Goal: Contribute content: Contribute content

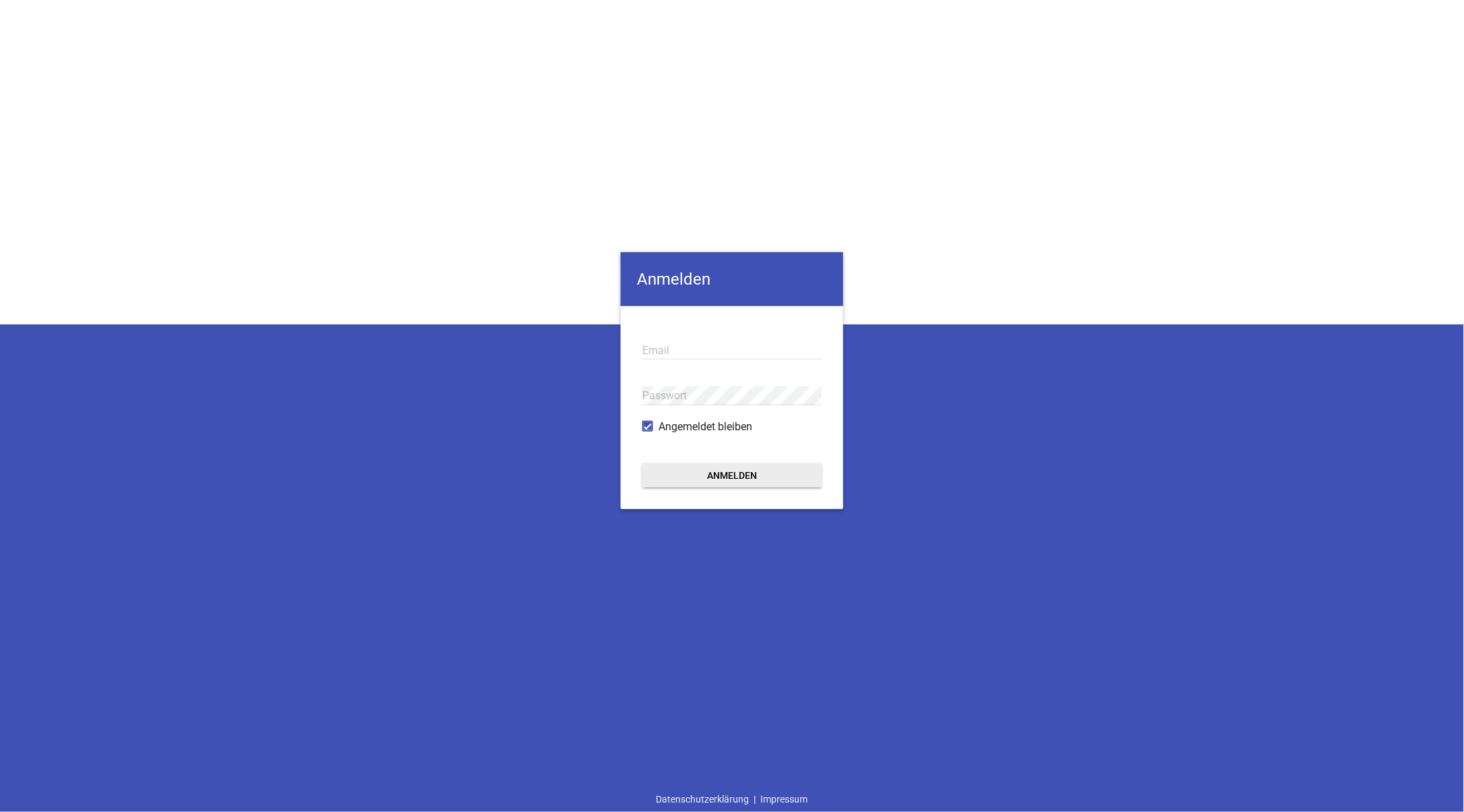
type input "[PERSON_NAME][EMAIL_ADDRESS][DOMAIN_NAME]"
click at [730, 472] on button "Anmelden" at bounding box center [732, 475] width 180 height 25
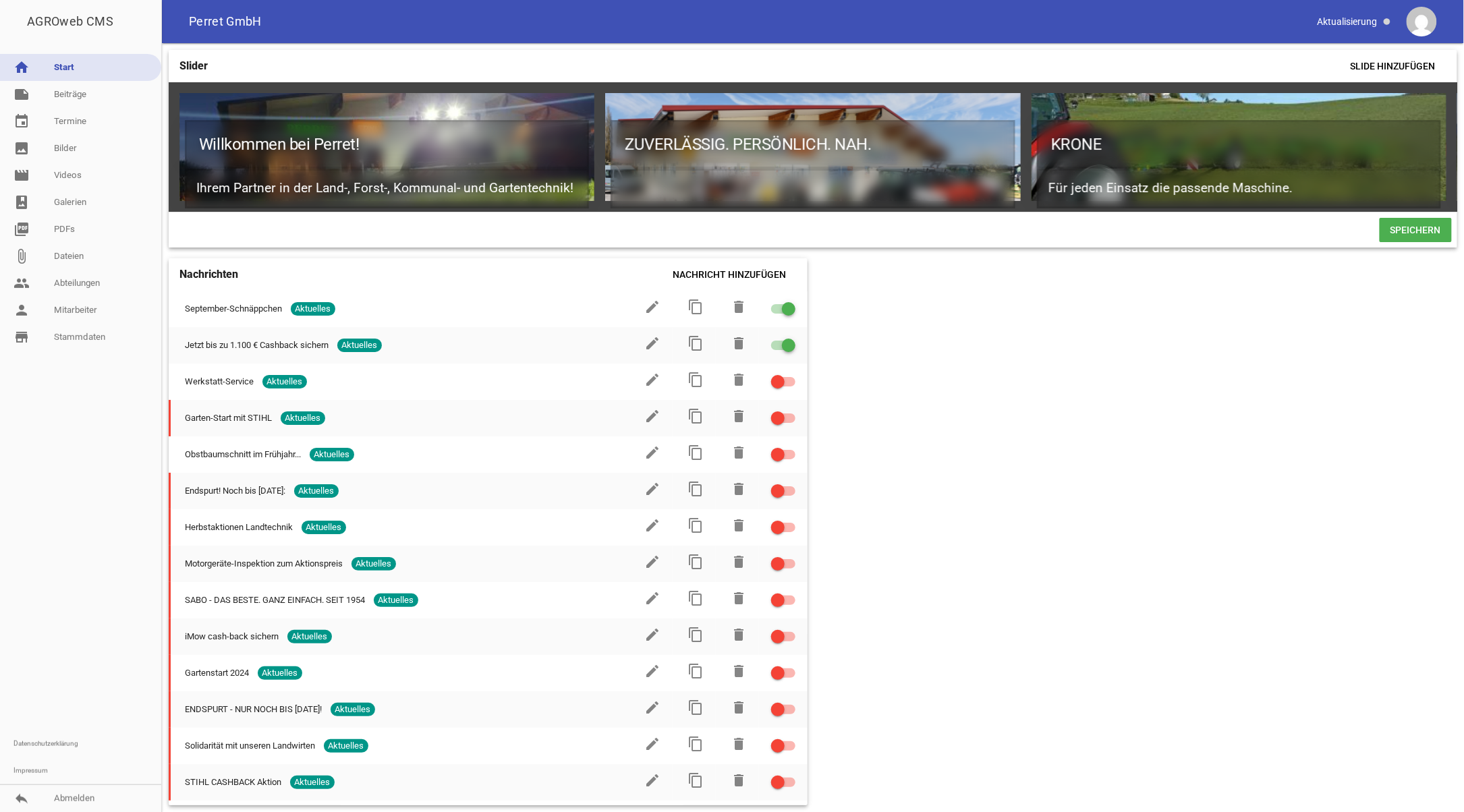
click at [44, 486] on div at bounding box center [80, 540] width 162 height 380
click at [61, 63] on link "home Start" at bounding box center [80, 67] width 162 height 27
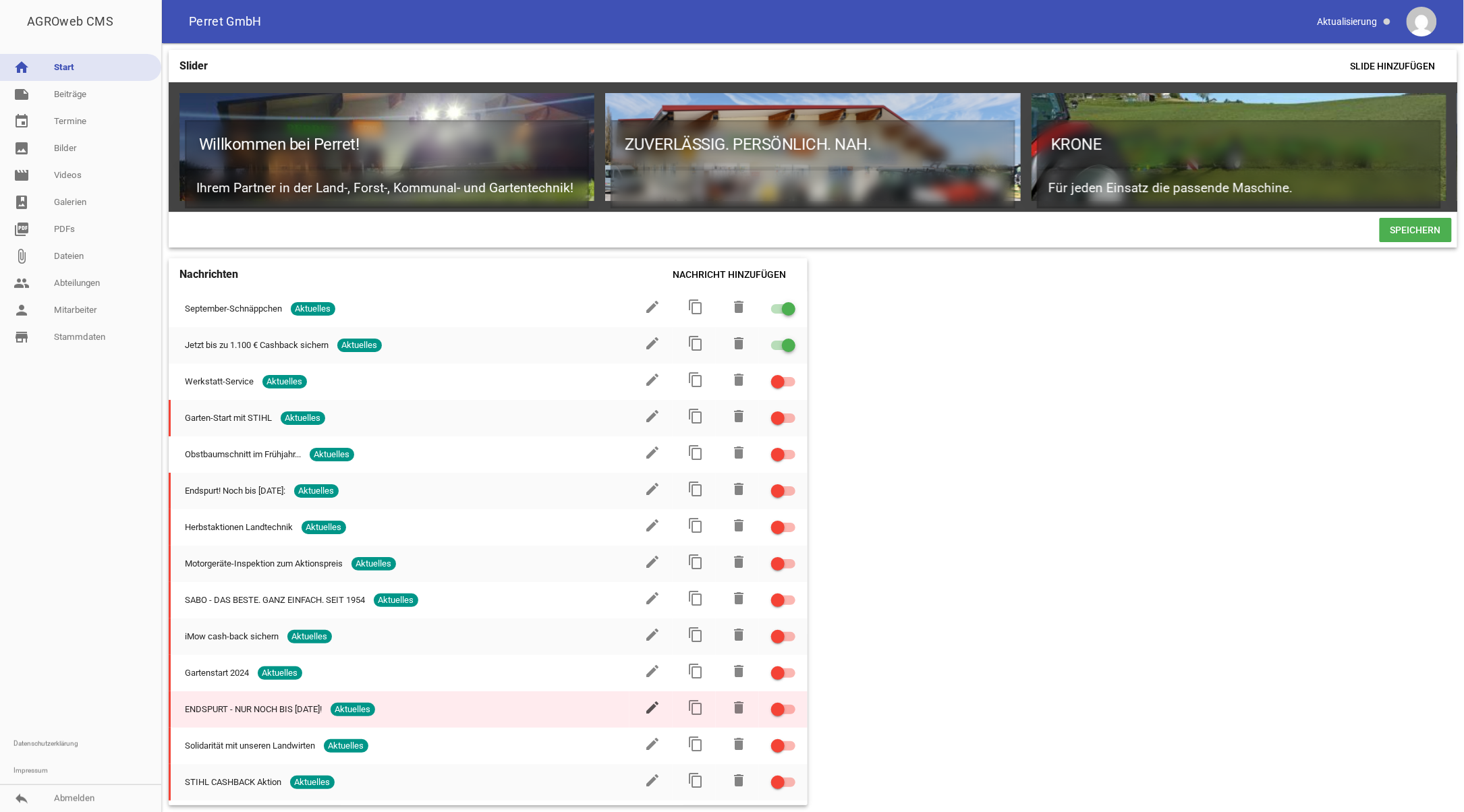
click at [646, 708] on icon "edit" at bounding box center [652, 708] width 16 height 16
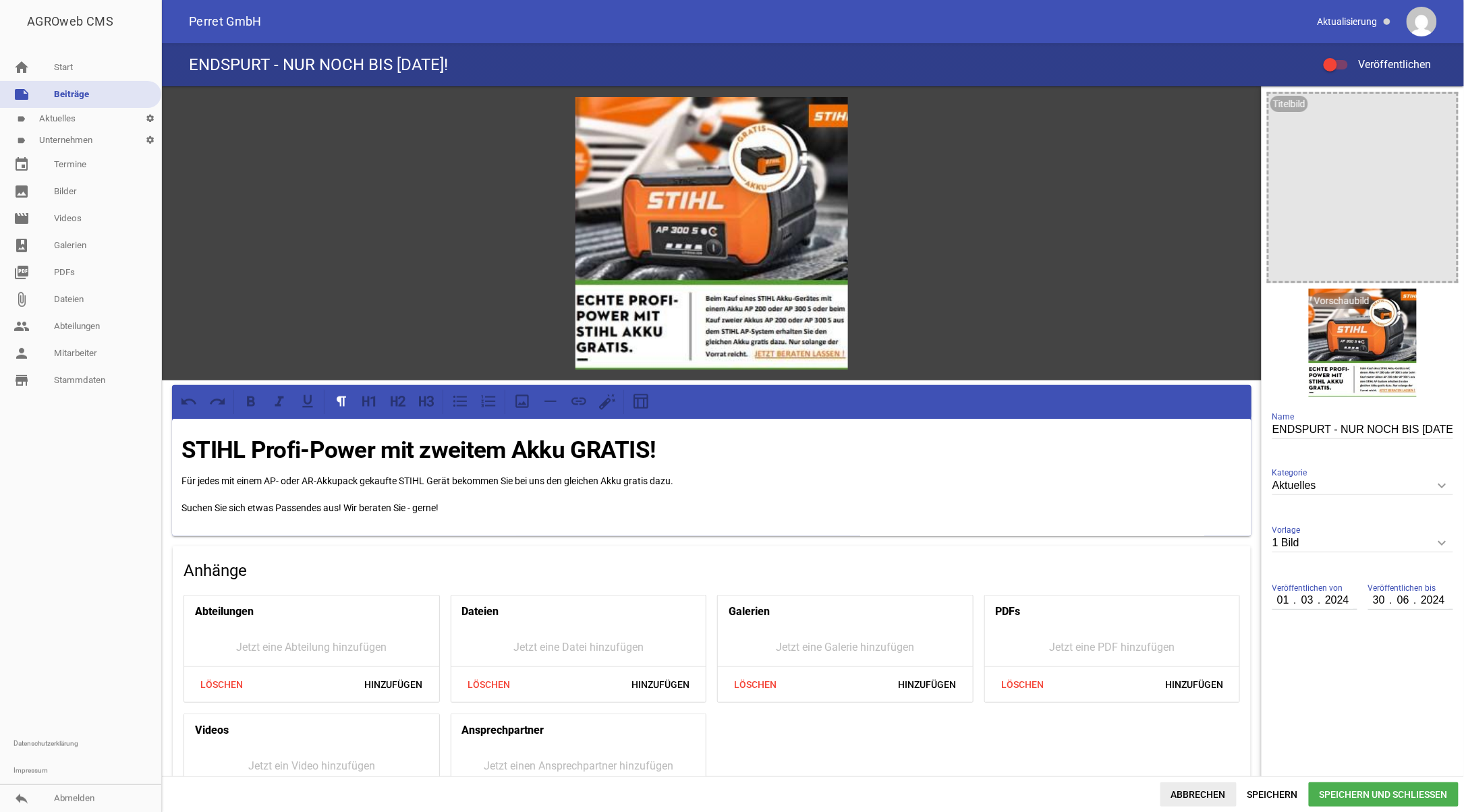
click at [1192, 790] on span "Abbrechen" at bounding box center [1198, 795] width 76 height 25
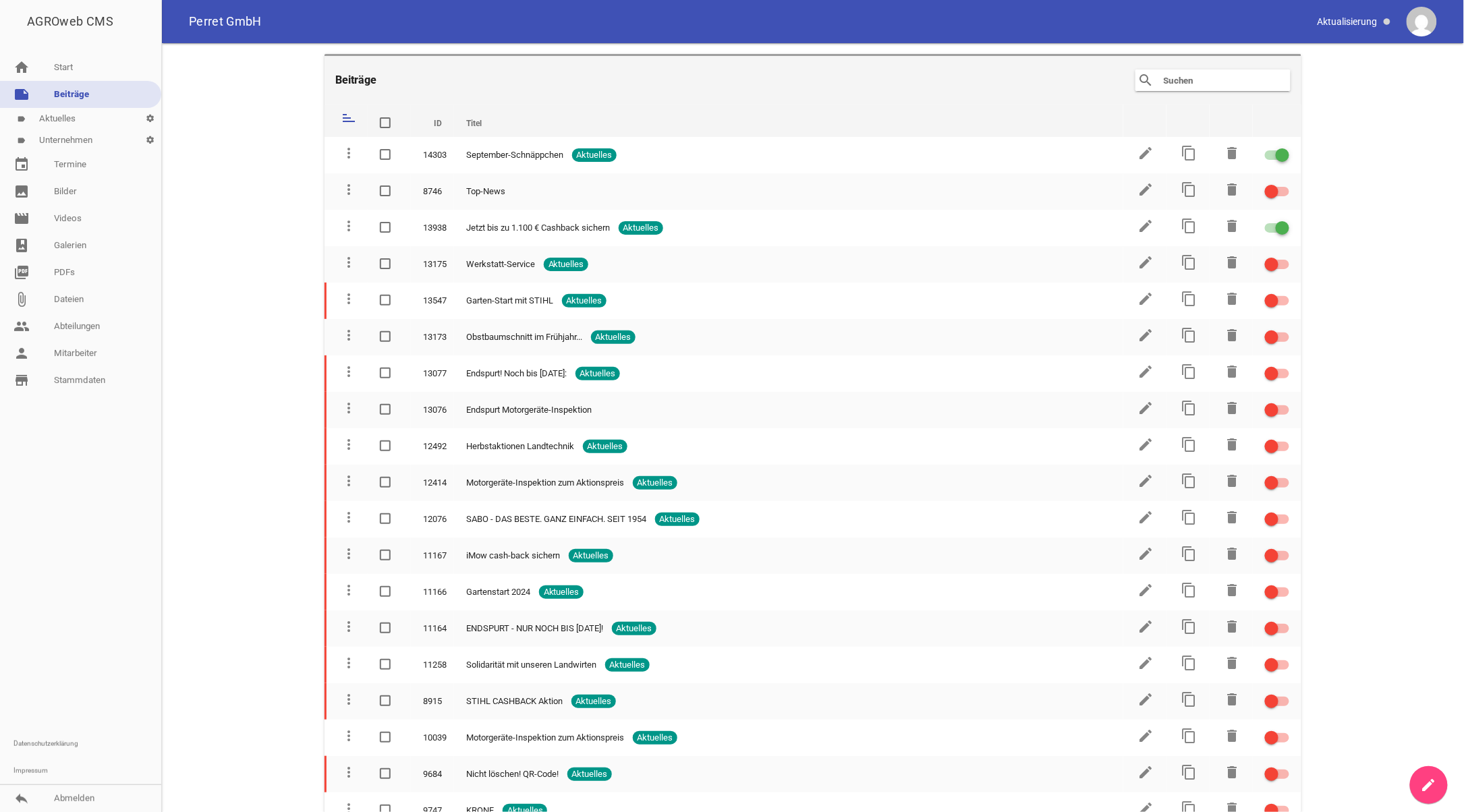
click at [1421, 780] on icon "create" at bounding box center [1429, 785] width 16 height 16
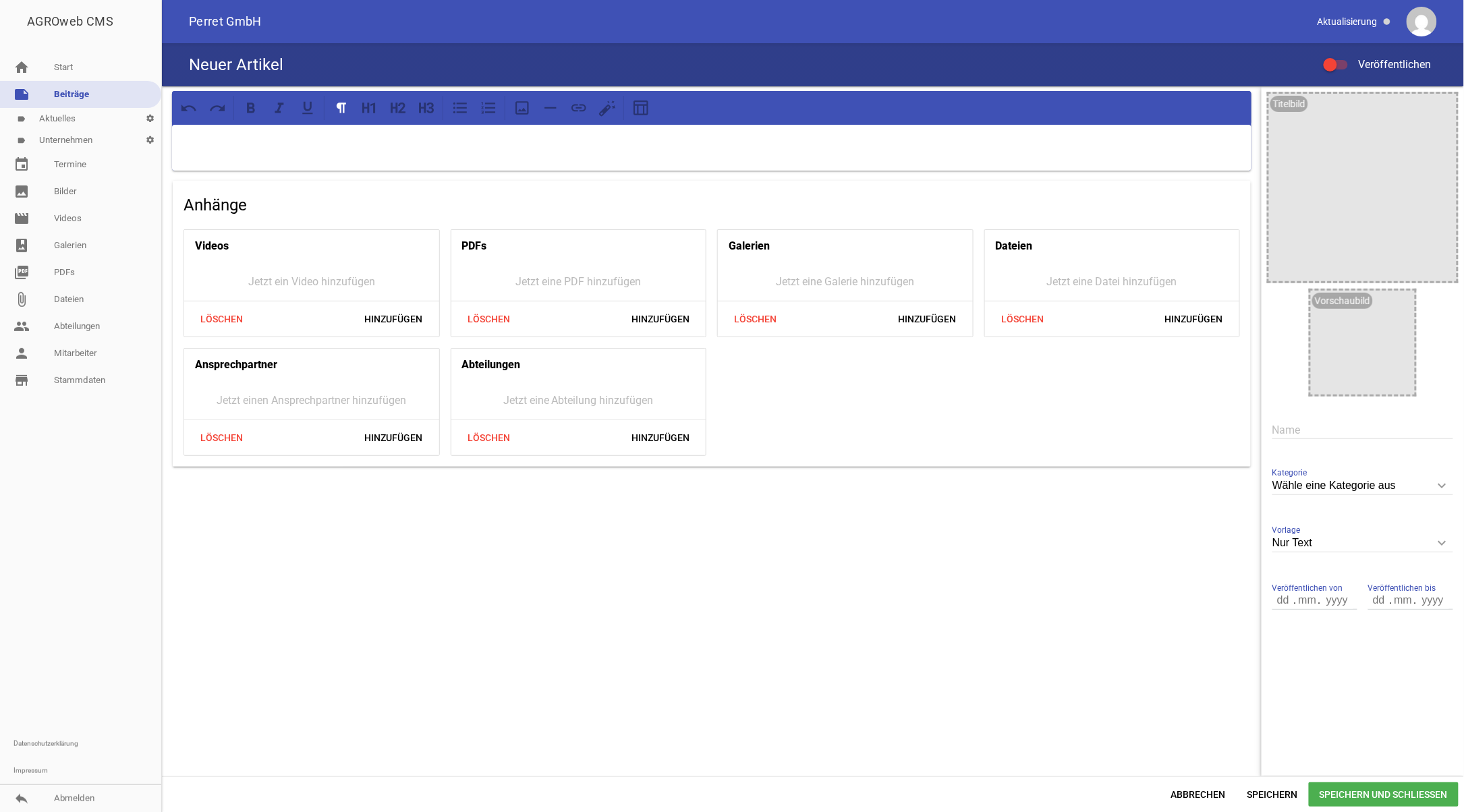
click at [1315, 429] on input "text" at bounding box center [1363, 430] width 181 height 18
type input "Angebote [PERSON_NAME]"
click at [1437, 482] on icon "keyboard_arrow_down" at bounding box center [1442, 486] width 22 height 22
click at [1437, 482] on input "Wähle eine Kategorie aus" at bounding box center [1363, 485] width 181 height 18
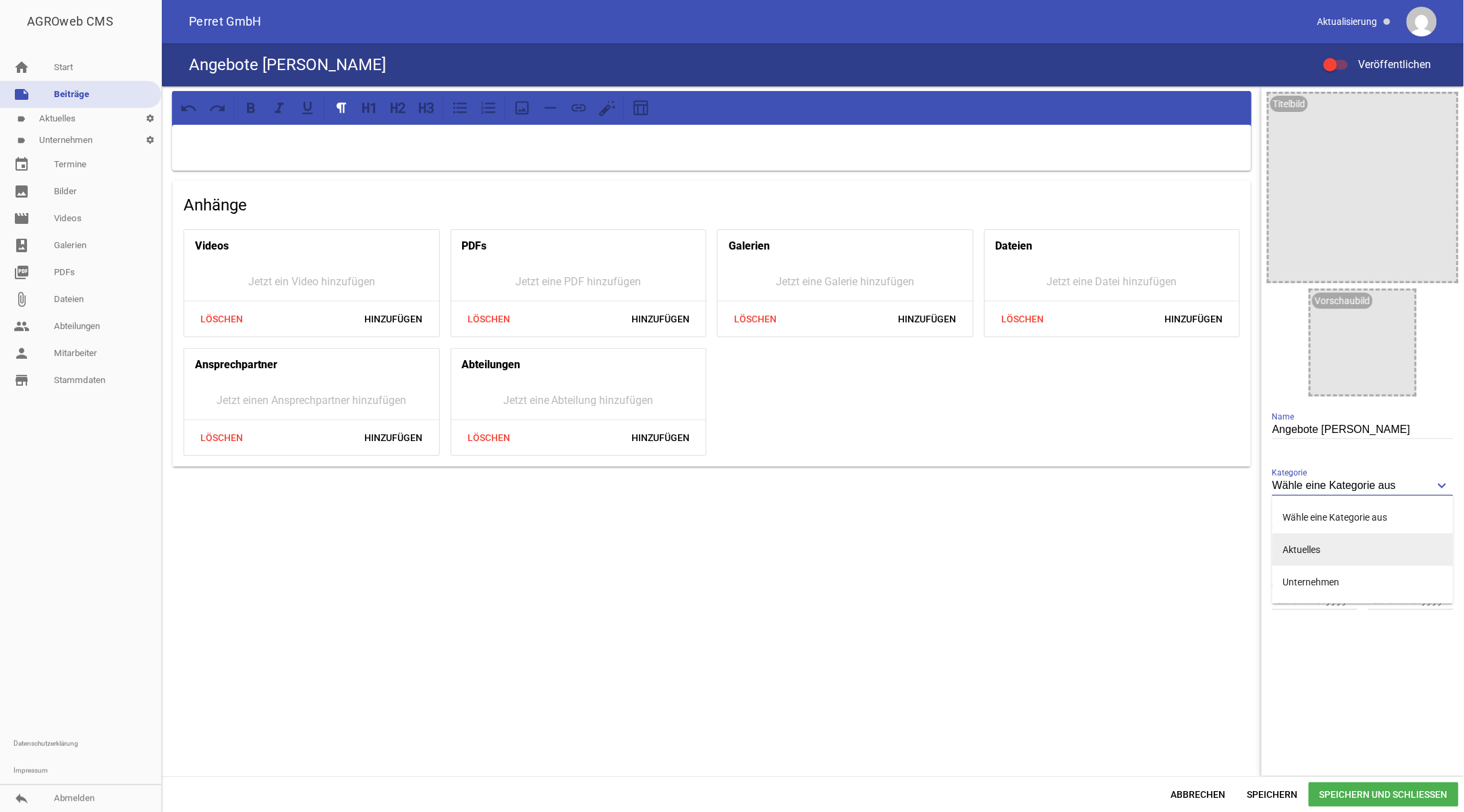
click at [1315, 546] on li "Aktuelles" at bounding box center [1363, 550] width 181 height 33
type input "Aktuelles"
click at [1450, 540] on icon "keyboard_arrow_down" at bounding box center [1442, 543] width 22 height 22
click at [1450, 540] on input "Nur Text" at bounding box center [1363, 543] width 181 height 18
click at [1340, 604] on li "1 Bild" at bounding box center [1363, 607] width 181 height 33
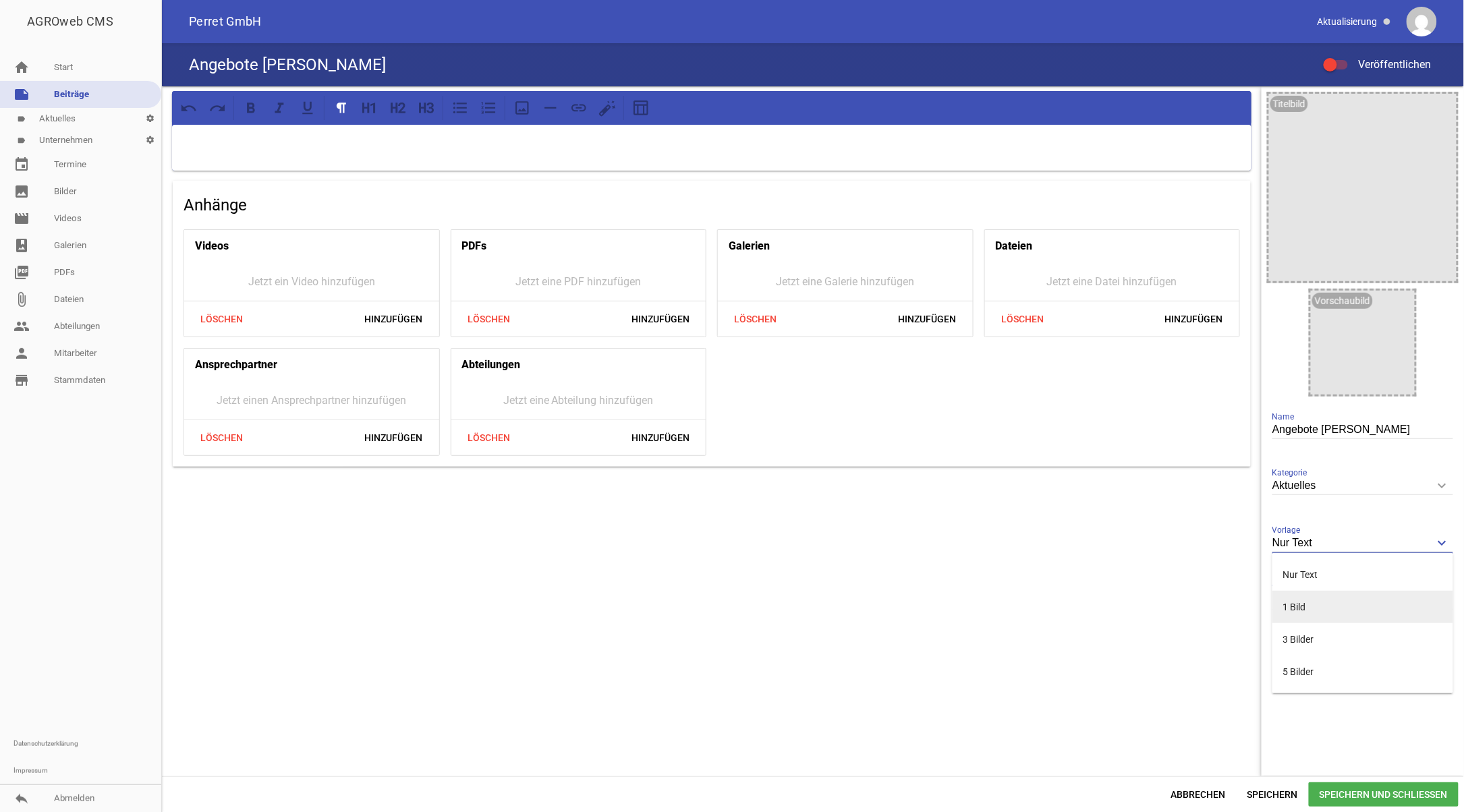
type input "1 Bild"
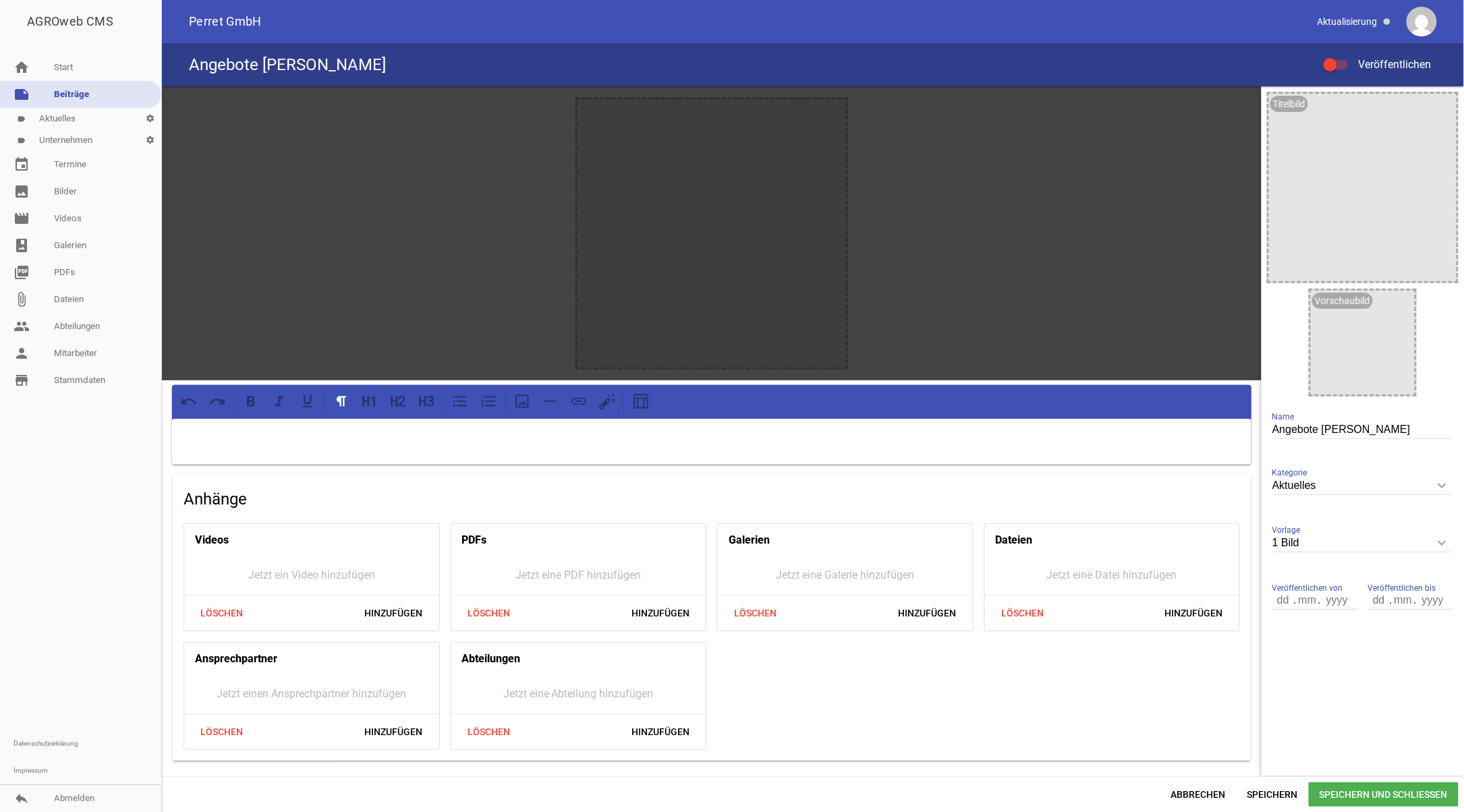
click at [1285, 606] on input "number" at bounding box center [1284, 600] width 23 height 17
type input "09"
type input "2025"
type input "30"
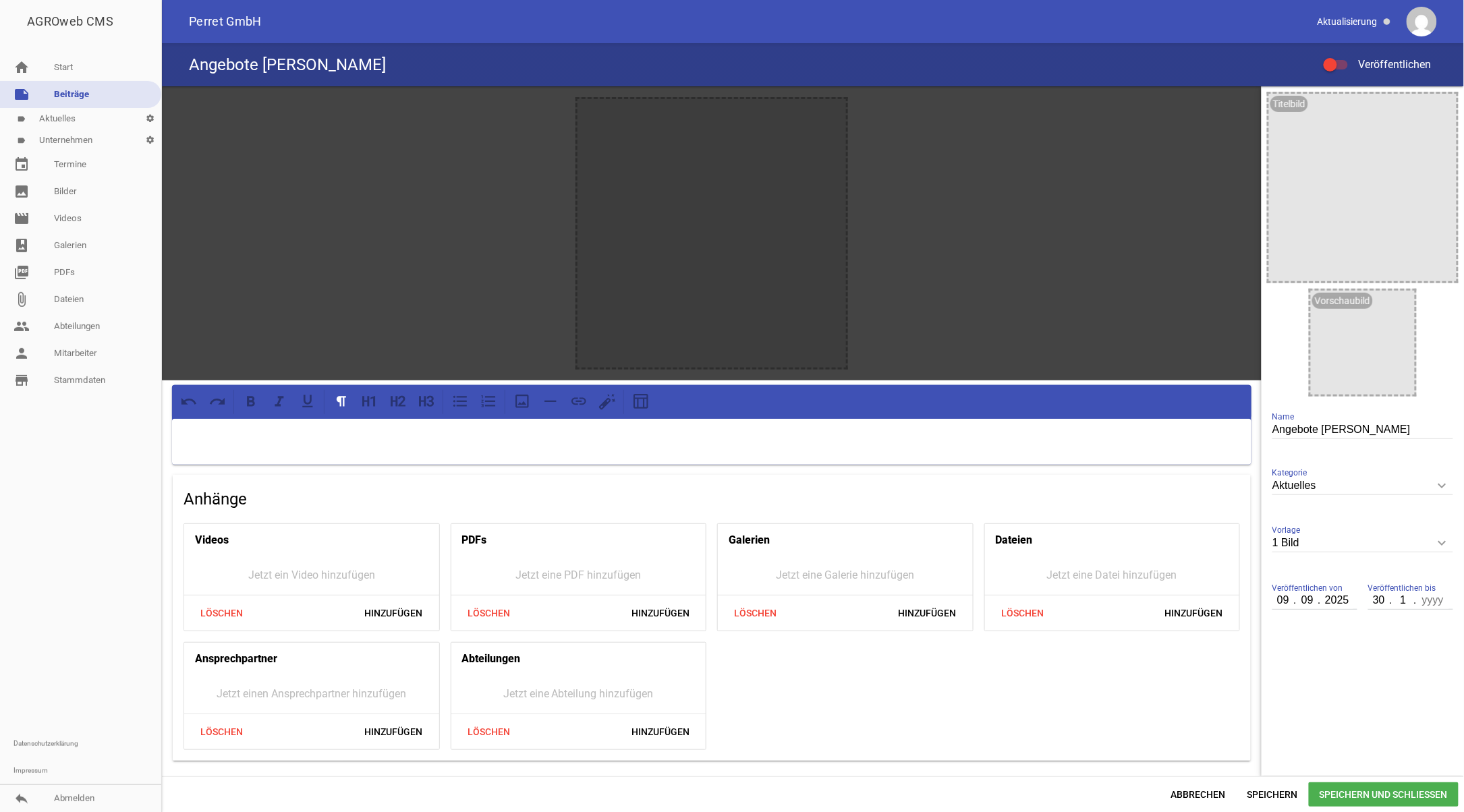
type input "11"
type input "2025"
click at [1266, 791] on span "Speichern" at bounding box center [1273, 795] width 72 height 25
click at [65, 191] on link "image Bilder" at bounding box center [80, 191] width 162 height 27
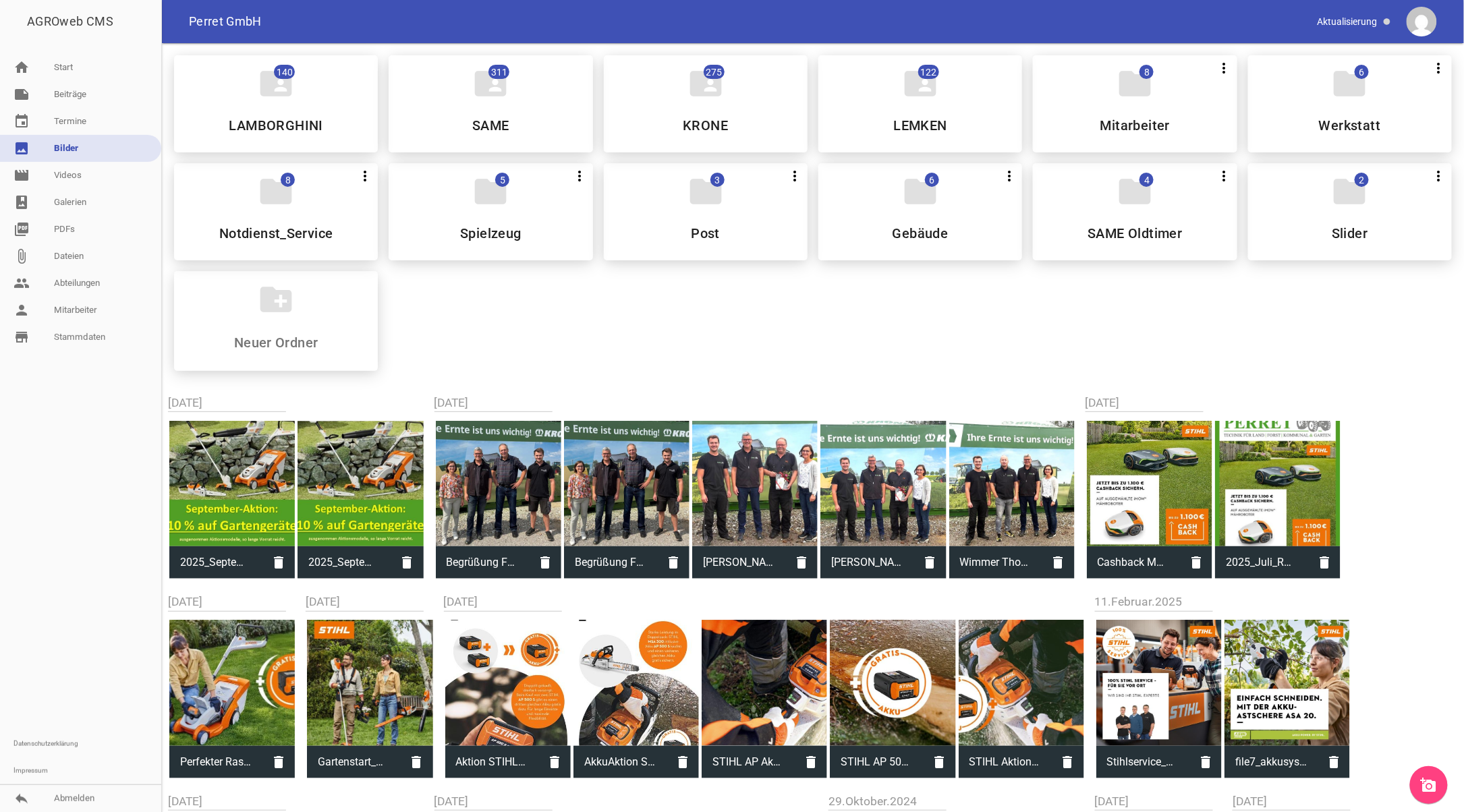
click at [1437, 780] on link "add_a_photo" at bounding box center [1429, 785] width 38 height 38
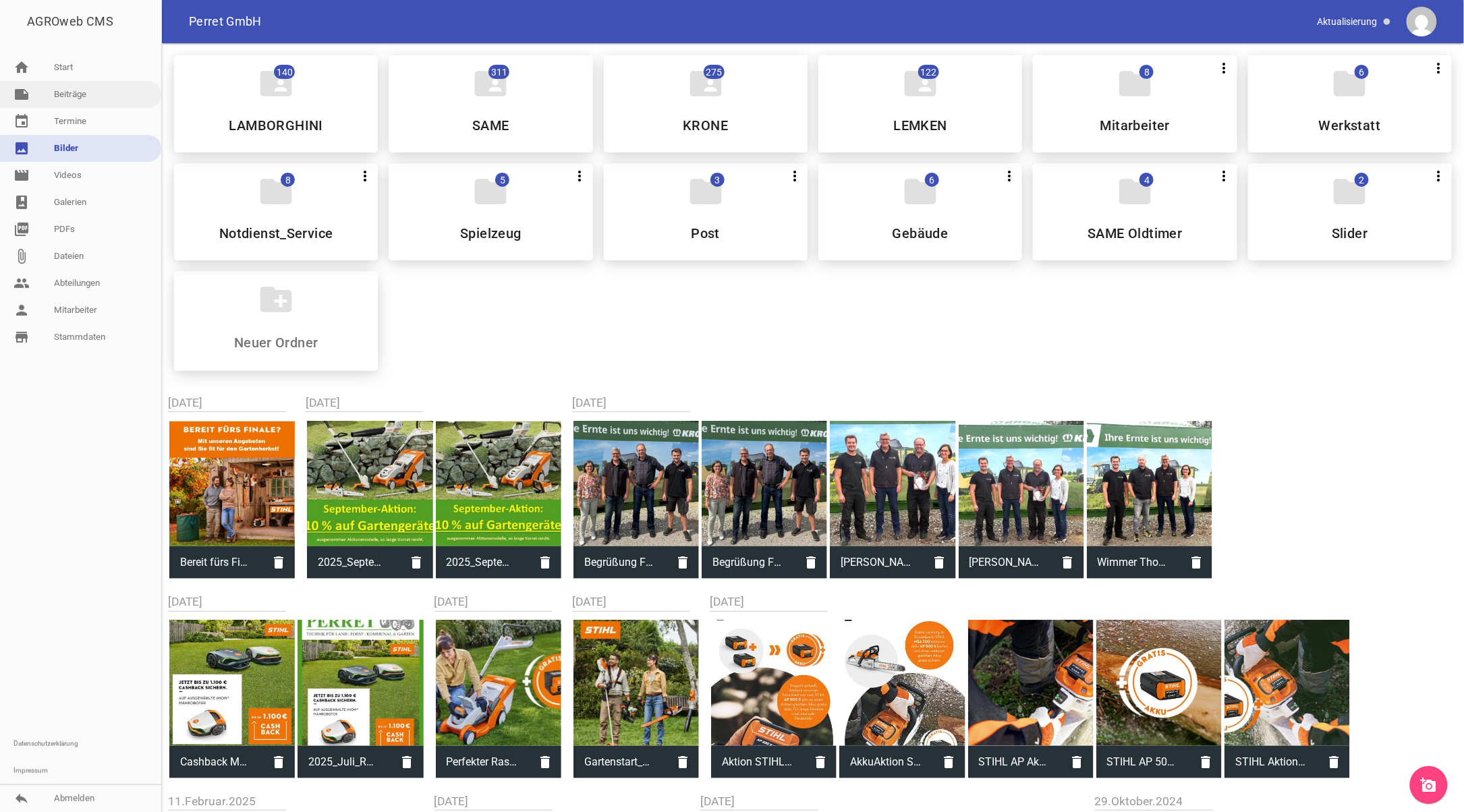
click at [58, 91] on link "note Beiträge" at bounding box center [80, 94] width 162 height 27
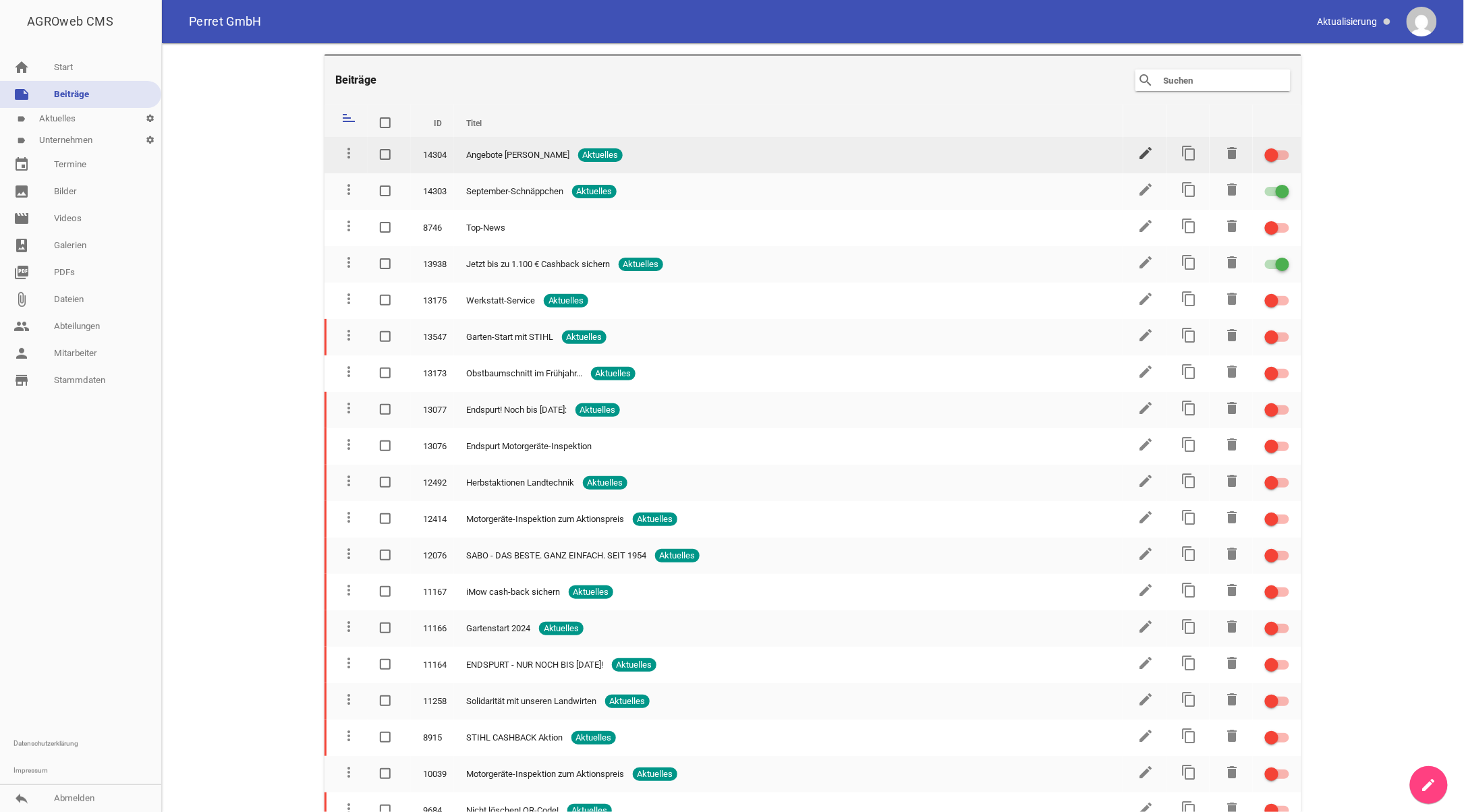
click at [1139, 152] on icon "edit" at bounding box center [1146, 153] width 16 height 16
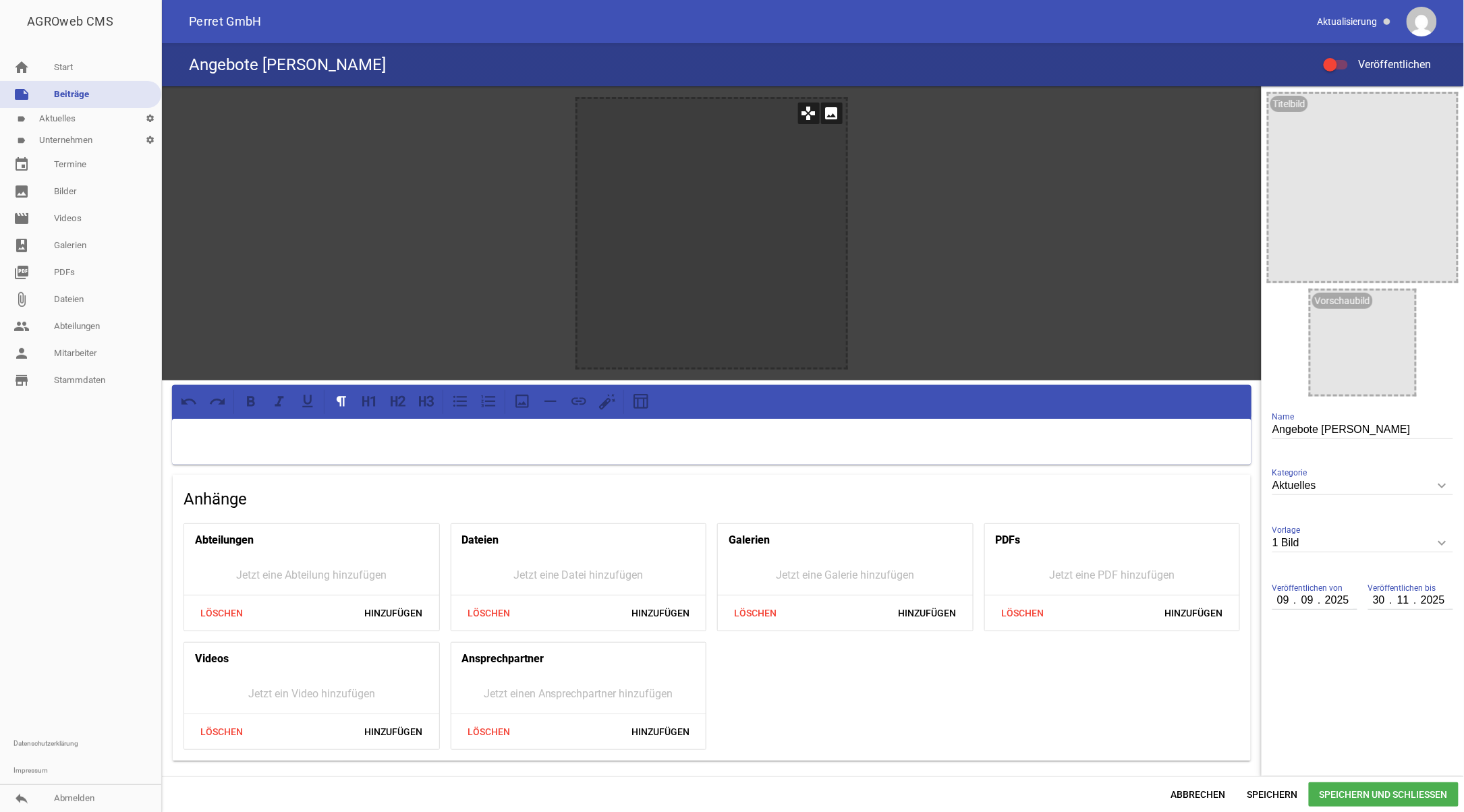
click at [835, 112] on icon "image" at bounding box center [832, 114] width 22 height 22
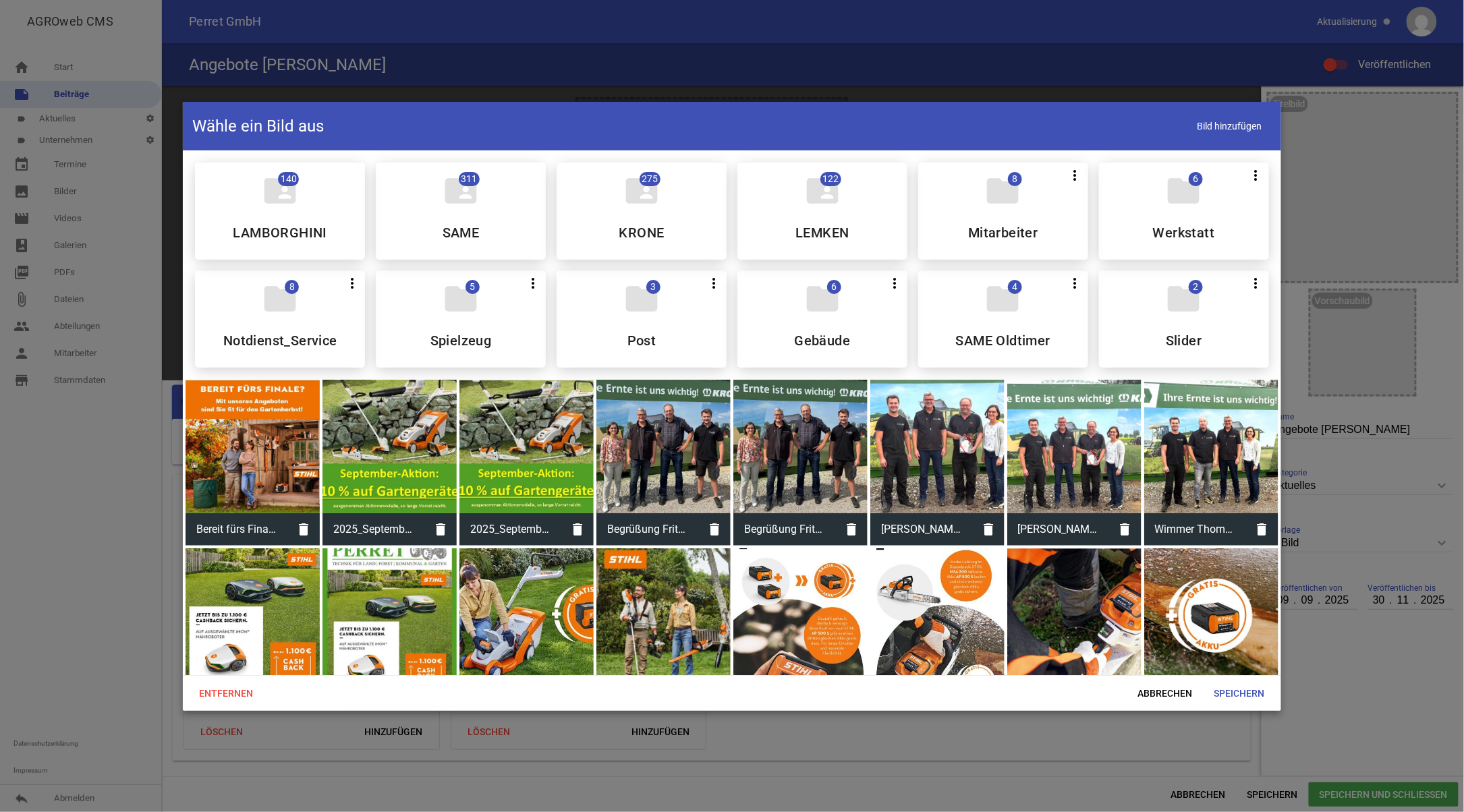
click at [262, 440] on div at bounding box center [252, 446] width 134 height 134
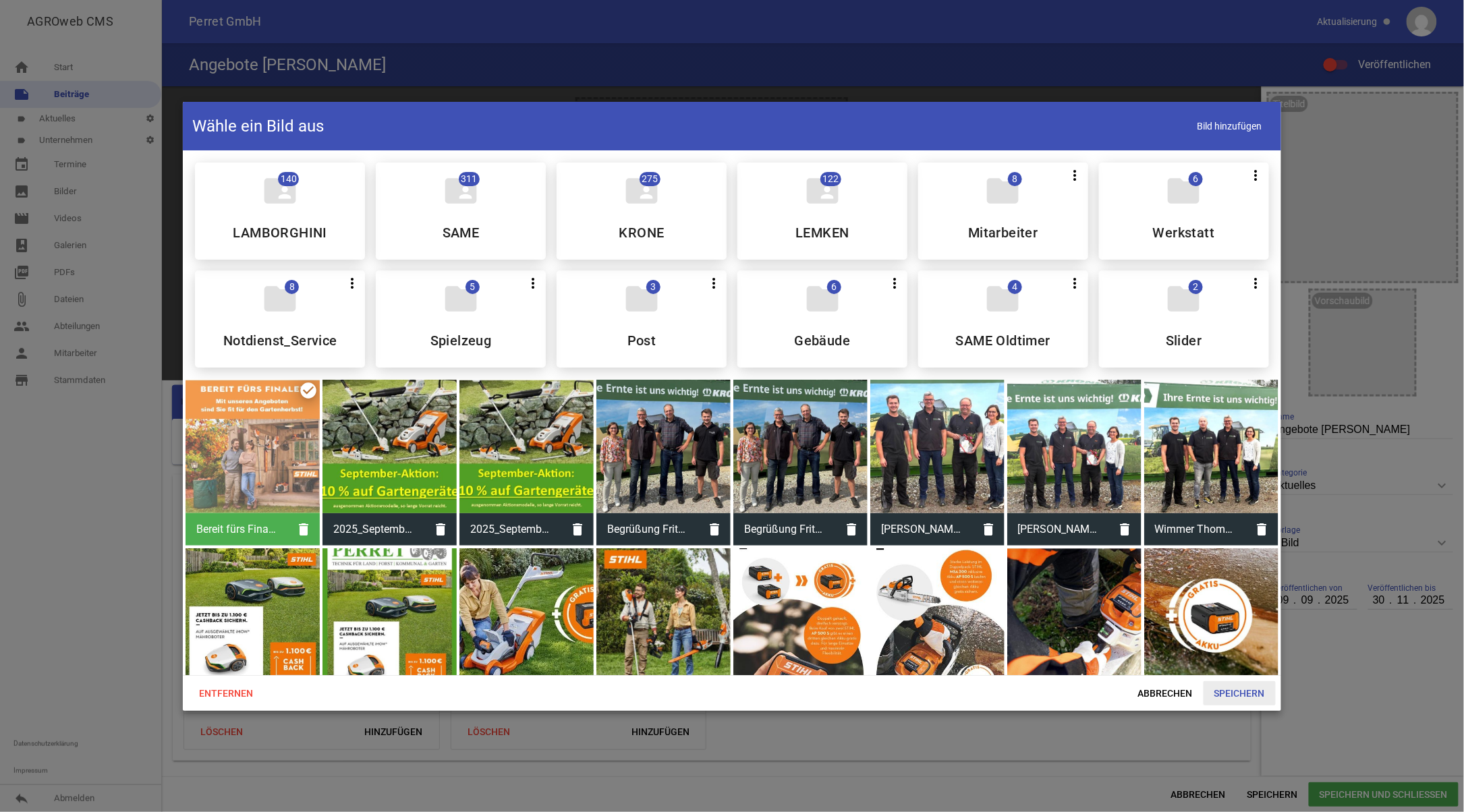
click at [1228, 692] on span "Speichern" at bounding box center [1239, 694] width 72 height 25
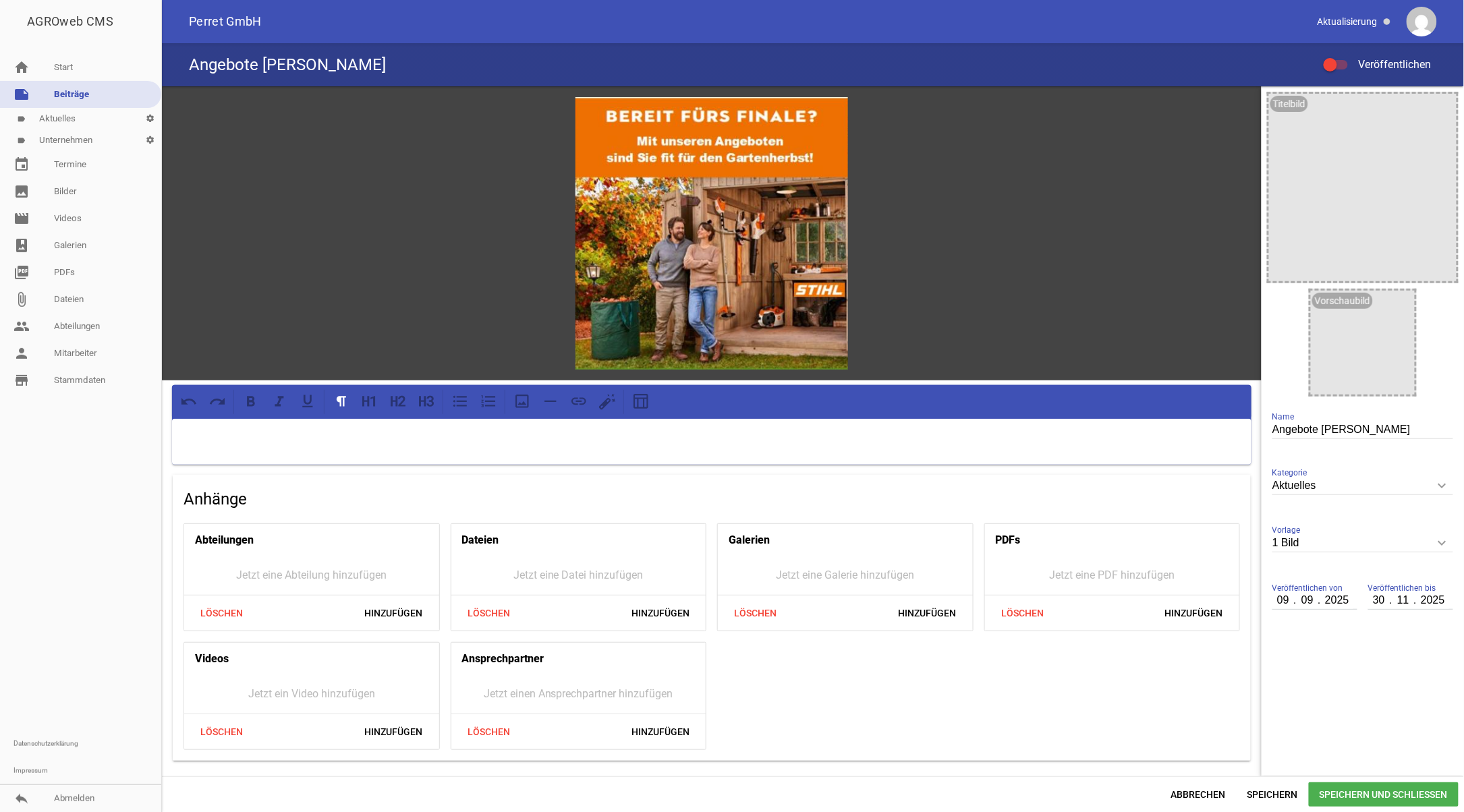
click at [399, 435] on p at bounding box center [712, 436] width 1061 height 16
click at [1270, 790] on span "Speichern" at bounding box center [1273, 795] width 72 height 25
click at [1398, 785] on span "Speichern und Schließen" at bounding box center [1384, 795] width 150 height 25
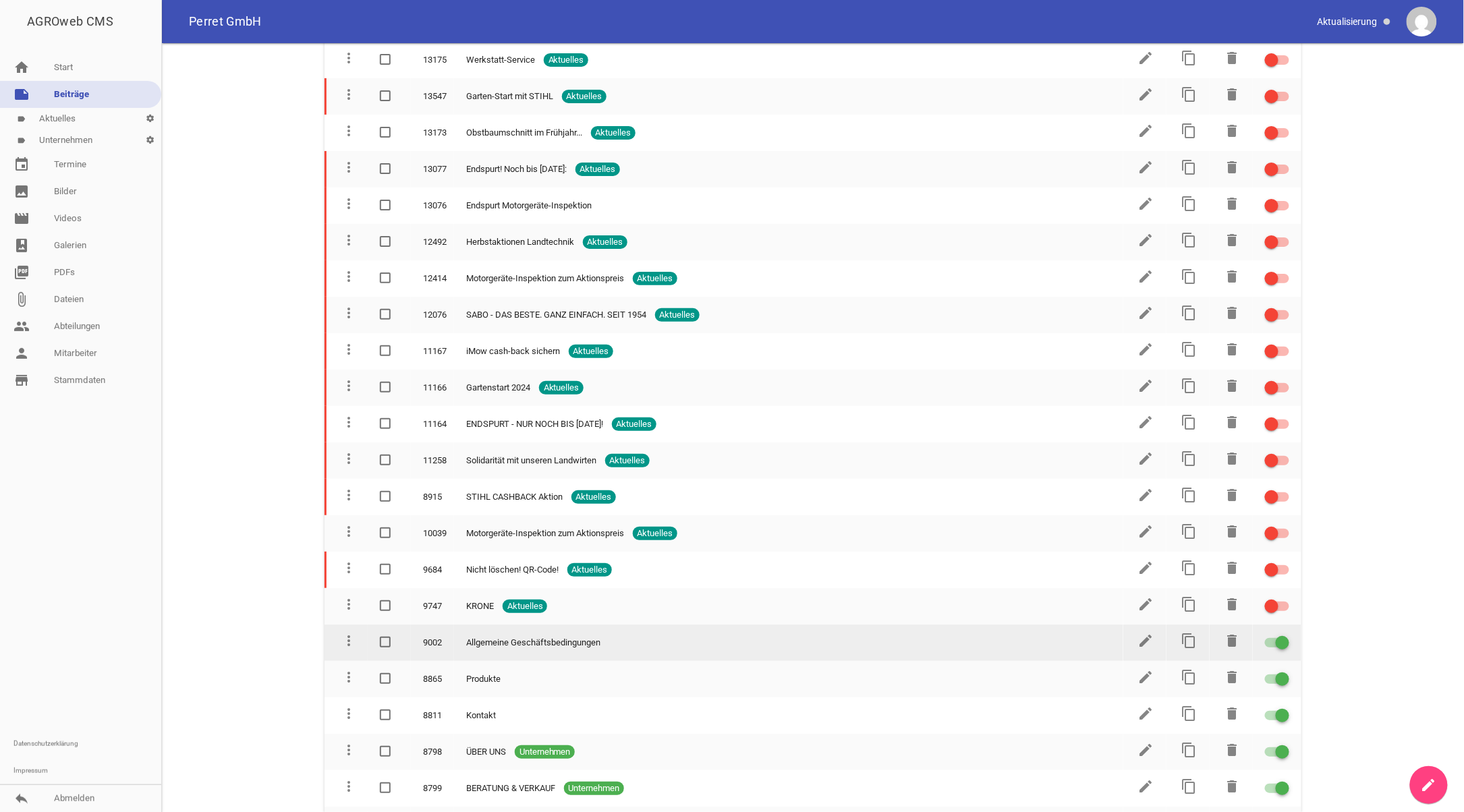
scroll to position [270, 0]
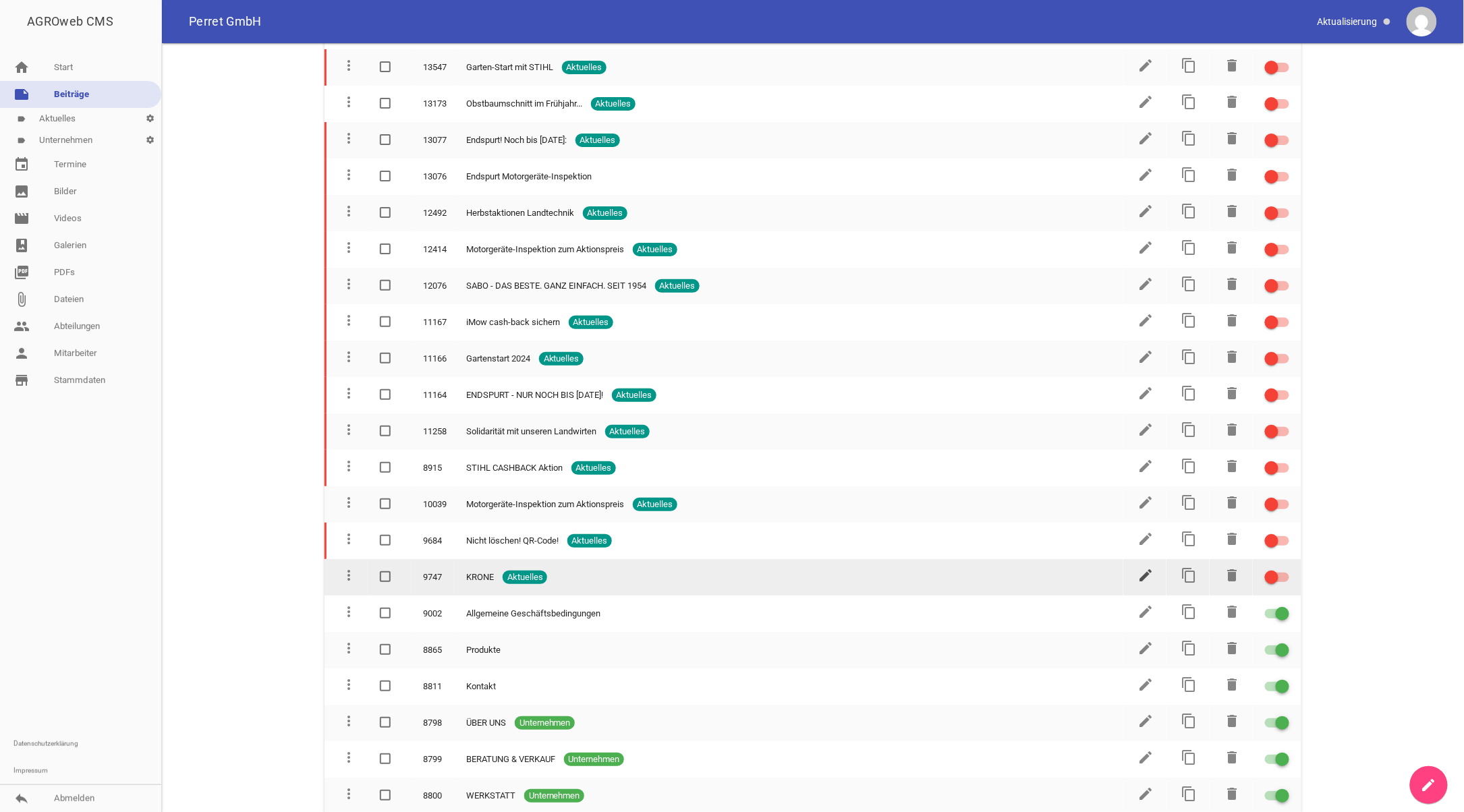
click at [1143, 567] on icon "edit" at bounding box center [1146, 575] width 16 height 16
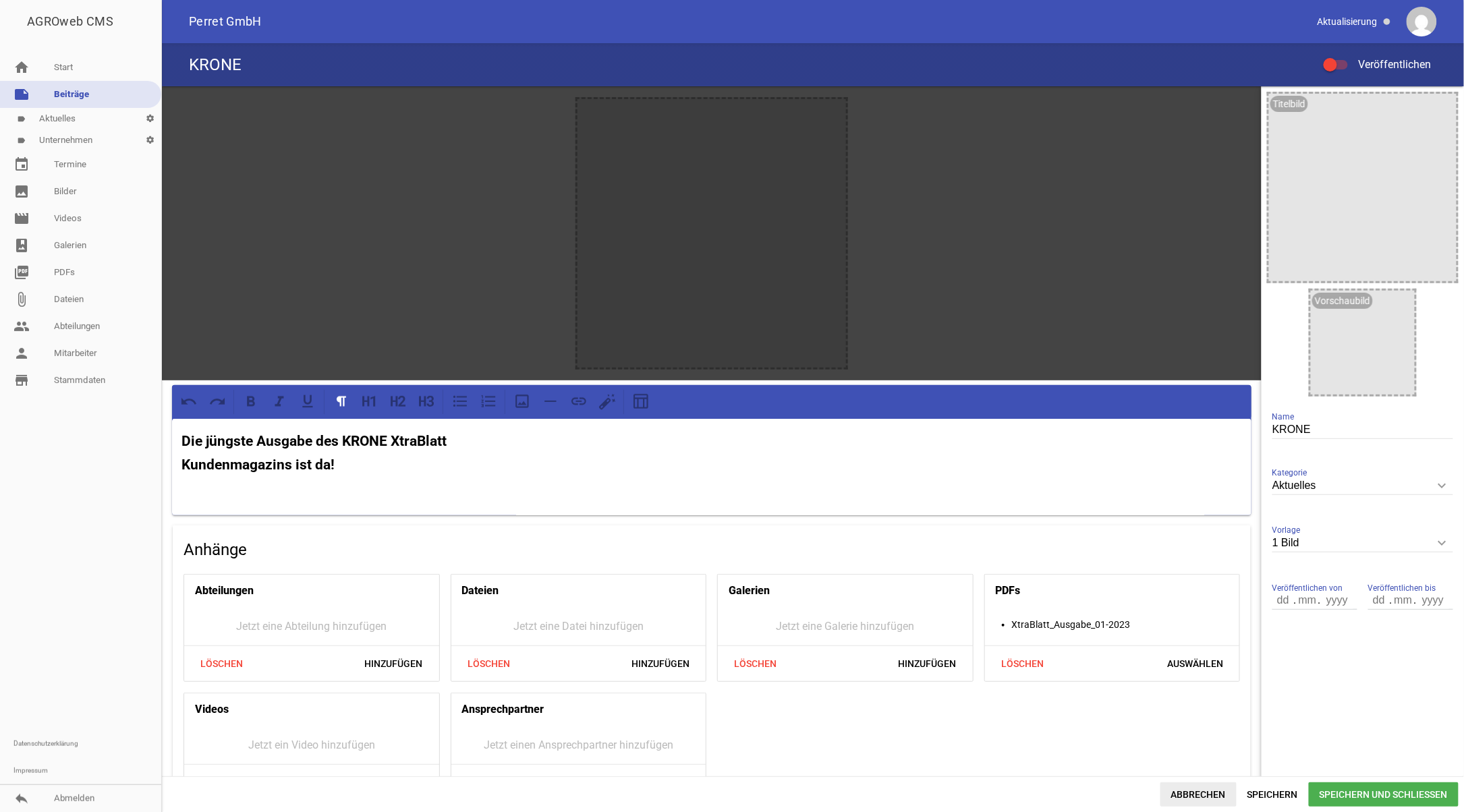
click at [1196, 790] on span "Abbrechen" at bounding box center [1198, 795] width 76 height 25
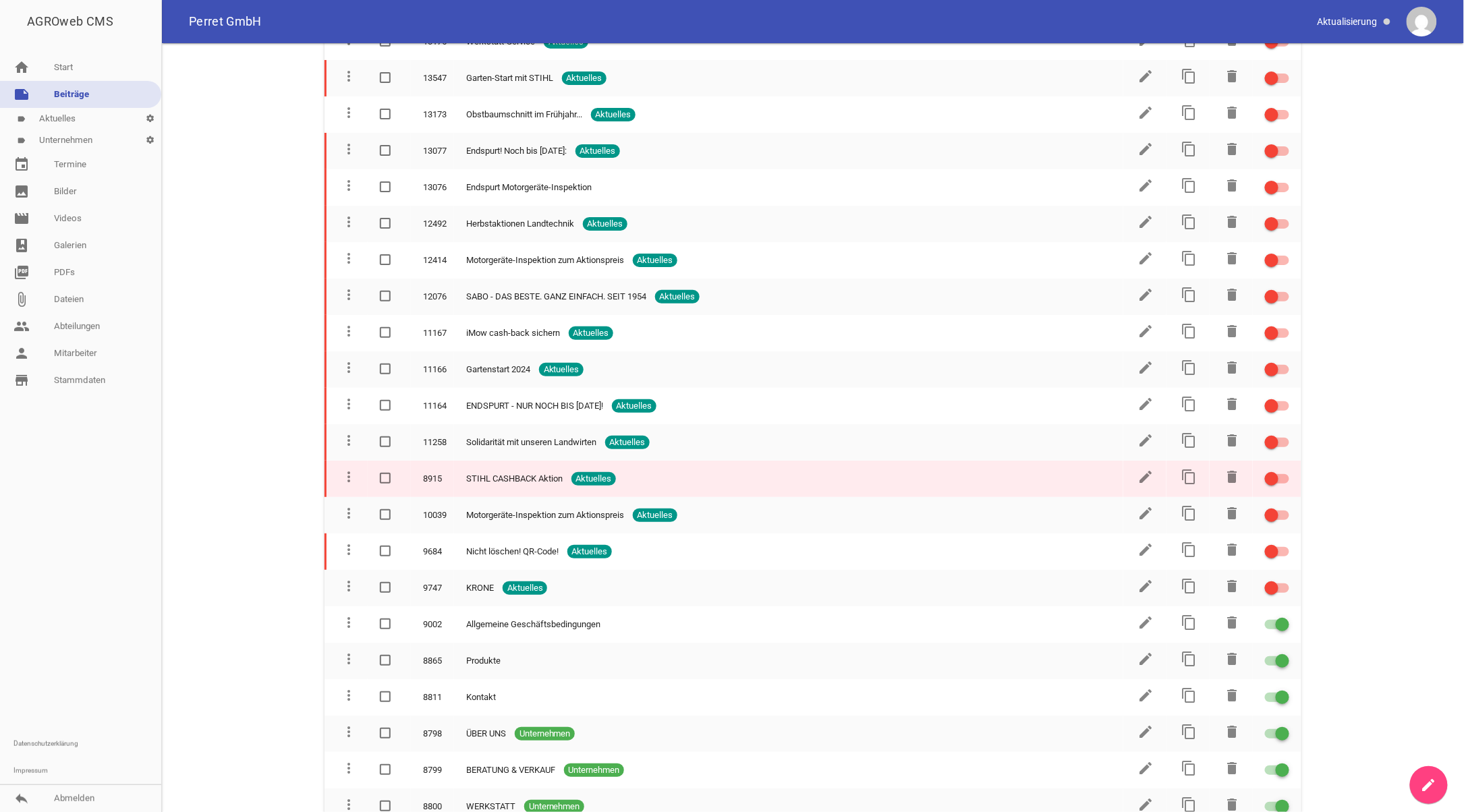
scroll to position [270, 0]
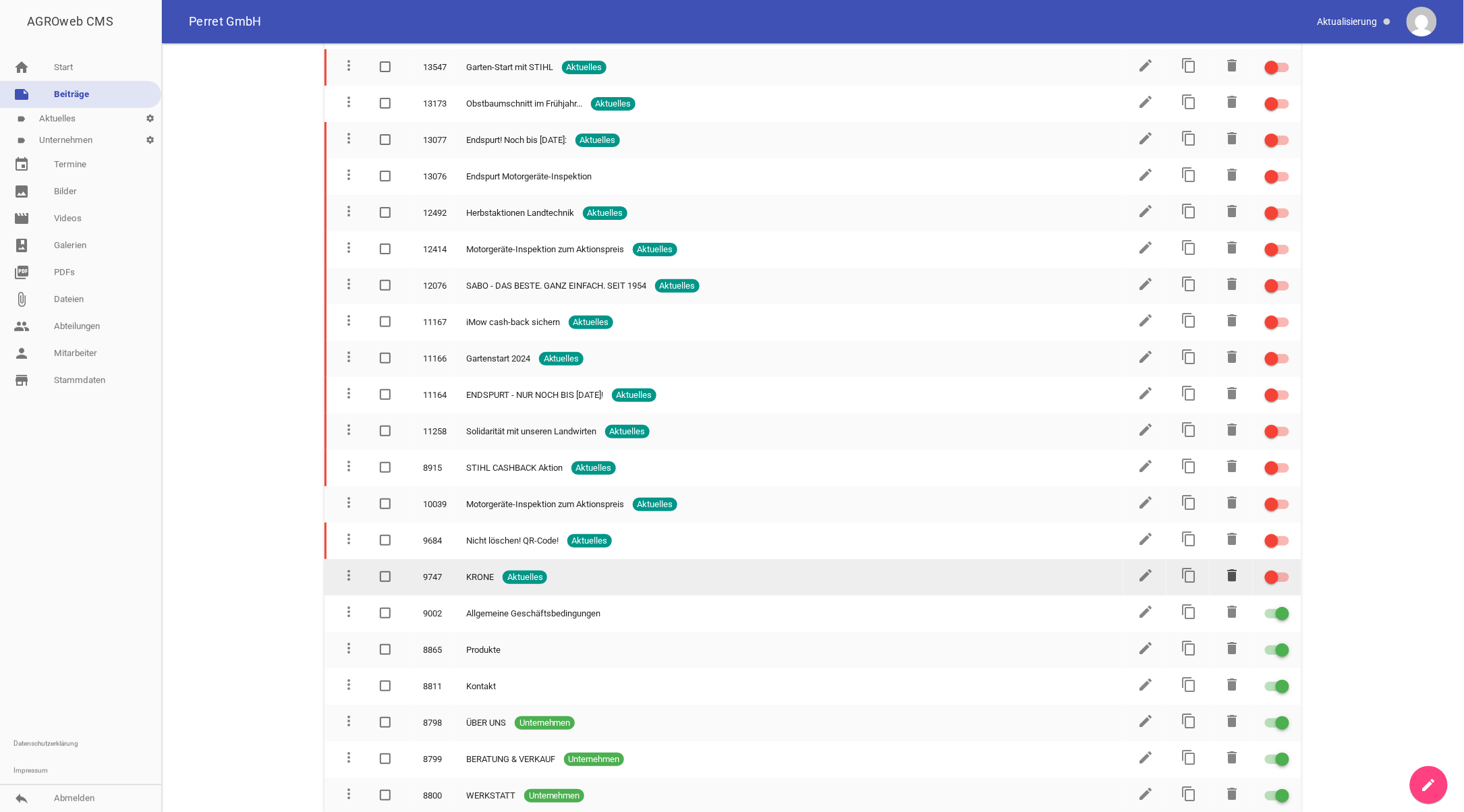
click at [1229, 567] on icon "delete" at bounding box center [1232, 575] width 16 height 16
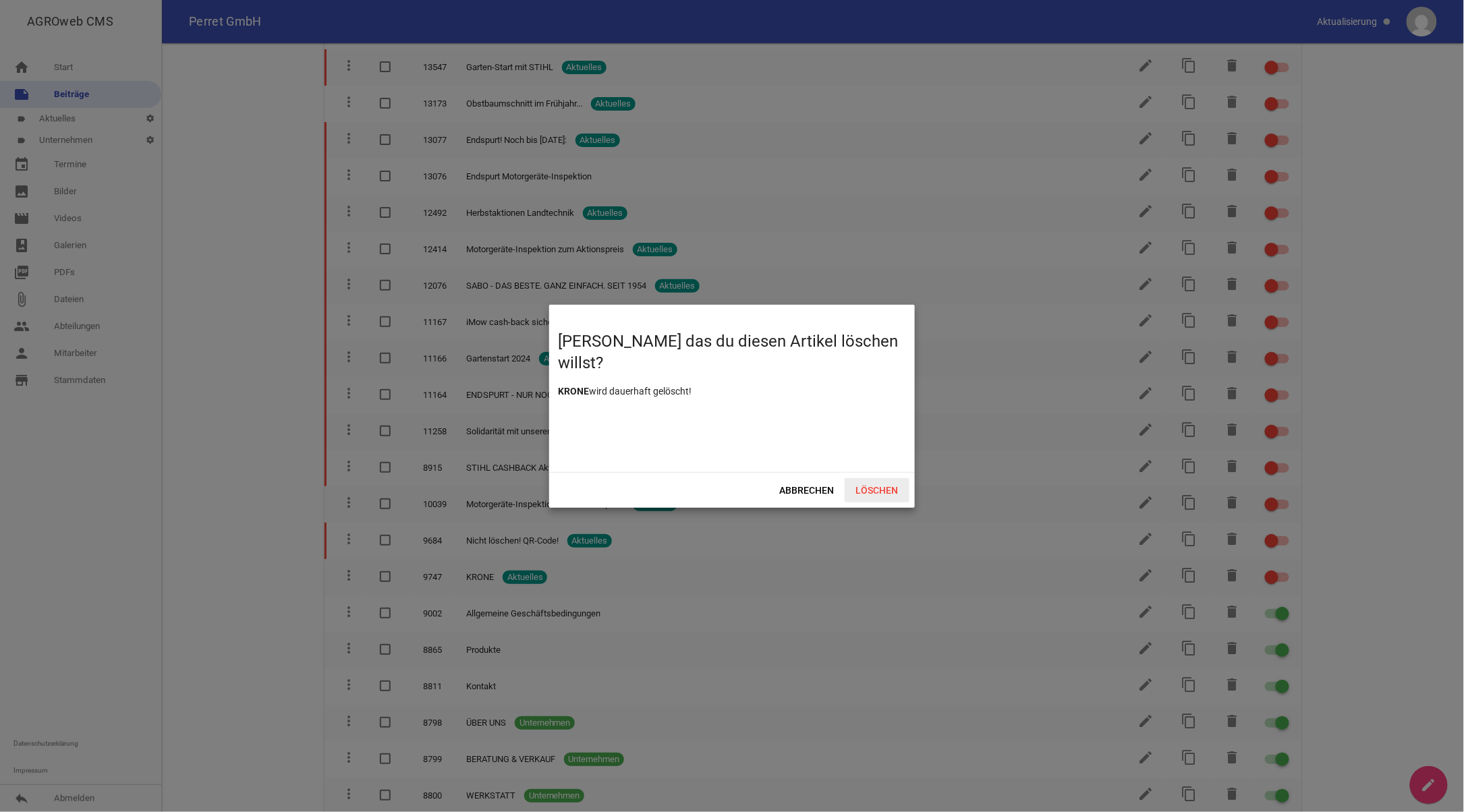
click at [876, 488] on span "Löschen" at bounding box center [877, 490] width 64 height 25
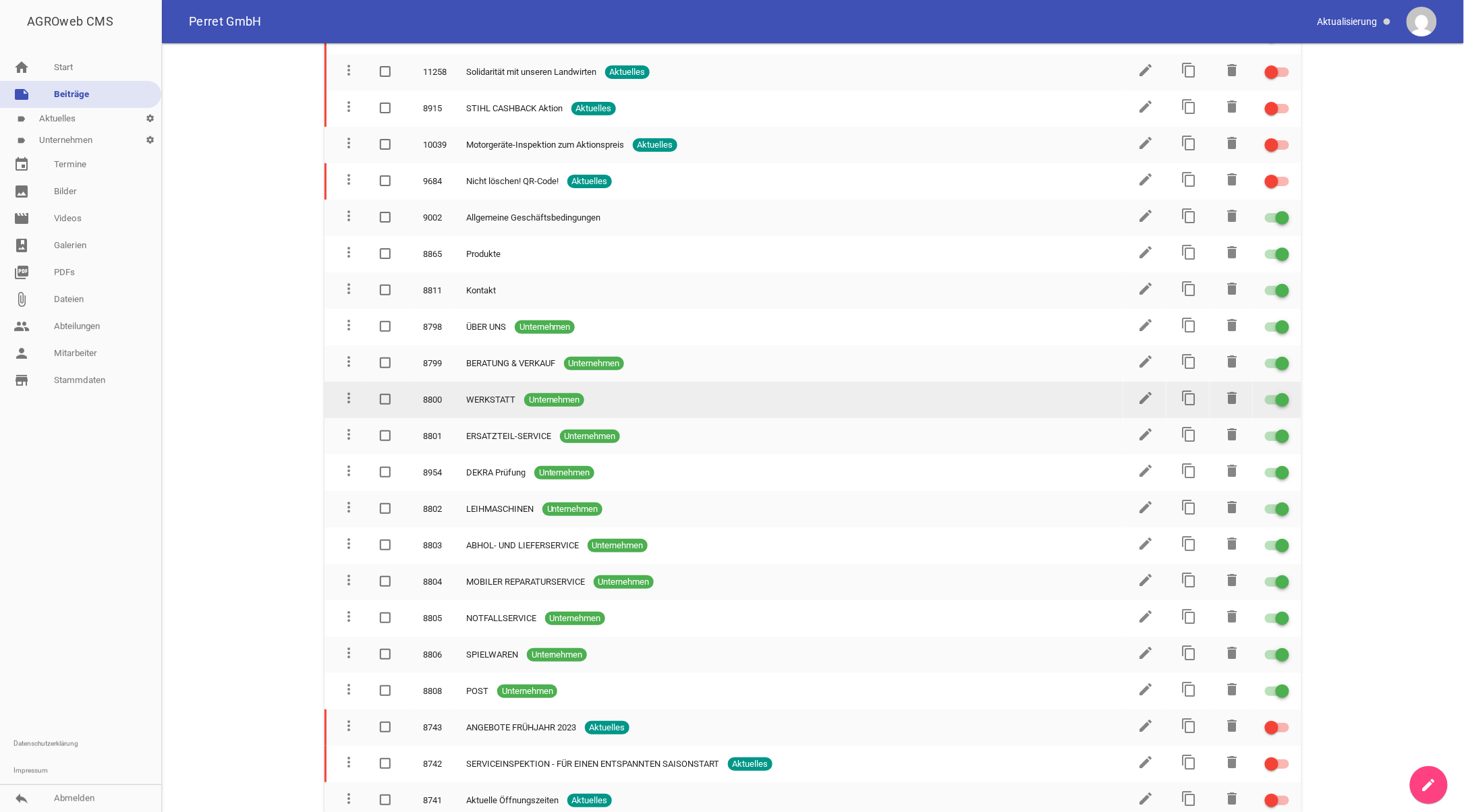
scroll to position [656, 0]
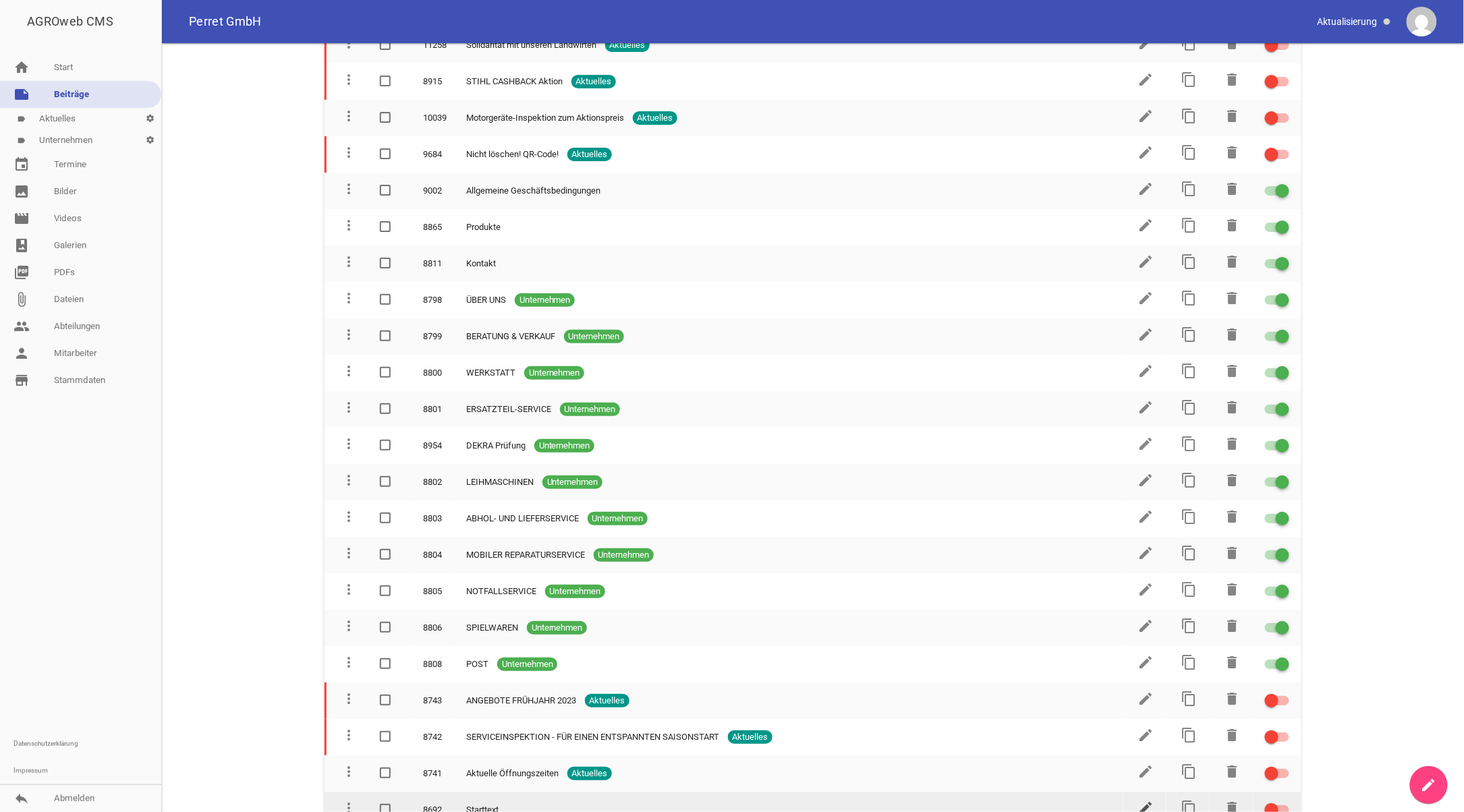
click at [1144, 800] on icon "edit" at bounding box center [1146, 808] width 16 height 16
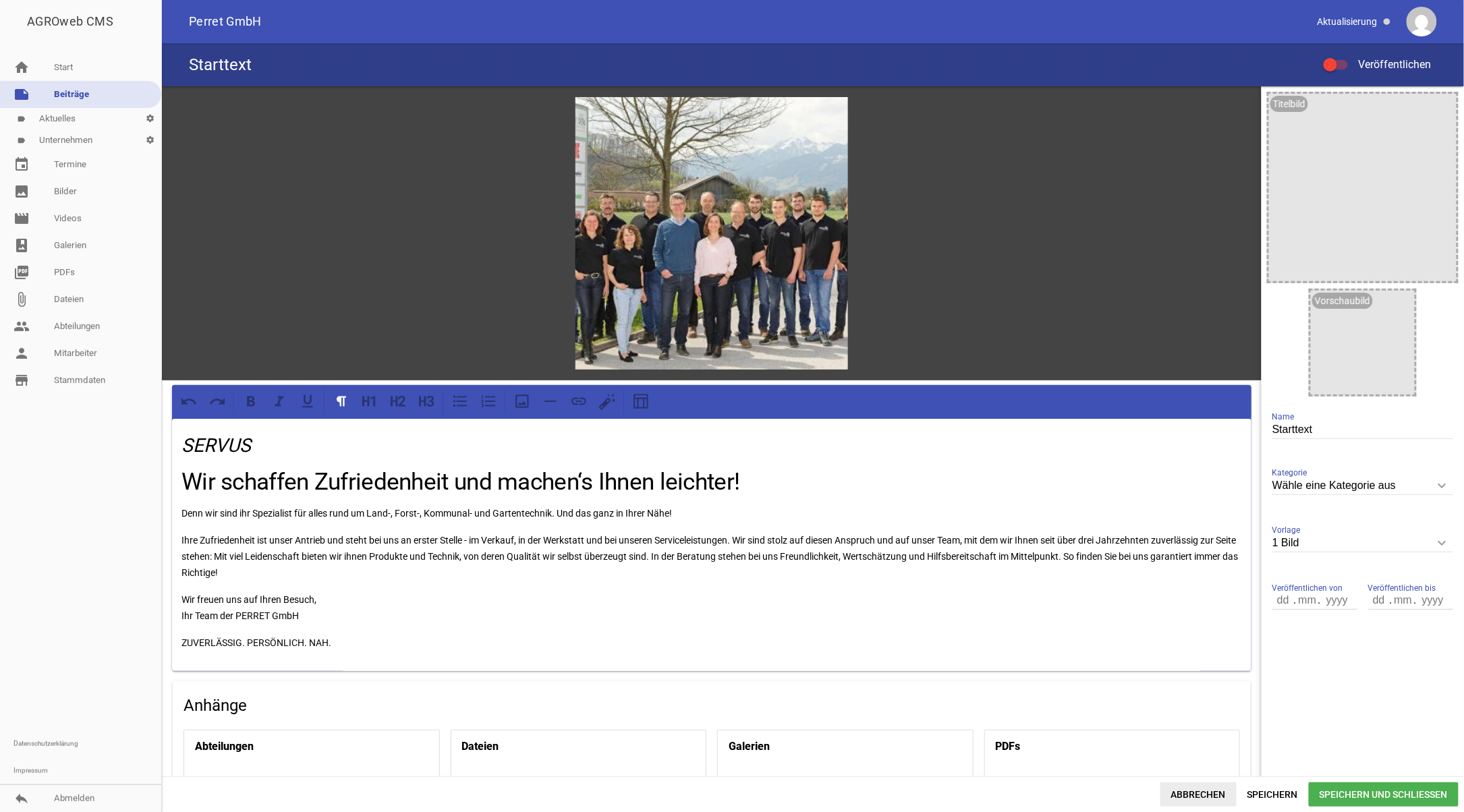
click at [1201, 793] on span "Abbrechen" at bounding box center [1198, 795] width 76 height 25
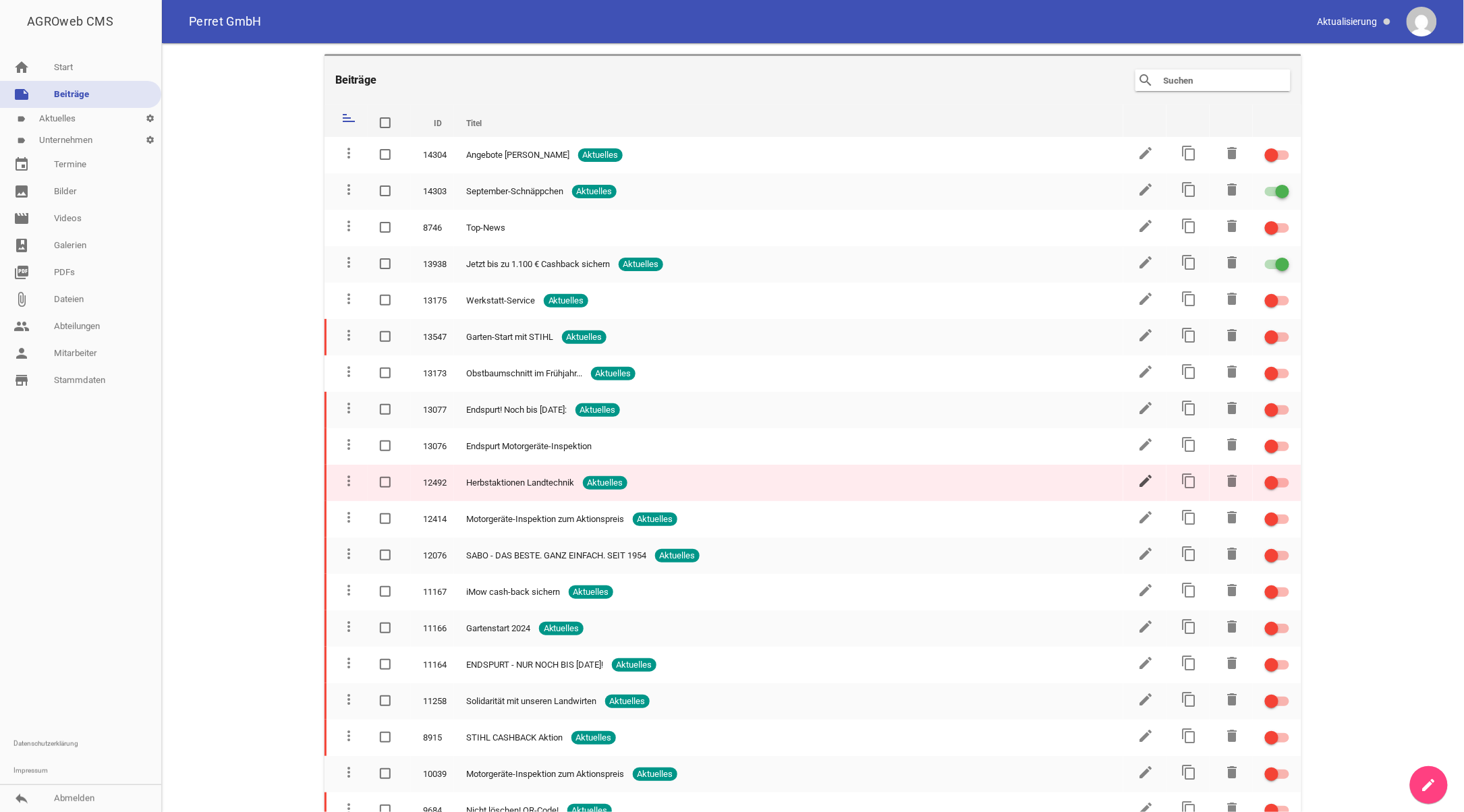
click at [1142, 476] on icon "edit" at bounding box center [1146, 481] width 16 height 16
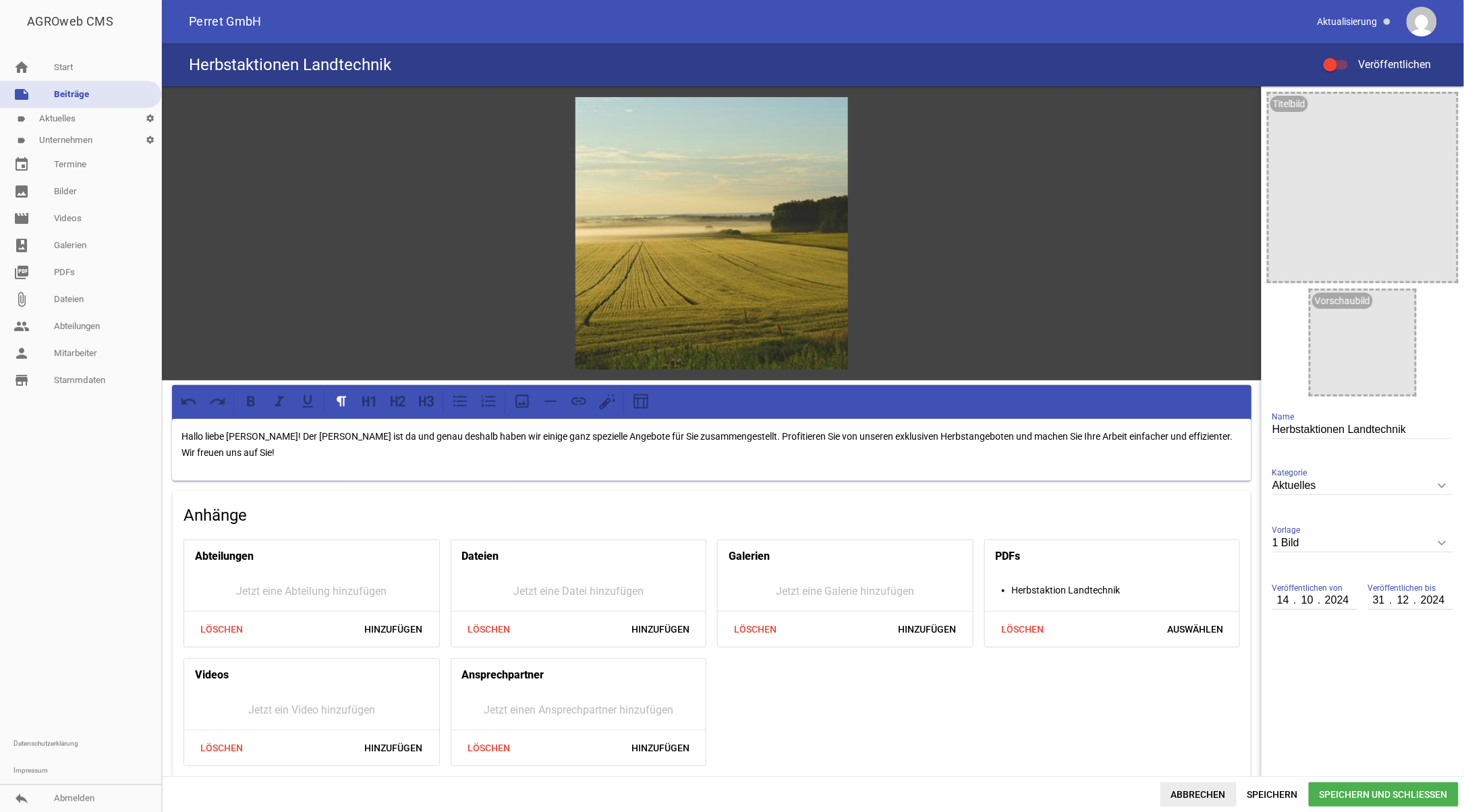
click at [1176, 787] on span "Abbrechen" at bounding box center [1198, 795] width 76 height 25
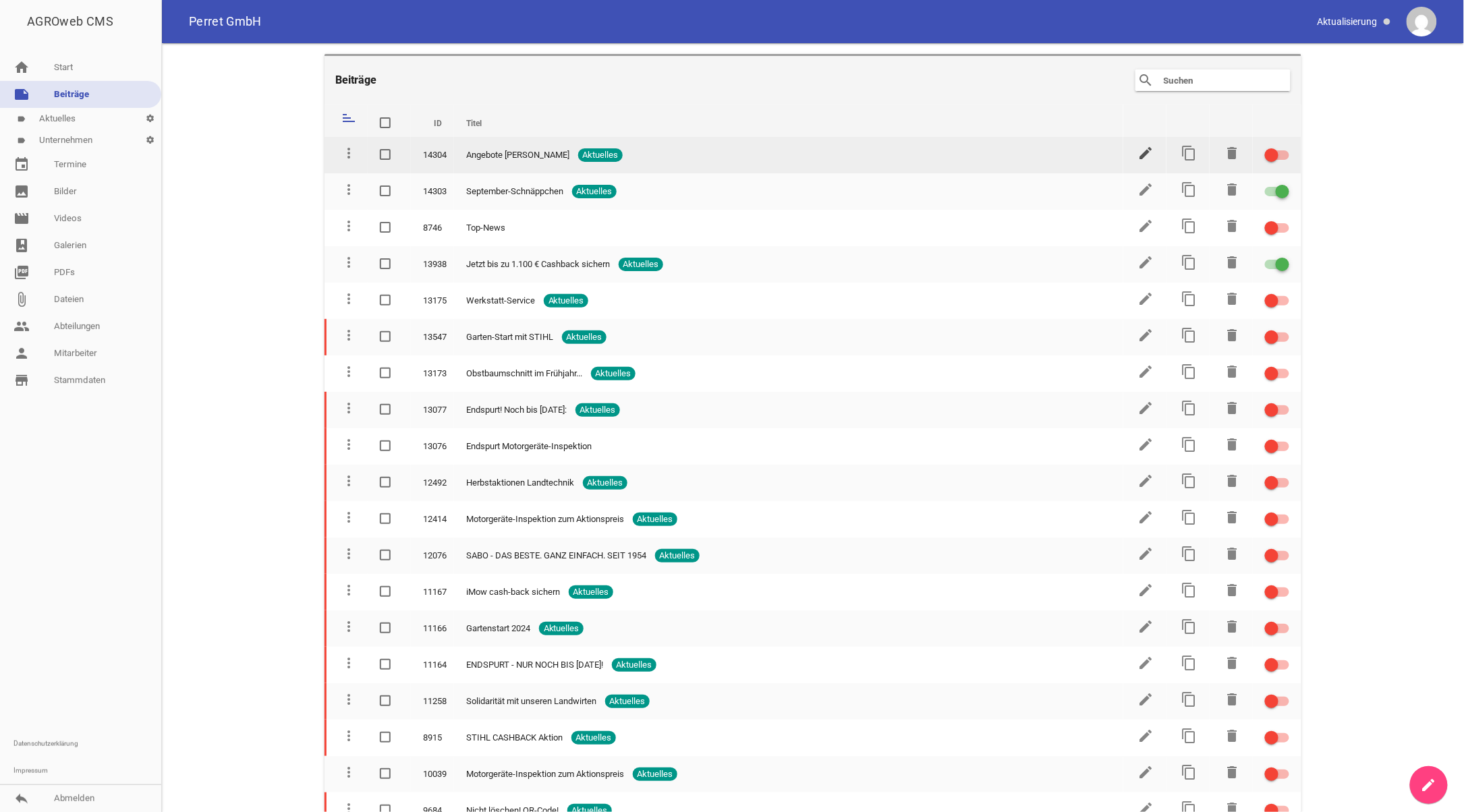
click at [1142, 148] on icon "edit" at bounding box center [1146, 153] width 16 height 16
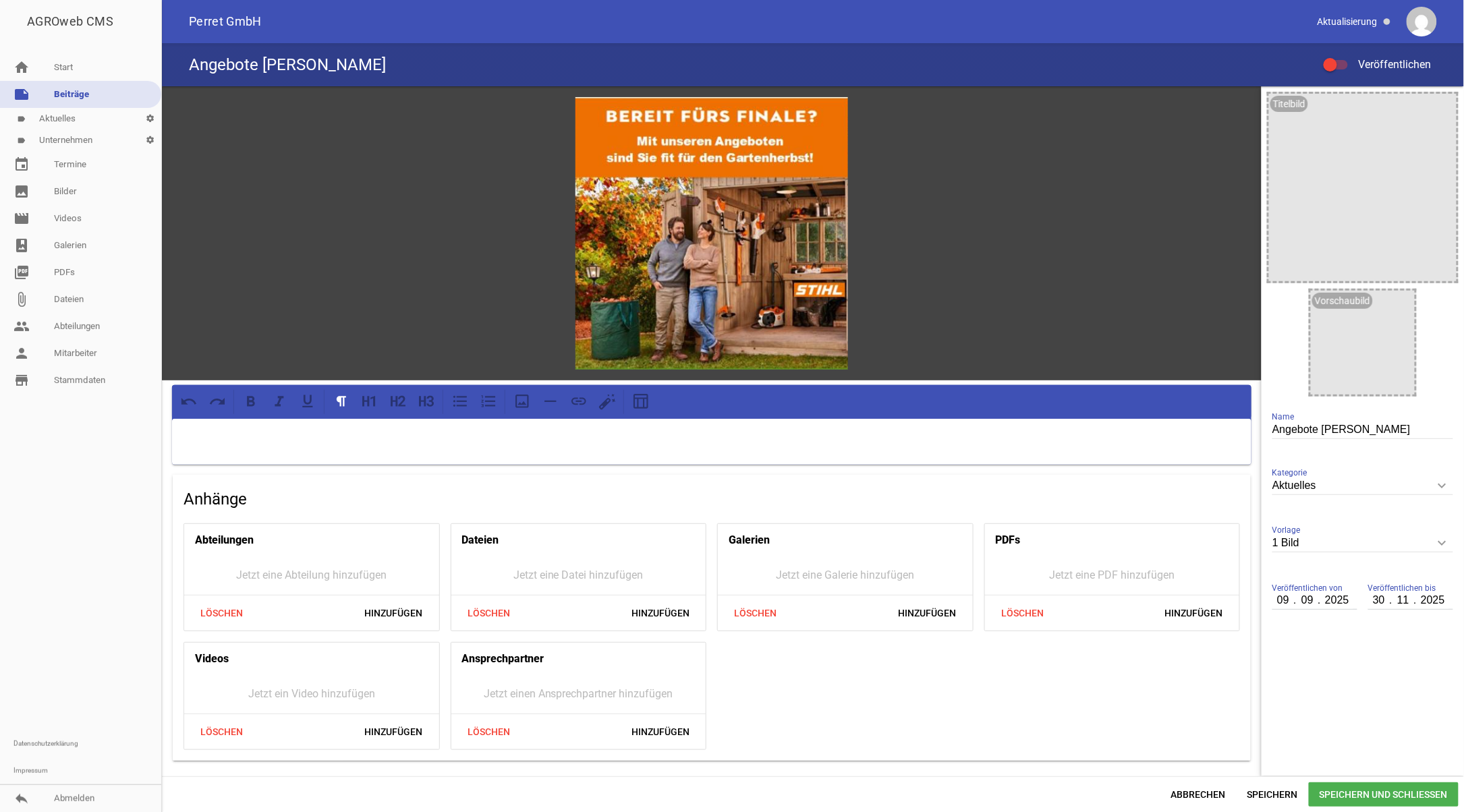
click at [346, 435] on p at bounding box center [712, 436] width 1061 height 16
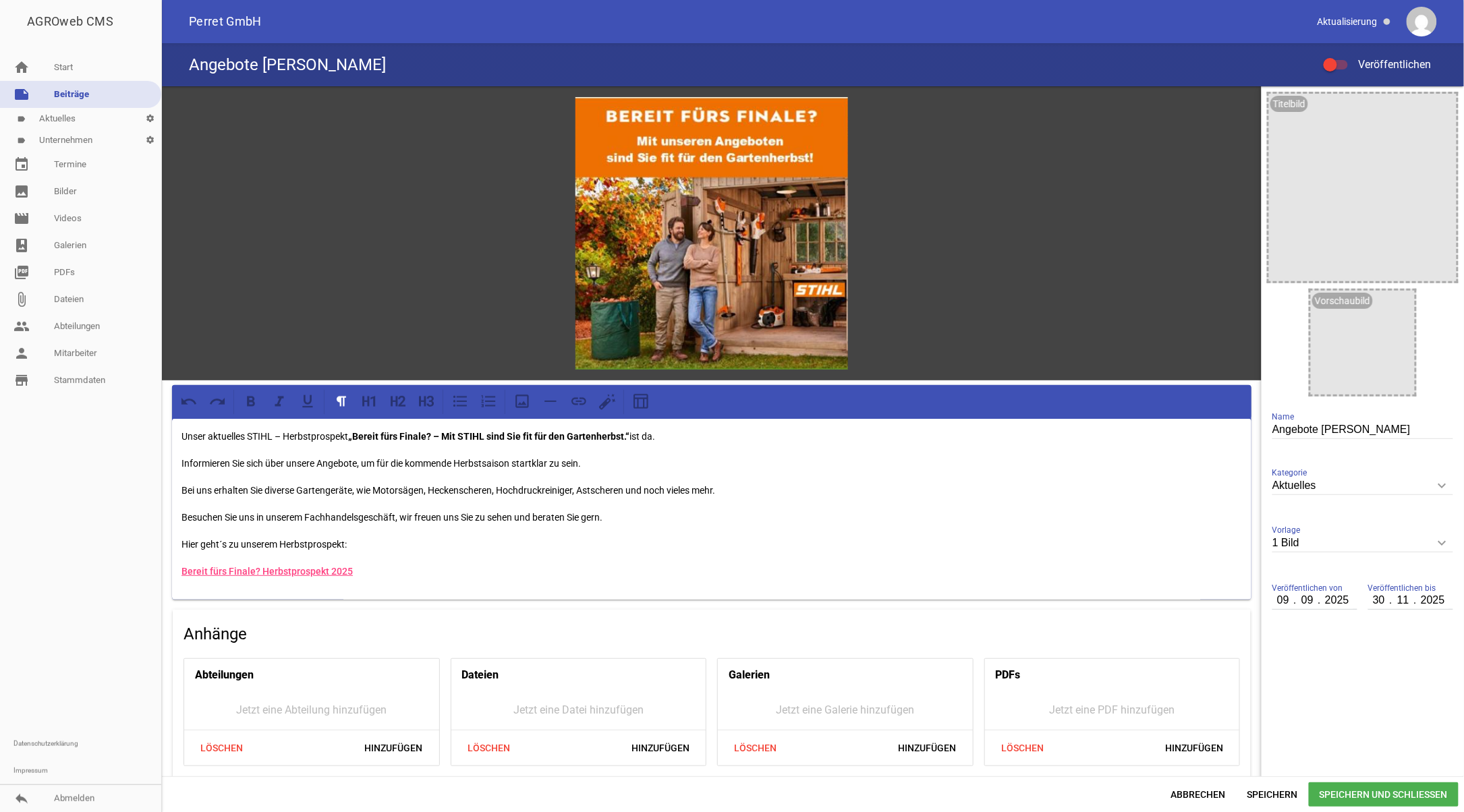
click at [1034, 515] on p "Besuchen Sie uns in unserem Fachhandelsgeschäft, wir freuen uns Sie zu sehen un…" at bounding box center [712, 517] width 1061 height 16
click at [387, 536] on p "Hier geht´s zu unserem Herbstprospekt:" at bounding box center [712, 544] width 1061 height 16
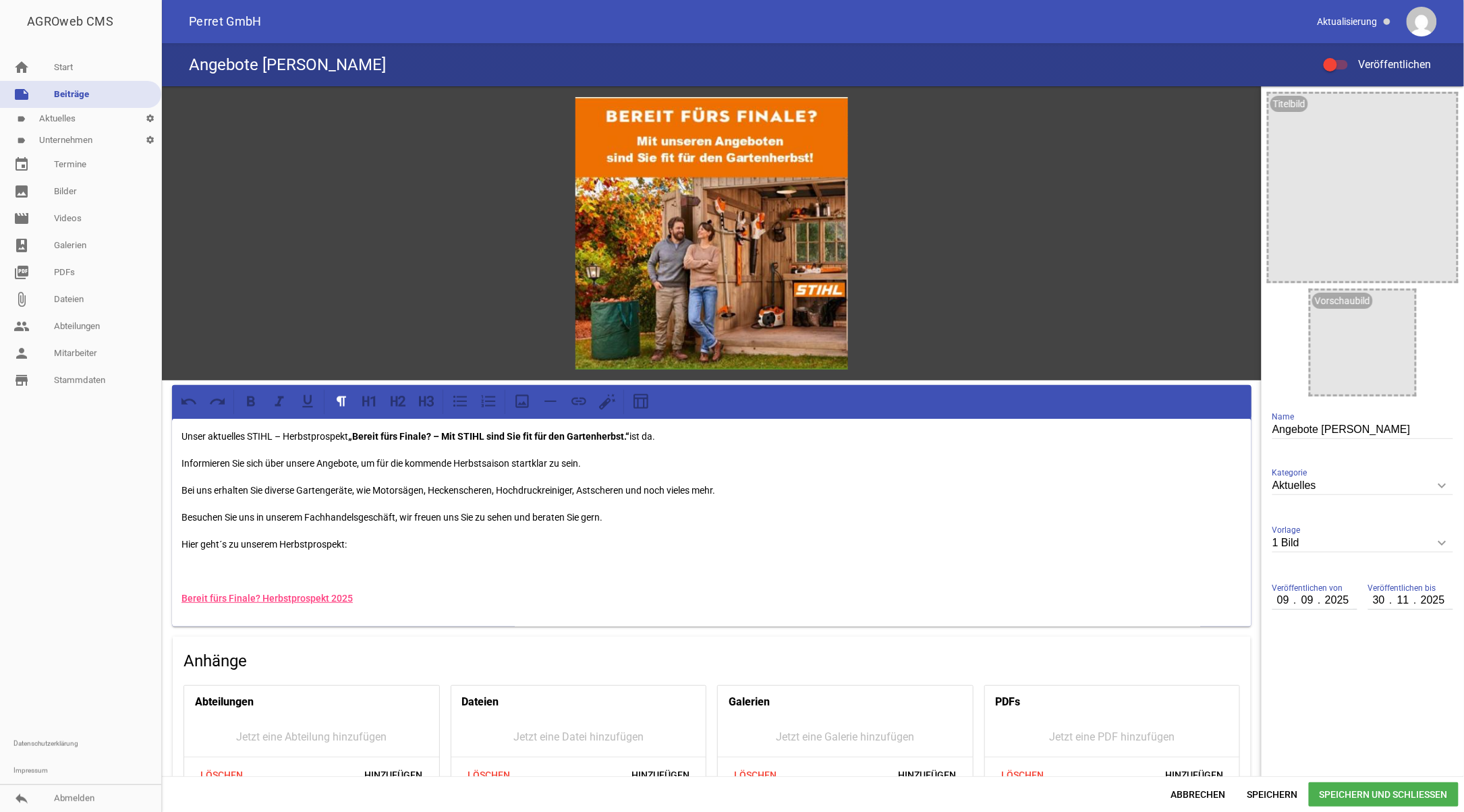
drag, startPoint x: 230, startPoint y: 557, endPoint x: 214, endPoint y: 570, distance: 20.6
drag, startPoint x: 214, startPoint y: 570, endPoint x: 191, endPoint y: 572, distance: 23.1
click at [824, 527] on div "Unser aktuelles STIHL – Herbstprospekt „Bereit fürs Finale? – Mit STIHL sind Si…" at bounding box center [711, 522] width 1079 height 208
click at [741, 570] on p "Unser aktueller STIHL Herbstprospekt ist da! Klicken Sie sich durch den Katalog…" at bounding box center [712, 572] width 1061 height 16
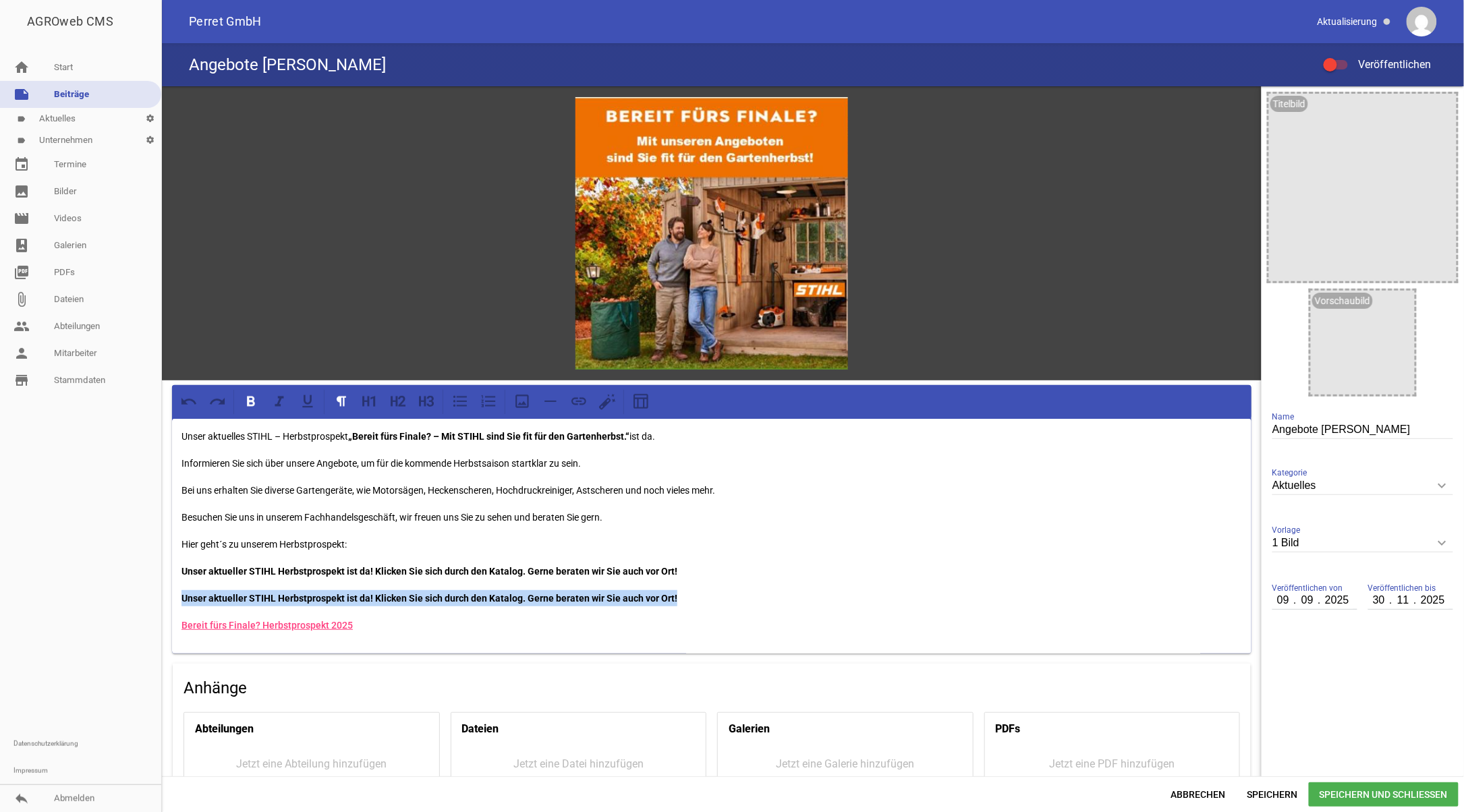
drag, startPoint x: 692, startPoint y: 594, endPoint x: 131, endPoint y: 571, distance: 561.5
click at [136, 577] on div "AGROweb CMS home Start note Beiträge label Aktuelles settings label Unternehmen…" at bounding box center [732, 406] width 1464 height 812
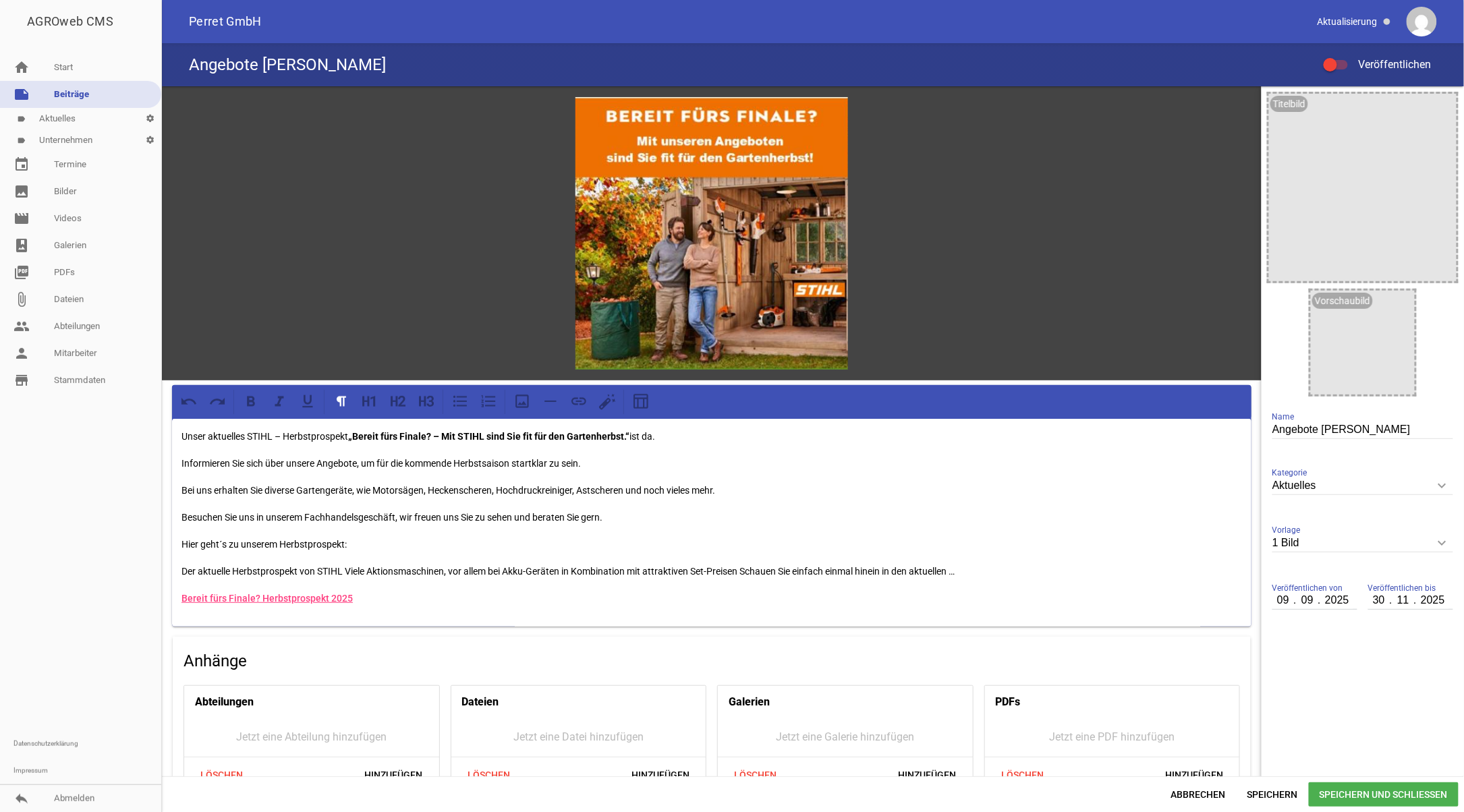
click at [243, 432] on p "Unser aktuelles STIHL – Herbstprospekt „Bereit fürs Finale? – Mit STIHL sind Si…" at bounding box center [712, 436] width 1061 height 16
click at [281, 432] on p "Unser aktueller STIHL – Herbstprospekt „Bereit fürs Finale? – Mit STIHL sind Si…" at bounding box center [712, 436] width 1061 height 16
drag, startPoint x: 340, startPoint y: 433, endPoint x: 622, endPoint y: 421, distance: 282.3
click at [622, 421] on div "Unser aktueller STIHL-Herbstprospekt „Bereit fürs Finale? – Mit STIHL sind Sie …" at bounding box center [711, 522] width 1079 height 208
drag, startPoint x: 348, startPoint y: 566, endPoint x: 741, endPoint y: 571, distance: 393.0
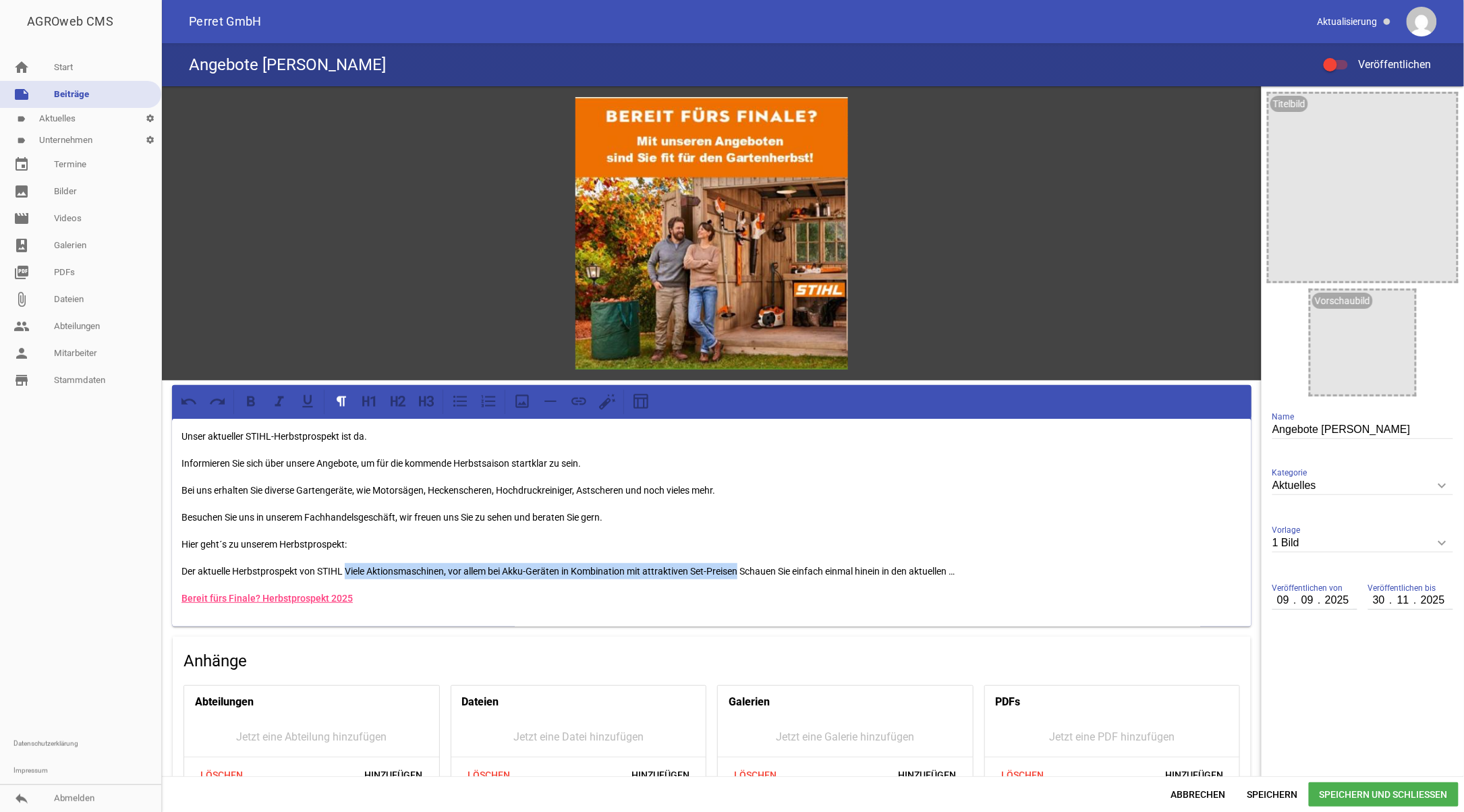
click at [741, 571] on p "Der aktuelle Herbstprospekt von STIHL Viele Aktionsmaschinen, vor allem bei Akk…" at bounding box center [712, 572] width 1061 height 16
copy p "Viele Aktionsmaschinen, vor allem bei Akku-Geräten in Kombination mit attraktiv…"
click at [368, 435] on p "Unser aktueller STIHL-Herbstprospekt ist da." at bounding box center [712, 436] width 1061 height 16
drag, startPoint x: 378, startPoint y: 430, endPoint x: 168, endPoint y: 419, distance: 210.3
click at [168, 419] on div "games image Unser aktueller STIHL-Herbstprospekt ist da! Informieren Sie sich ü…" at bounding box center [712, 507] width 1100 height 842
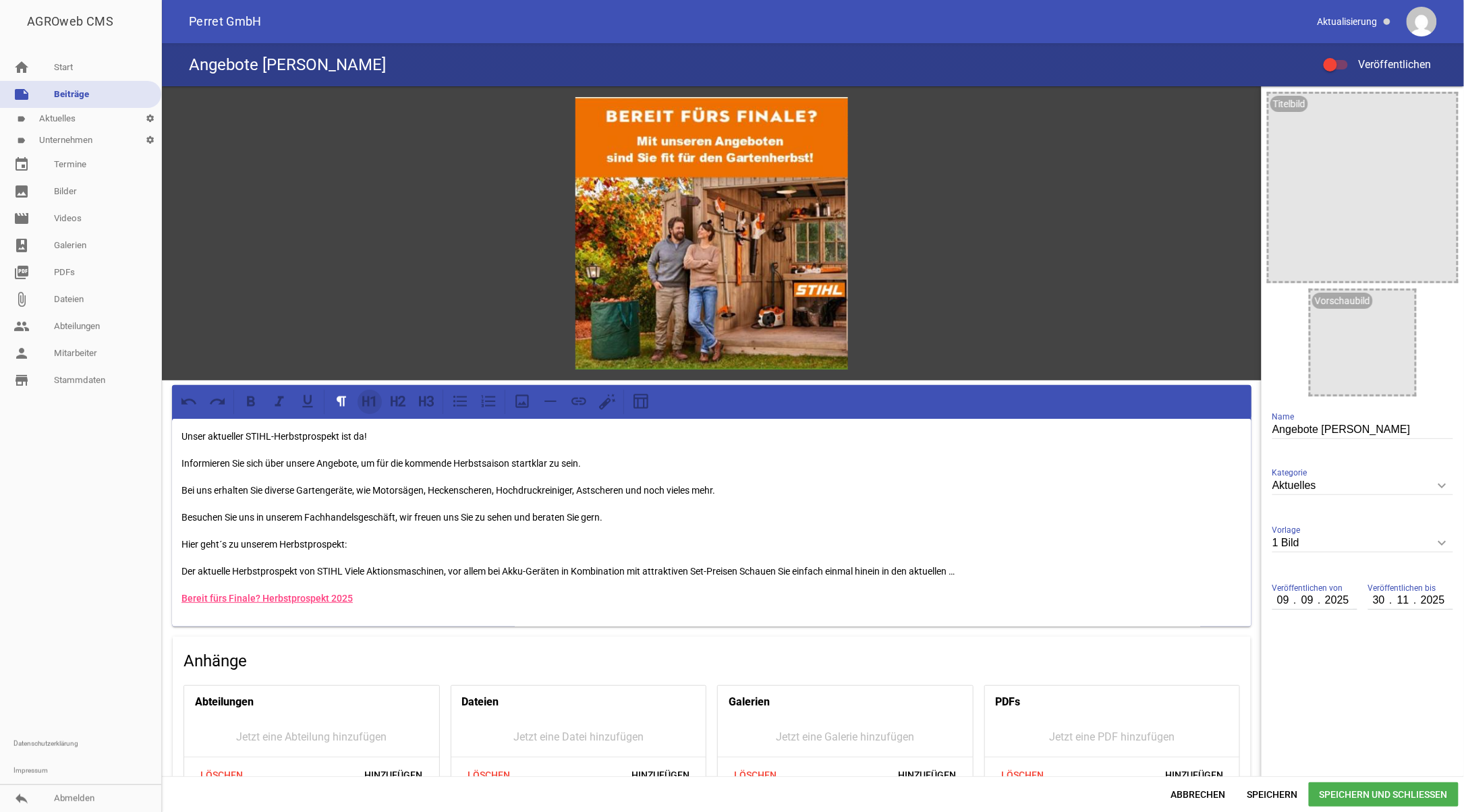
click at [362, 399] on icon at bounding box center [369, 401] width 17 height 17
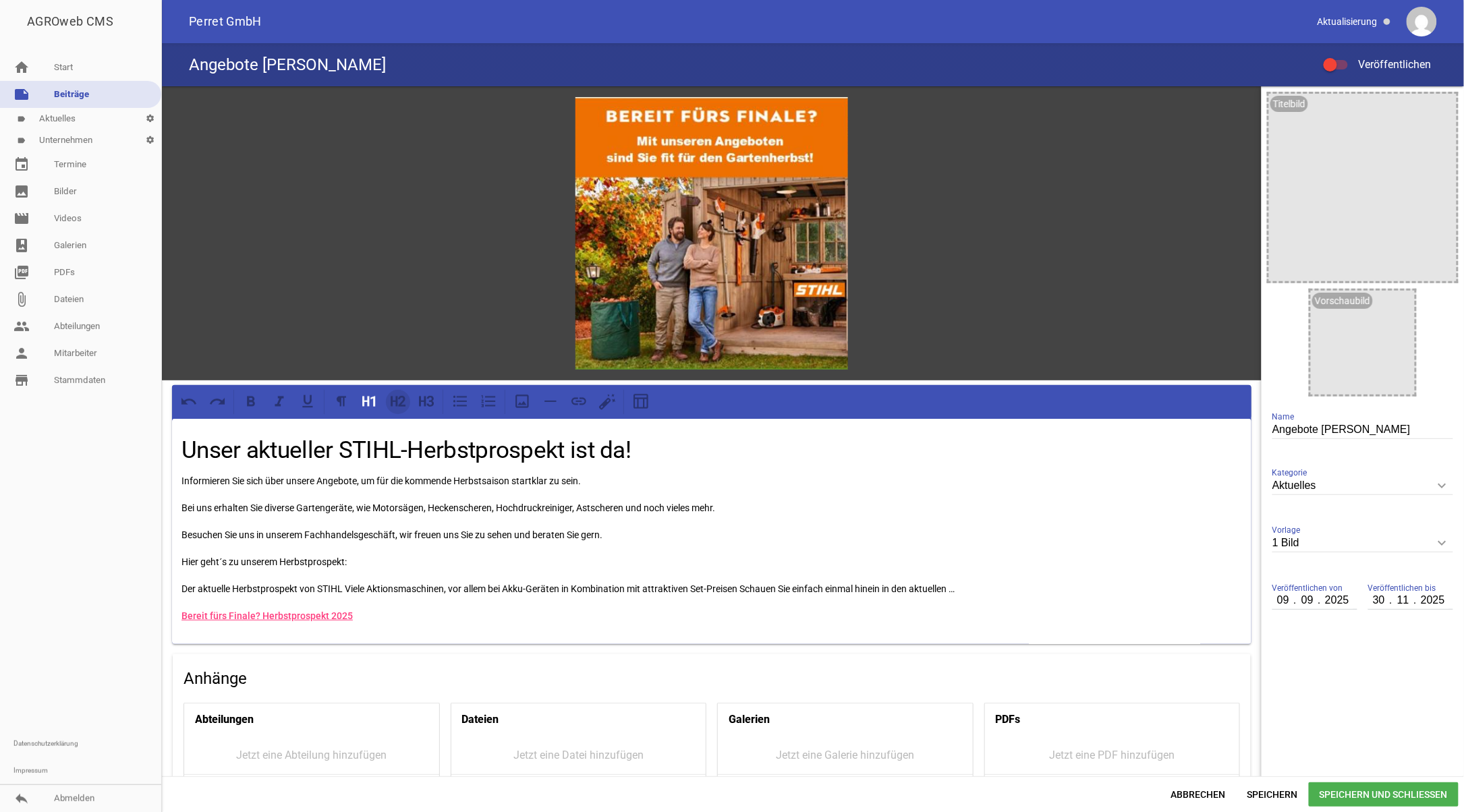
click at [403, 402] on icon at bounding box center [401, 401] width 7 height 11
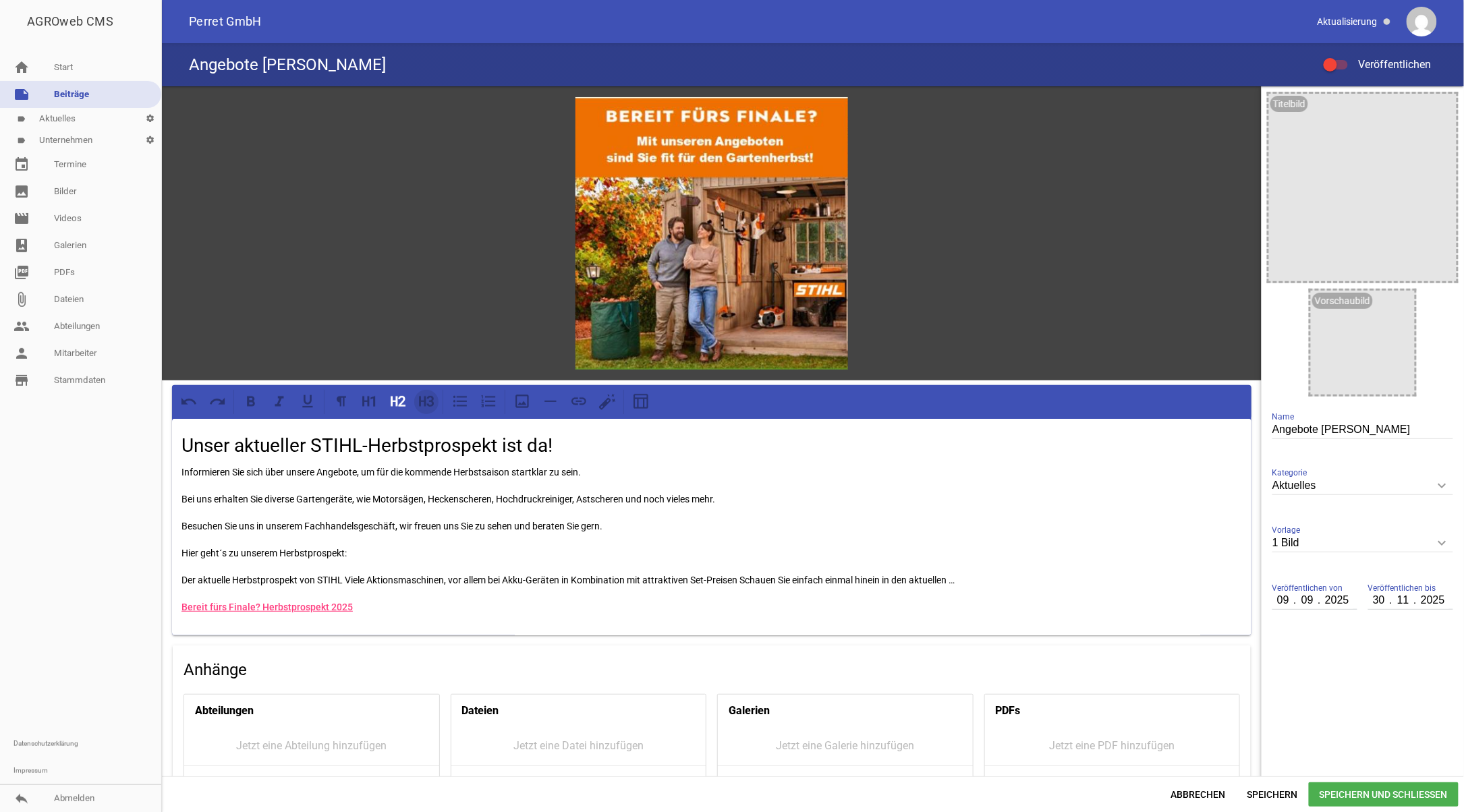
click at [427, 403] on icon at bounding box center [430, 401] width 7 height 11
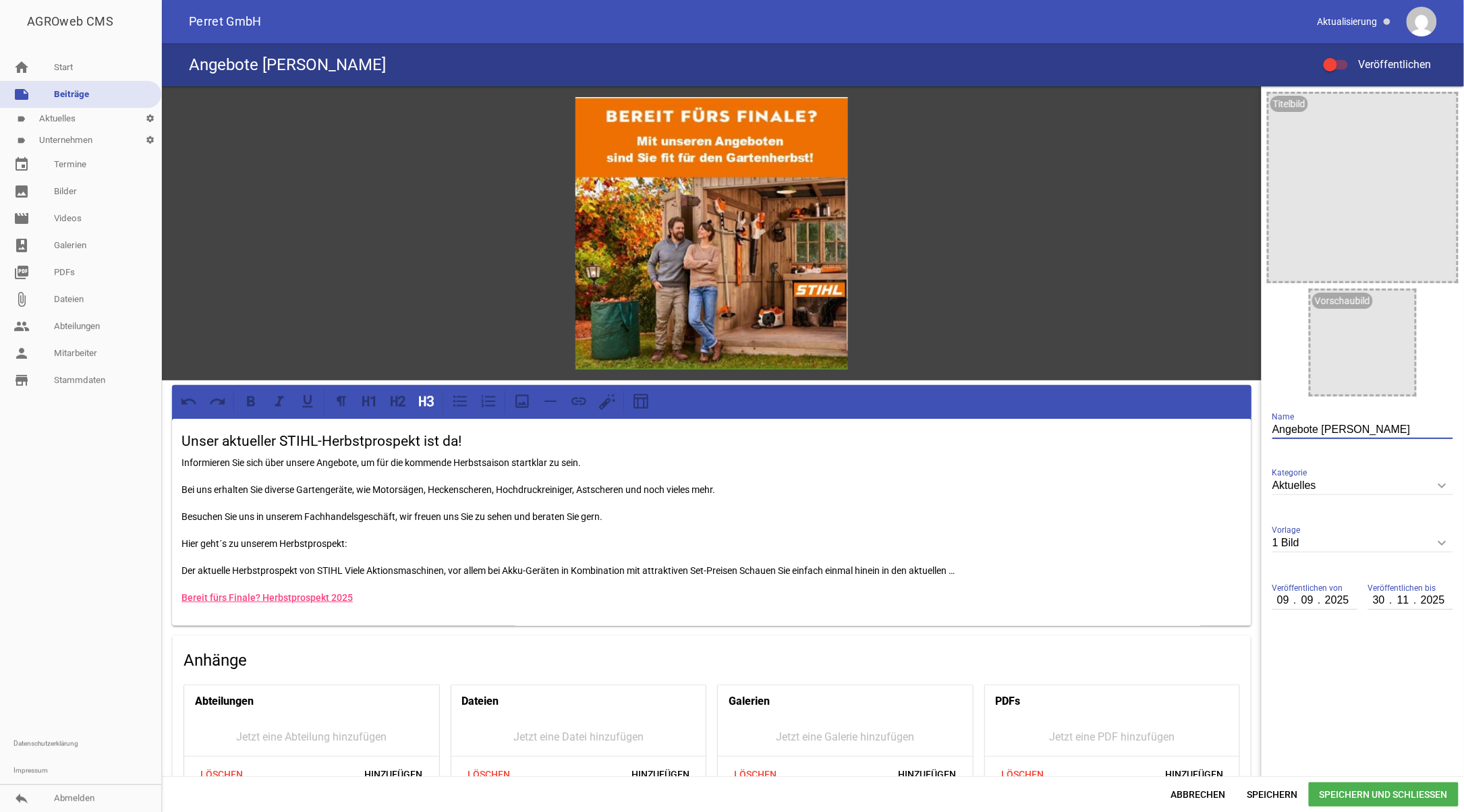
drag, startPoint x: 1372, startPoint y: 430, endPoint x: 1191, endPoint y: 424, distance: 181.1
click at [1191, 424] on div "games image Unser aktueller STIHL-Herbstprospekt ist da! Informieren Sie sich ü…" at bounding box center [813, 431] width 1302 height 690
type input "Unser Herbstprospekt ist da!"
drag, startPoint x: 1107, startPoint y: 511, endPoint x: 1093, endPoint y: 514, distance: 14.3
click at [1104, 511] on p "Besuchen Sie uns in unserem Fachhandelsgeschäft, wir freuen uns Sie zu sehen un…" at bounding box center [712, 516] width 1061 height 16
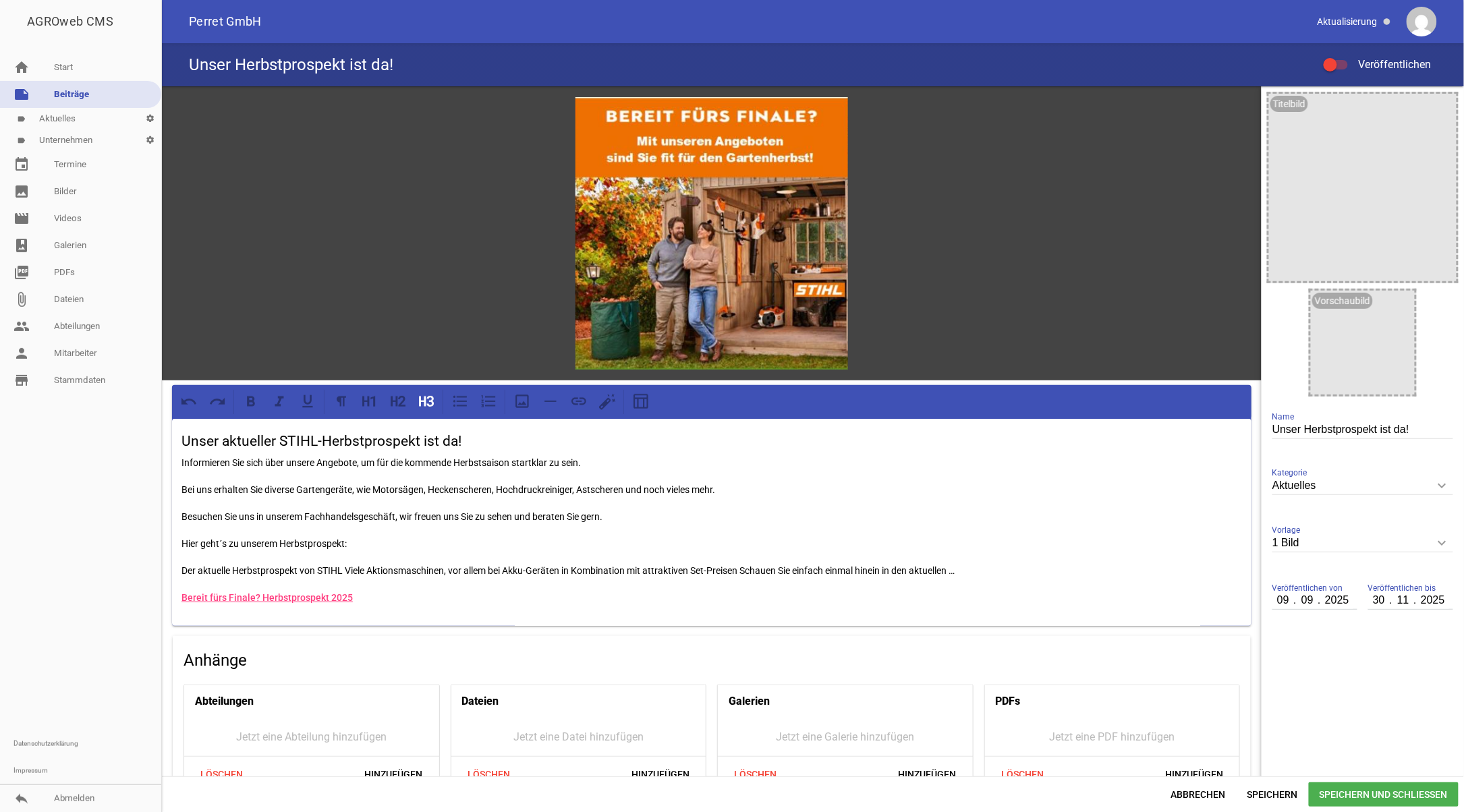
drag, startPoint x: 465, startPoint y: 438, endPoint x: 127, endPoint y: 440, distance: 338.0
click at [127, 440] on div "AGROweb CMS home Start note Beiträge label Aktuelles settings label Unternehmen…" at bounding box center [732, 406] width 1464 height 812
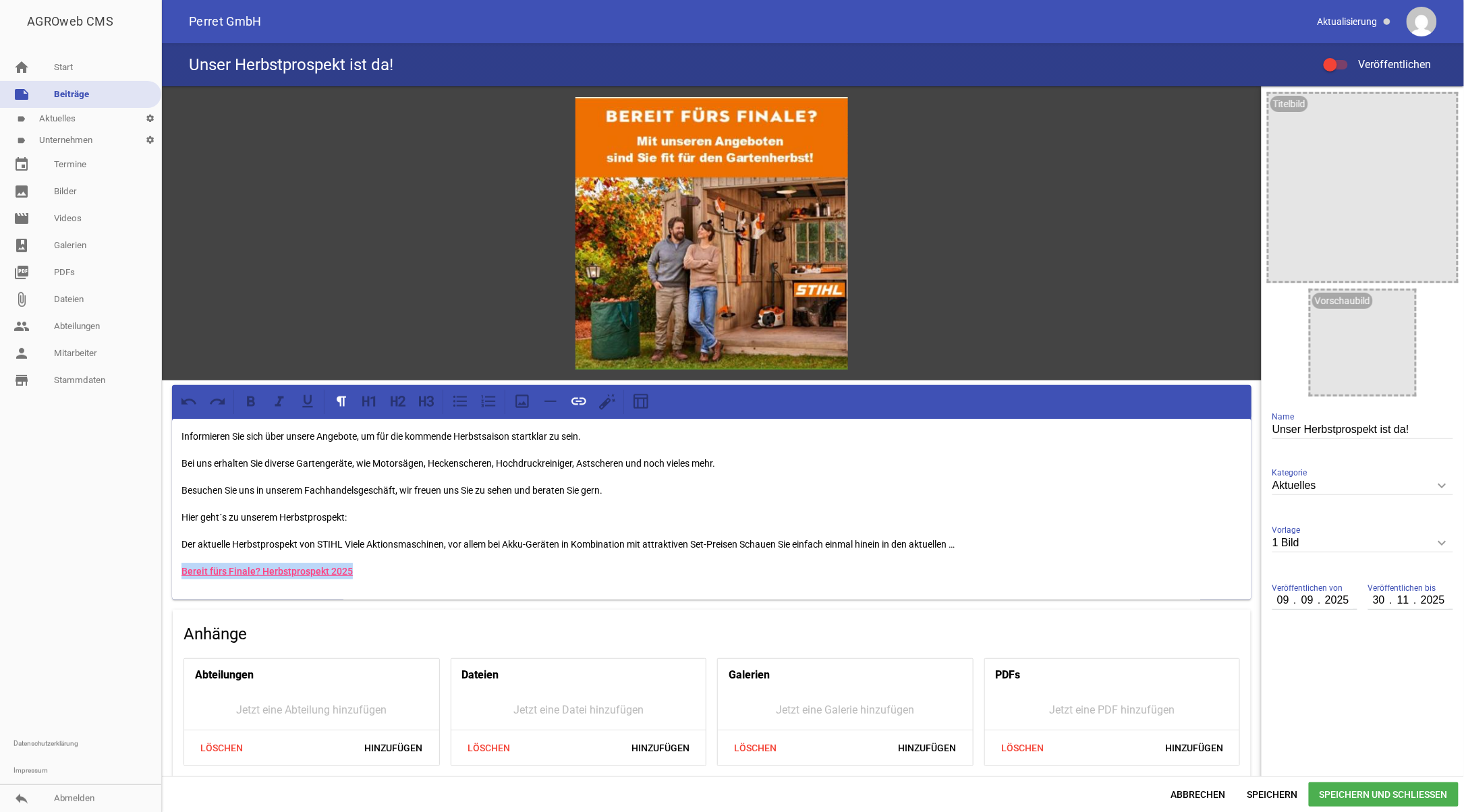
drag, startPoint x: 362, startPoint y: 563, endPoint x: 143, endPoint y: 564, distance: 219.0
click at [143, 564] on div "AGROweb CMS home Start note Beiträge label Aktuelles settings label Unternehmen…" at bounding box center [732, 406] width 1464 height 812
click at [228, 577] on p at bounding box center [712, 572] width 1061 height 16
click at [374, 513] on p "Hier geht´s zu unserem Herbstprospekt:" at bounding box center [712, 517] width 1061 height 16
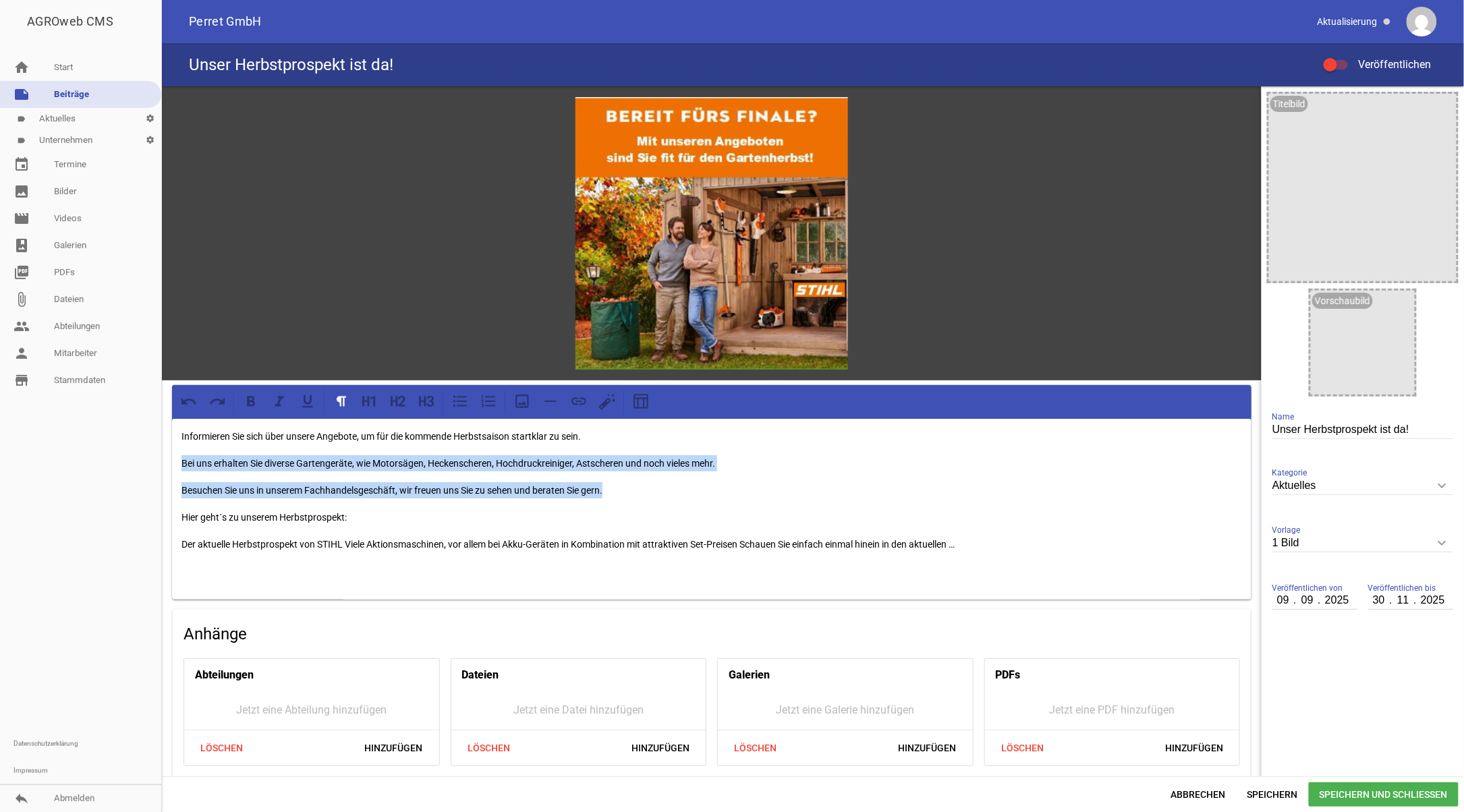
drag, startPoint x: 615, startPoint y: 489, endPoint x: 109, endPoint y: 456, distance: 507.1
click at [109, 456] on div "AGROweb CMS home Start note Beiträge label Aktuelles settings label Unternehmen…" at bounding box center [732, 406] width 1464 height 812
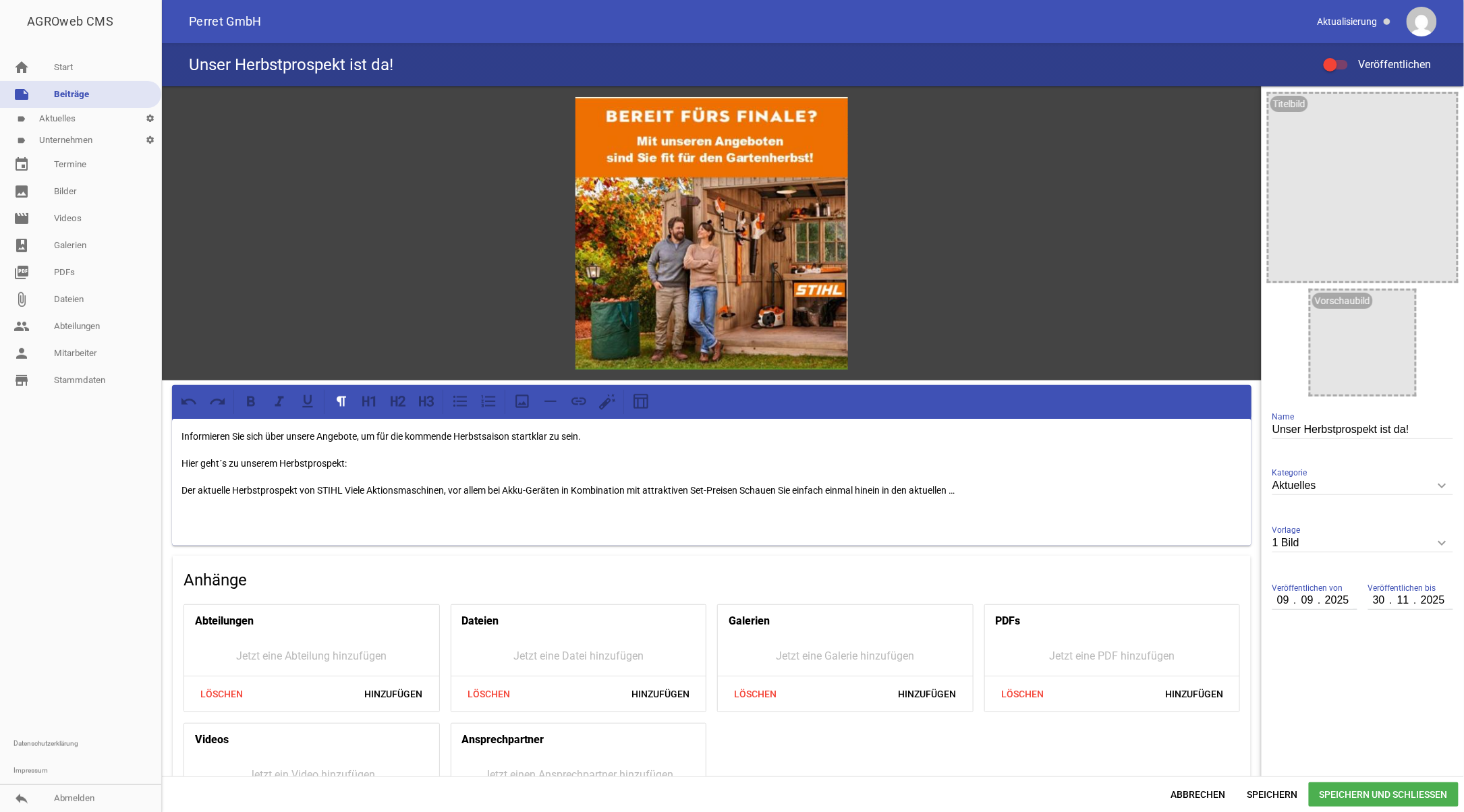
click at [583, 435] on p "Informieren Sie sich über unsere Angebote, um für die kommende Herbstsaison sta…" at bounding box center [712, 436] width 1061 height 16
drag, startPoint x: 589, startPoint y: 432, endPoint x: 422, endPoint y: 401, distance: 169.9
click at [138, 432] on div "AGROweb CMS home Start note Beiträge label Aktuelles settings label Unternehmen…" at bounding box center [732, 406] width 1464 height 812
click at [424, 398] on icon at bounding box center [426, 401] width 17 height 17
click at [377, 465] on p "Hier geht´s zu unserem Herbstprospekt:" at bounding box center [712, 463] width 1061 height 16
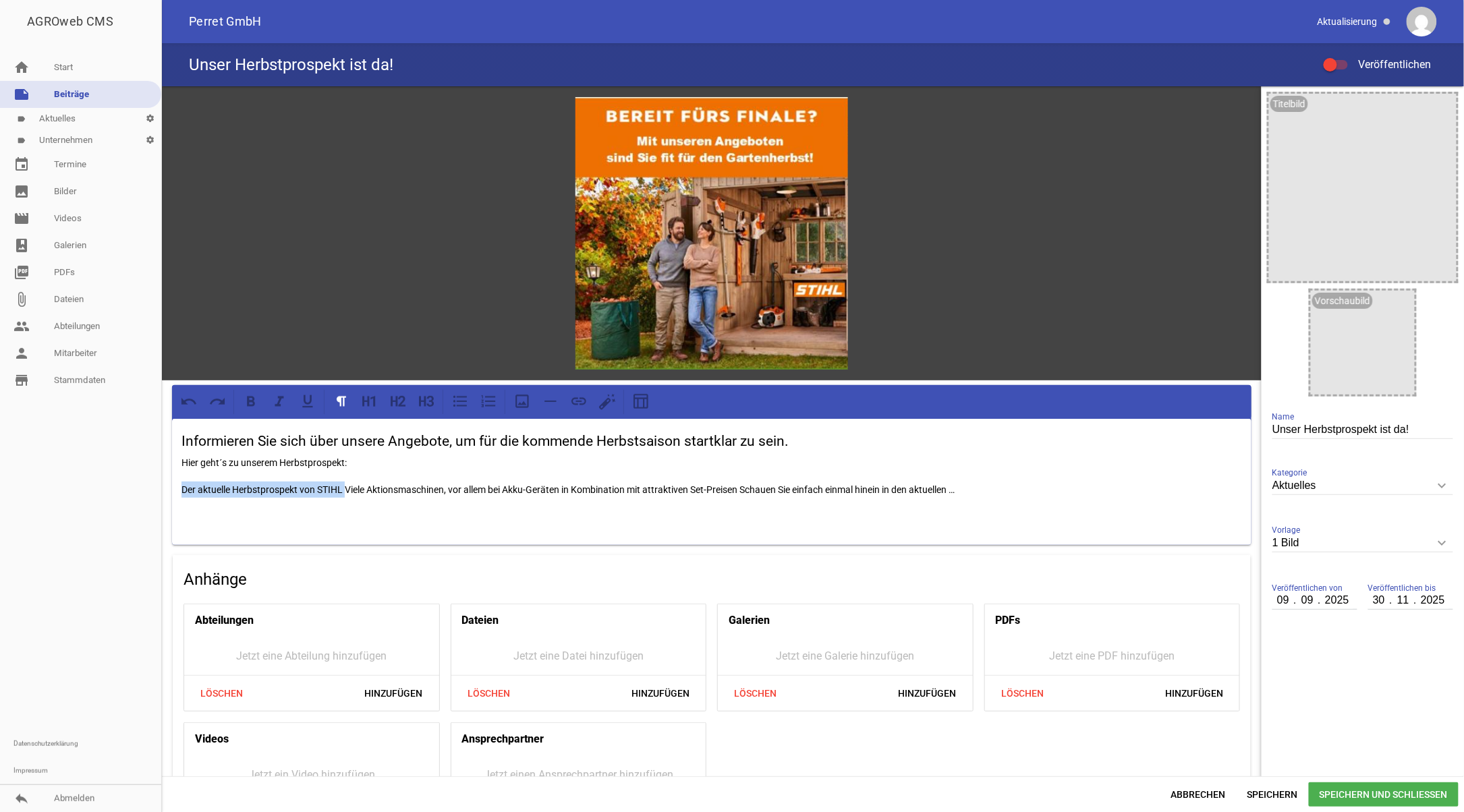
drag, startPoint x: 179, startPoint y: 488, endPoint x: 346, endPoint y: 488, distance: 167.0
click at [346, 488] on div "Informieren Sie sich über unsere Angebote, um für die kommende Herbstsaison sta…" at bounding box center [711, 482] width 1079 height 127
click at [361, 511] on p at bounding box center [712, 516] width 1061 height 16
click at [343, 487] on p "Der aktuelle Herbstprospekt von STIHL Viele Aktionsmaschinen, vor allem bei Akk…" at bounding box center [712, 490] width 1061 height 16
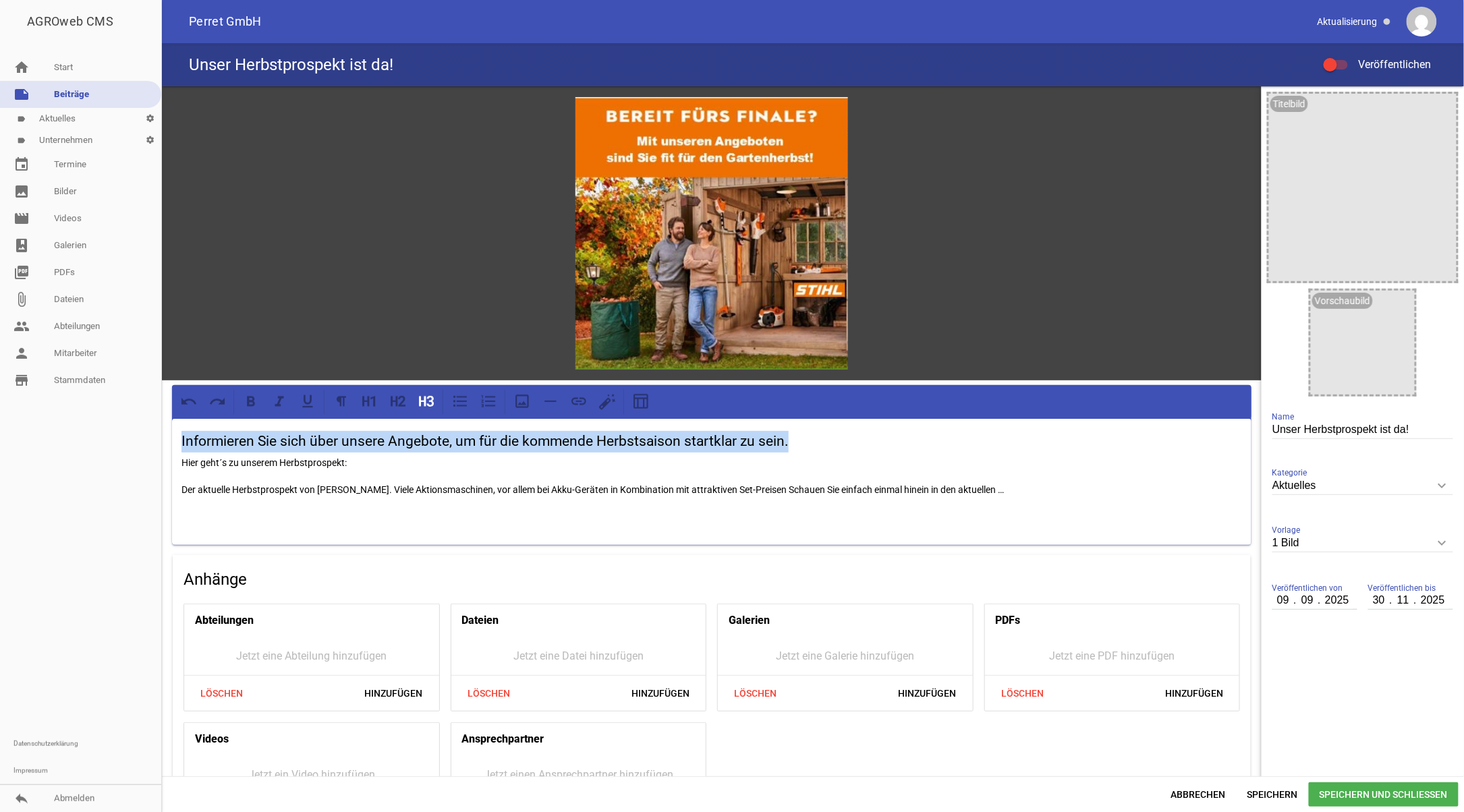
drag, startPoint x: 790, startPoint y: 438, endPoint x: 154, endPoint y: 440, distance: 636.0
click at [154, 440] on div "AGROweb CMS home Start note Beiträge label Aktuelles settings label Unternehmen…" at bounding box center [732, 406] width 1464 height 812
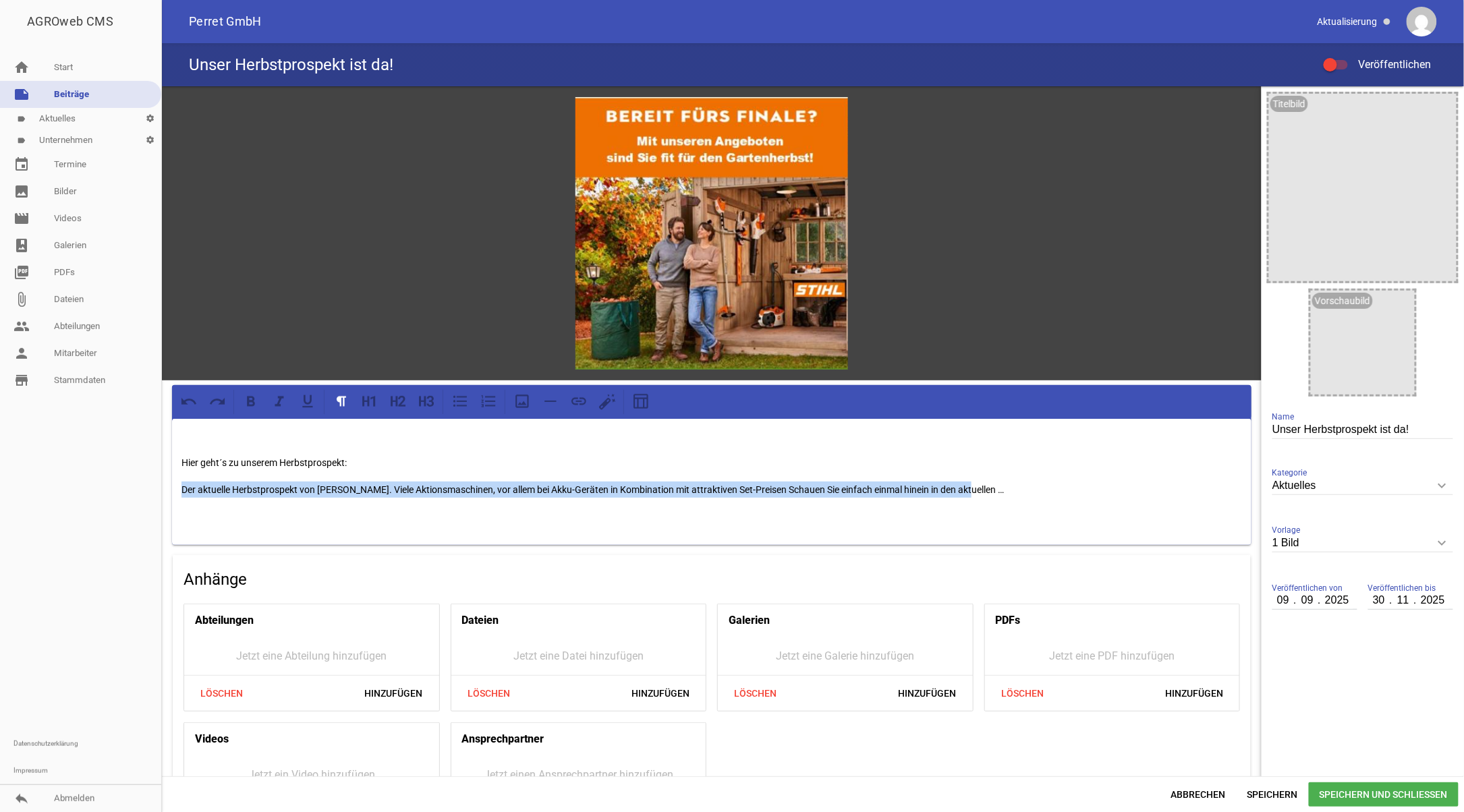
drag, startPoint x: 179, startPoint y: 485, endPoint x: 1007, endPoint y: 495, distance: 828.1
click at [1007, 495] on div "Hier geht´s zu unserem Herbstprospekt: Der aktuelle Herbstprospekt von [PERSON_…" at bounding box center [711, 482] width 1079 height 127
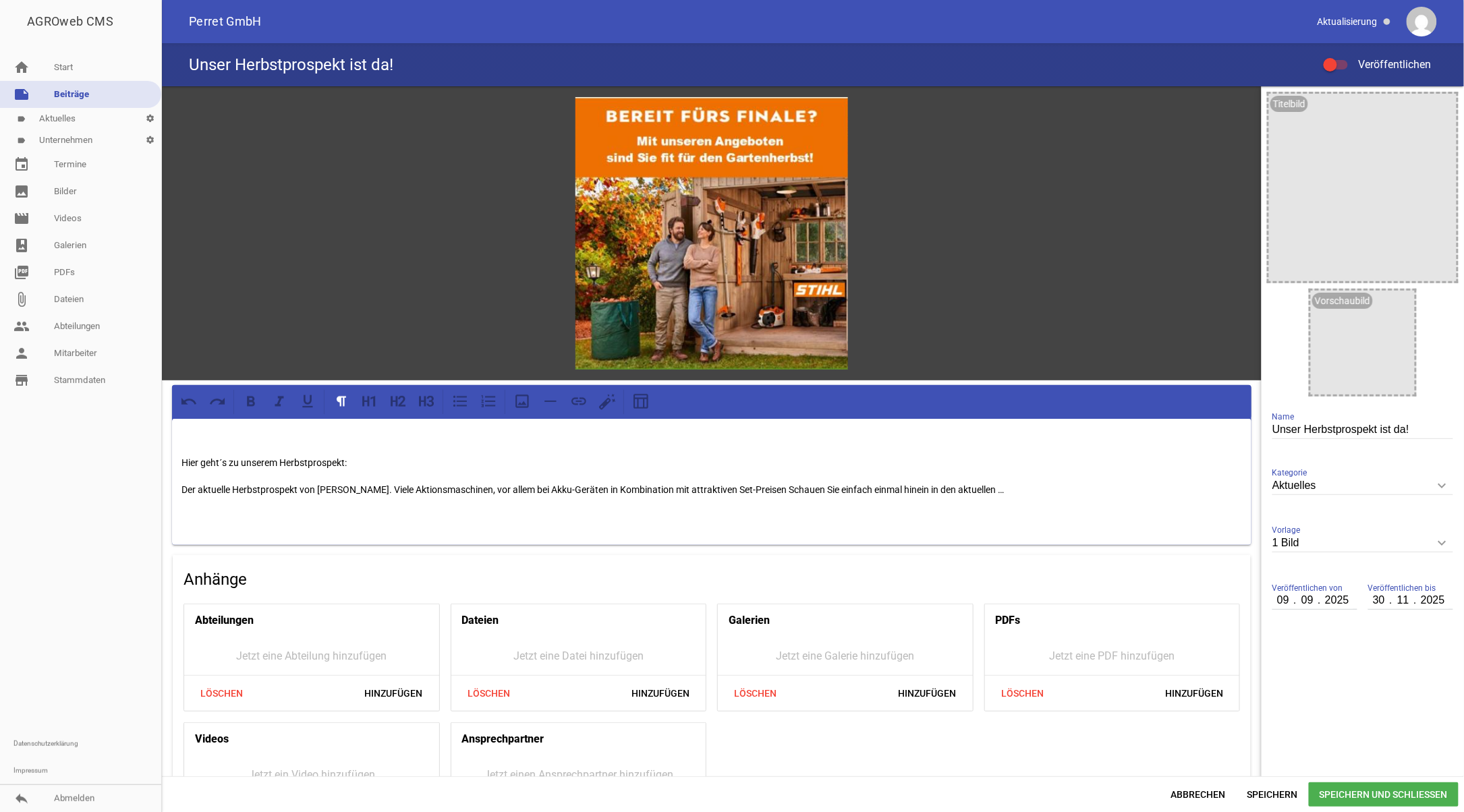
drag, startPoint x: 872, startPoint y: 493, endPoint x: 399, endPoint y: 453, distance: 474.7
click at [399, 455] on p "Hier geht´s zu unserem Herbstprospekt:" at bounding box center [712, 463] width 1061 height 16
drag, startPoint x: 382, startPoint y: 459, endPoint x: 114, endPoint y: 466, distance: 268.1
click at [114, 466] on div "AGROweb CMS home Start note Beiträge label Aktuelles settings label Unternehmen…" at bounding box center [732, 406] width 1464 height 812
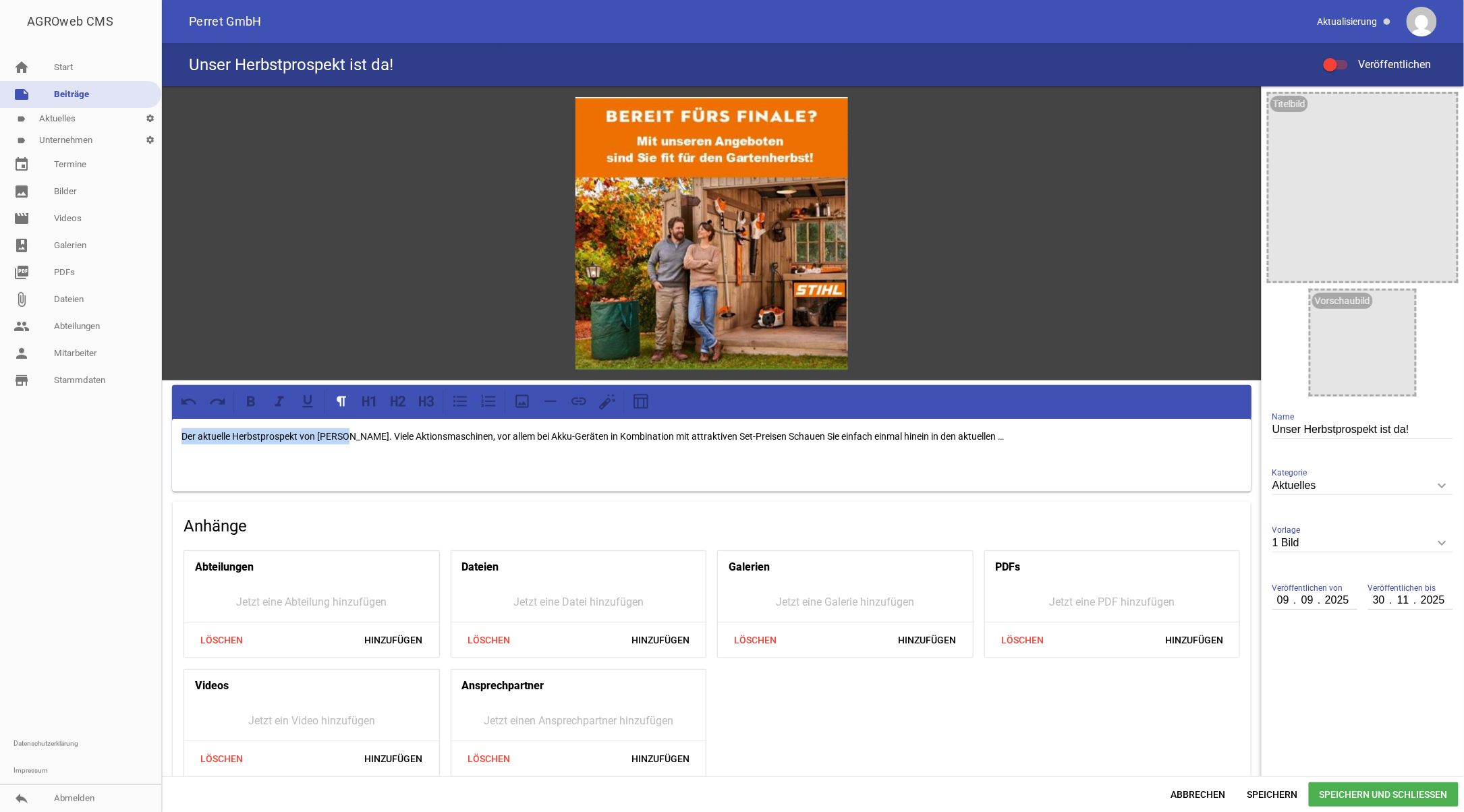
drag, startPoint x: 347, startPoint y: 430, endPoint x: 175, endPoint y: 430, distance: 172.0
click at [175, 430] on div "Der aktuelle Herbstprospekt von [PERSON_NAME]. Viele Aktionsmaschinen, vor alle…" at bounding box center [711, 455] width 1079 height 73
click at [427, 394] on icon at bounding box center [426, 401] width 17 height 17
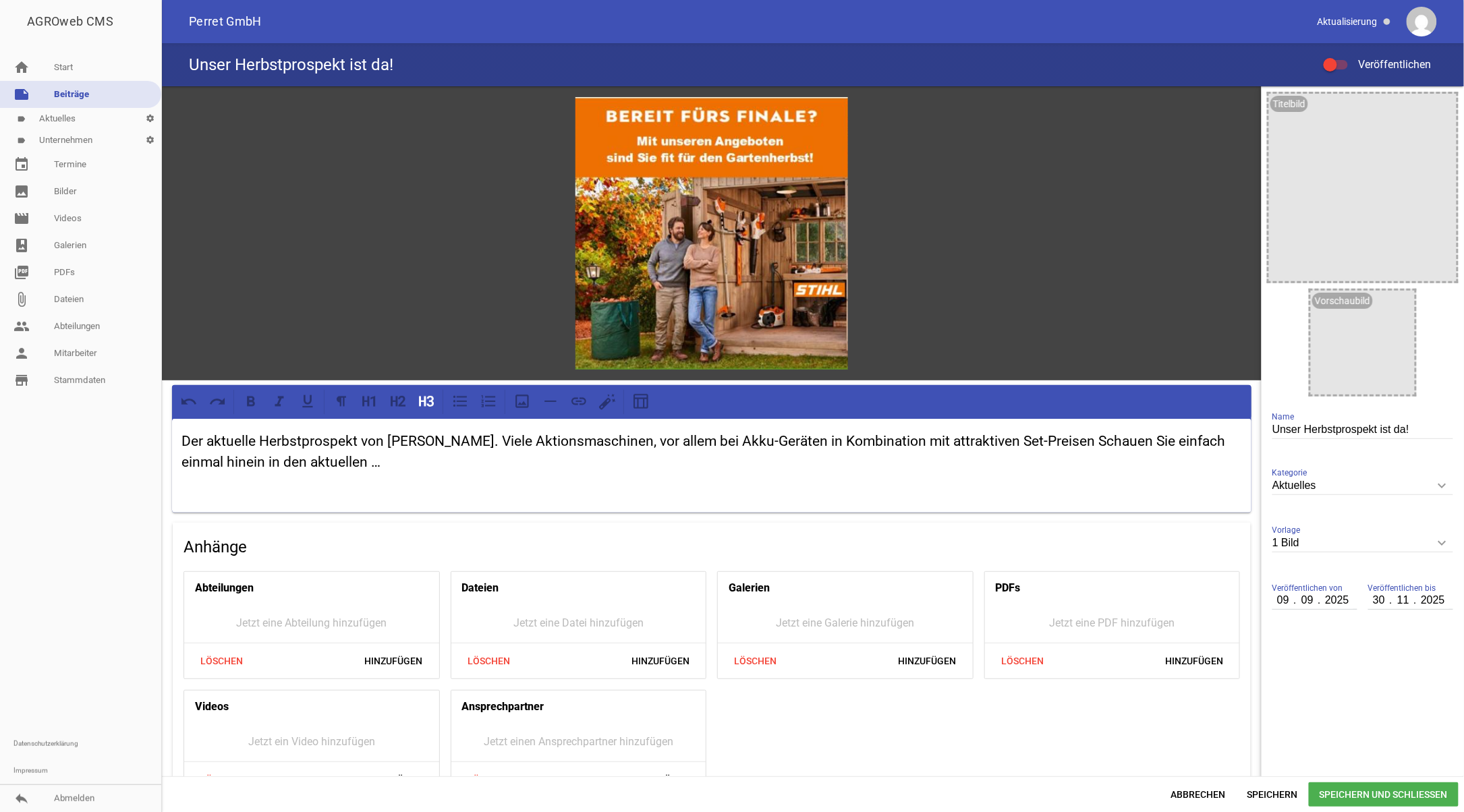
click at [430, 435] on h3 "Der aktuelle Herbstprospekt von [PERSON_NAME]. Viele Aktionsmaschinen, vor alle…" at bounding box center [712, 452] width 1061 height 43
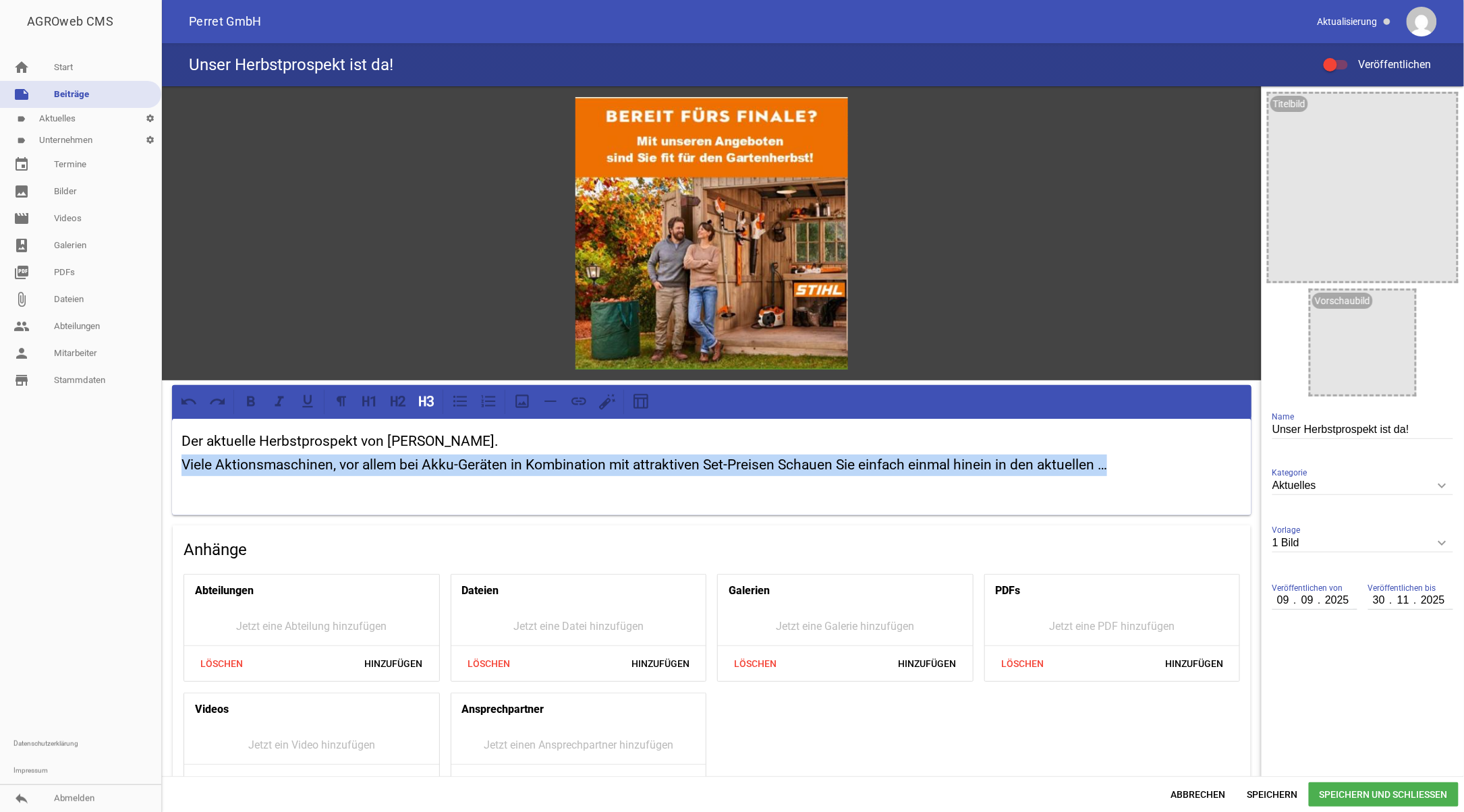
drag, startPoint x: 1128, startPoint y: 456, endPoint x: 280, endPoint y: 370, distance: 852.3
click at [157, 460] on div "AGROweb CMS home Start note Beiträge label Aktuelles settings label Unternehmen…" at bounding box center [732, 406] width 1464 height 812
click at [368, 398] on icon at bounding box center [365, 402] width 7 height 10
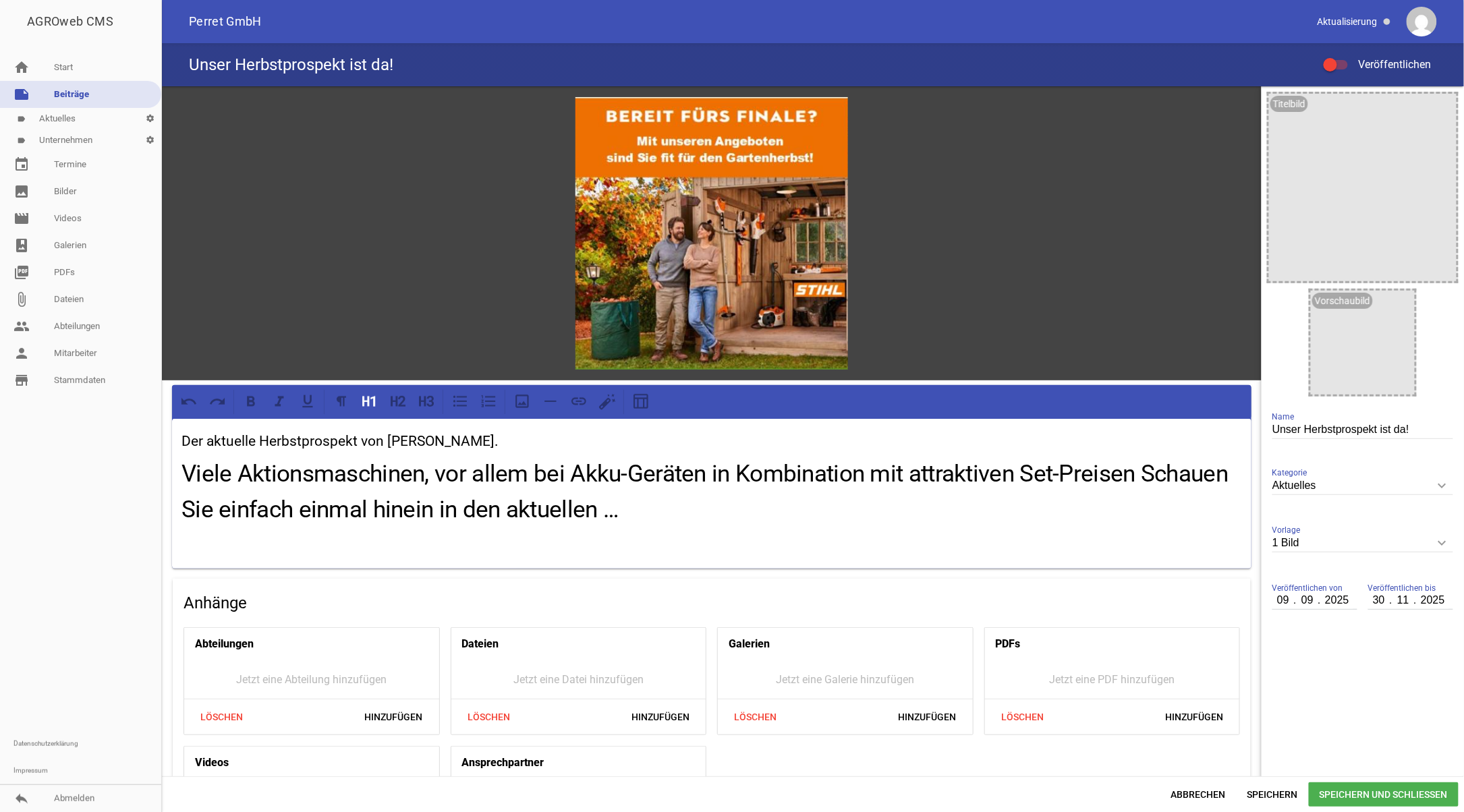
click at [386, 397] on div at bounding box center [385, 402] width 114 height 25
click at [395, 397] on icon at bounding box center [398, 401] width 17 height 17
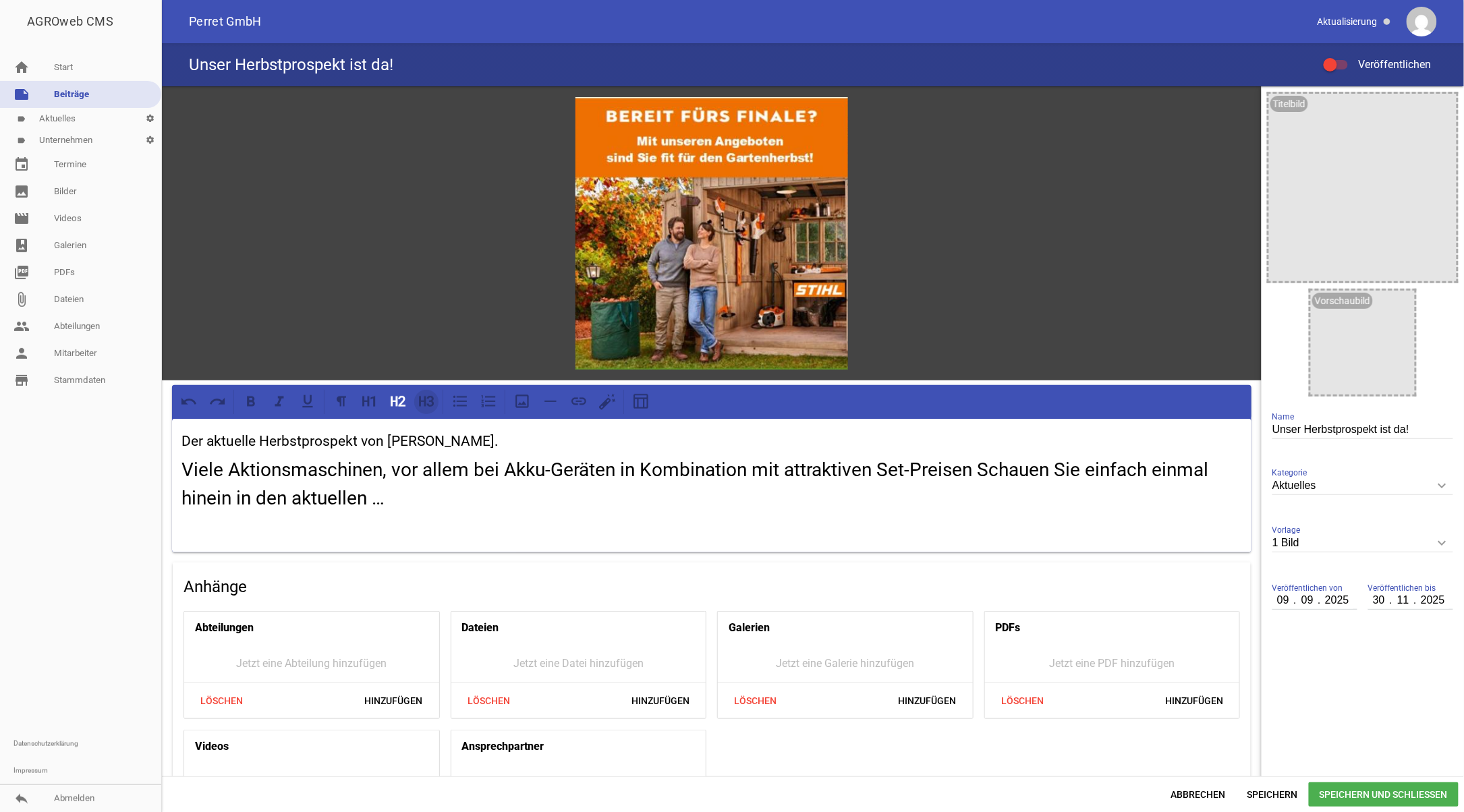
click at [426, 398] on icon at bounding box center [422, 402] width 7 height 10
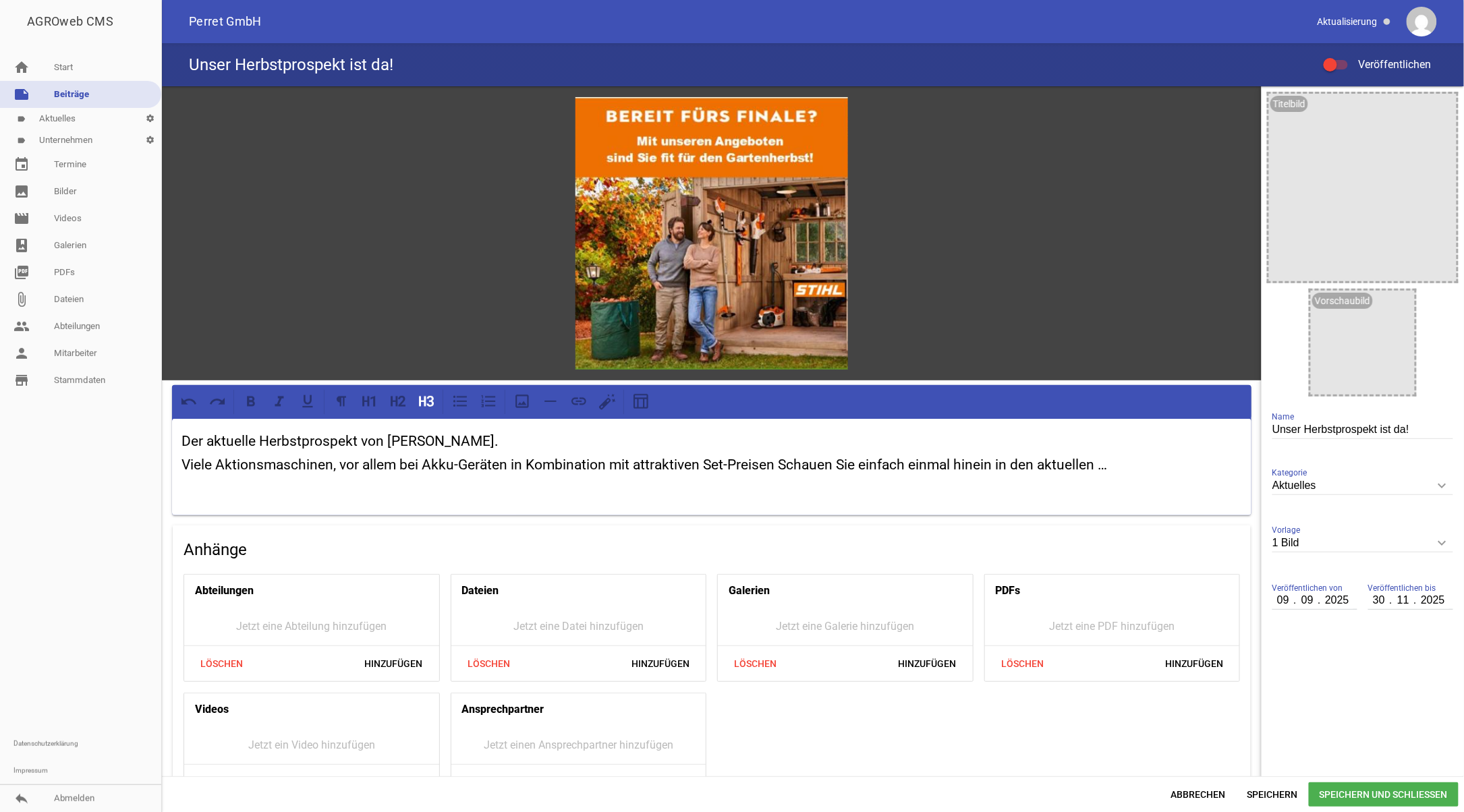
click at [496, 427] on div "Der aktuelle Herbstprospekt von [PERSON_NAME]. Viele Aktionsmaschinen, vor alle…" at bounding box center [711, 467] width 1079 height 97
click at [488, 467] on h3 "Viele Aktionsmaschinen, vor allem bei Akku-Geräten in Kombination mit attraktiv…" at bounding box center [712, 466] width 1061 height 22
click at [607, 493] on p at bounding box center [712, 487] width 1061 height 16
click at [775, 461] on h3 "Viele Aktionsmaschinen, vor allem bei Akku-Geräten in Kombination mit attraktiv…" at bounding box center [712, 466] width 1061 height 22
click at [1109, 464] on h3 "Viele Aktionsmaschinen, vor allem bei Akku-Geräten in Kombination mit attraktiv…" at bounding box center [712, 466] width 1061 height 22
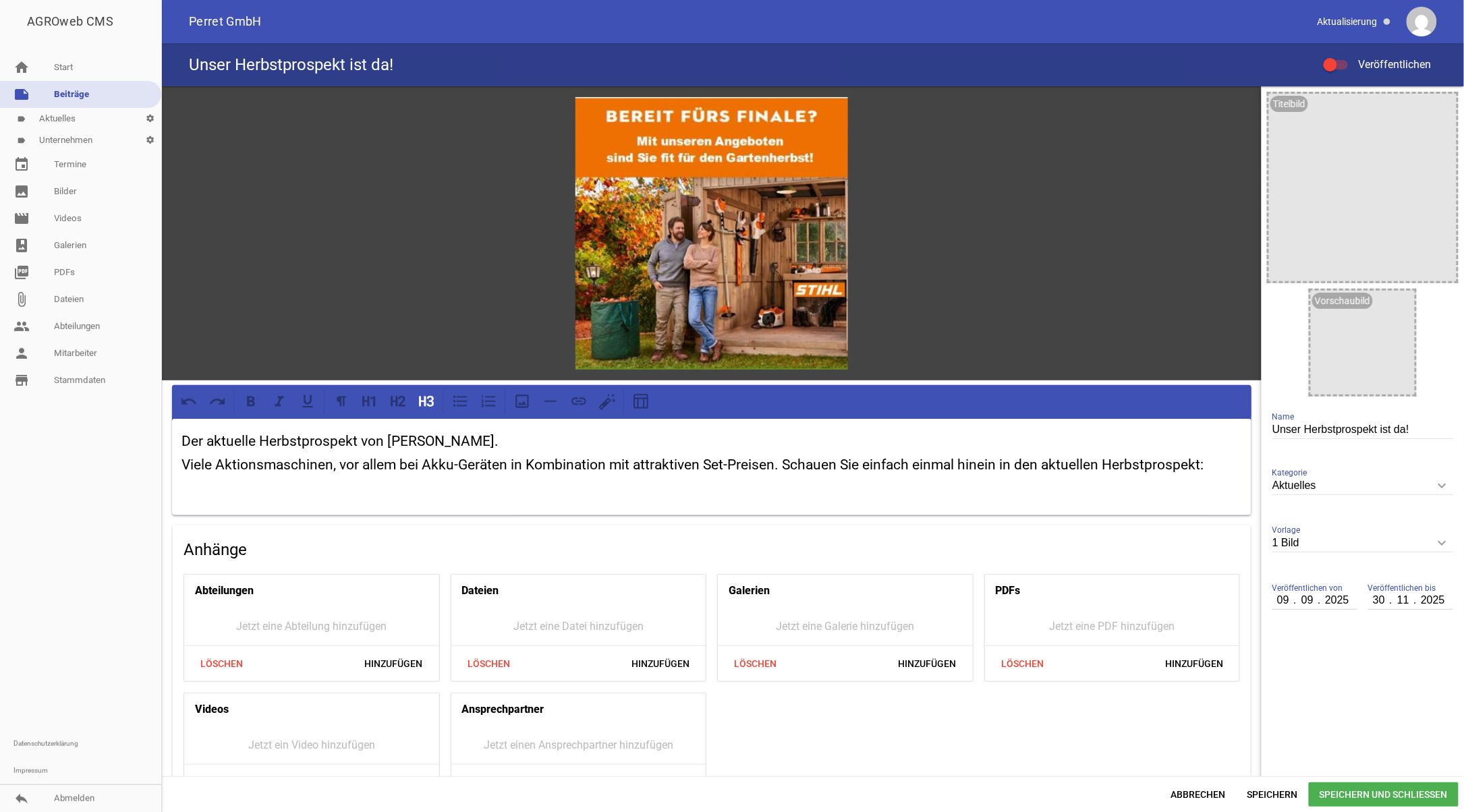
click at [918, 490] on p at bounding box center [712, 487] width 1061 height 16
click at [1358, 793] on span "Speichern und Schließen" at bounding box center [1384, 795] width 150 height 25
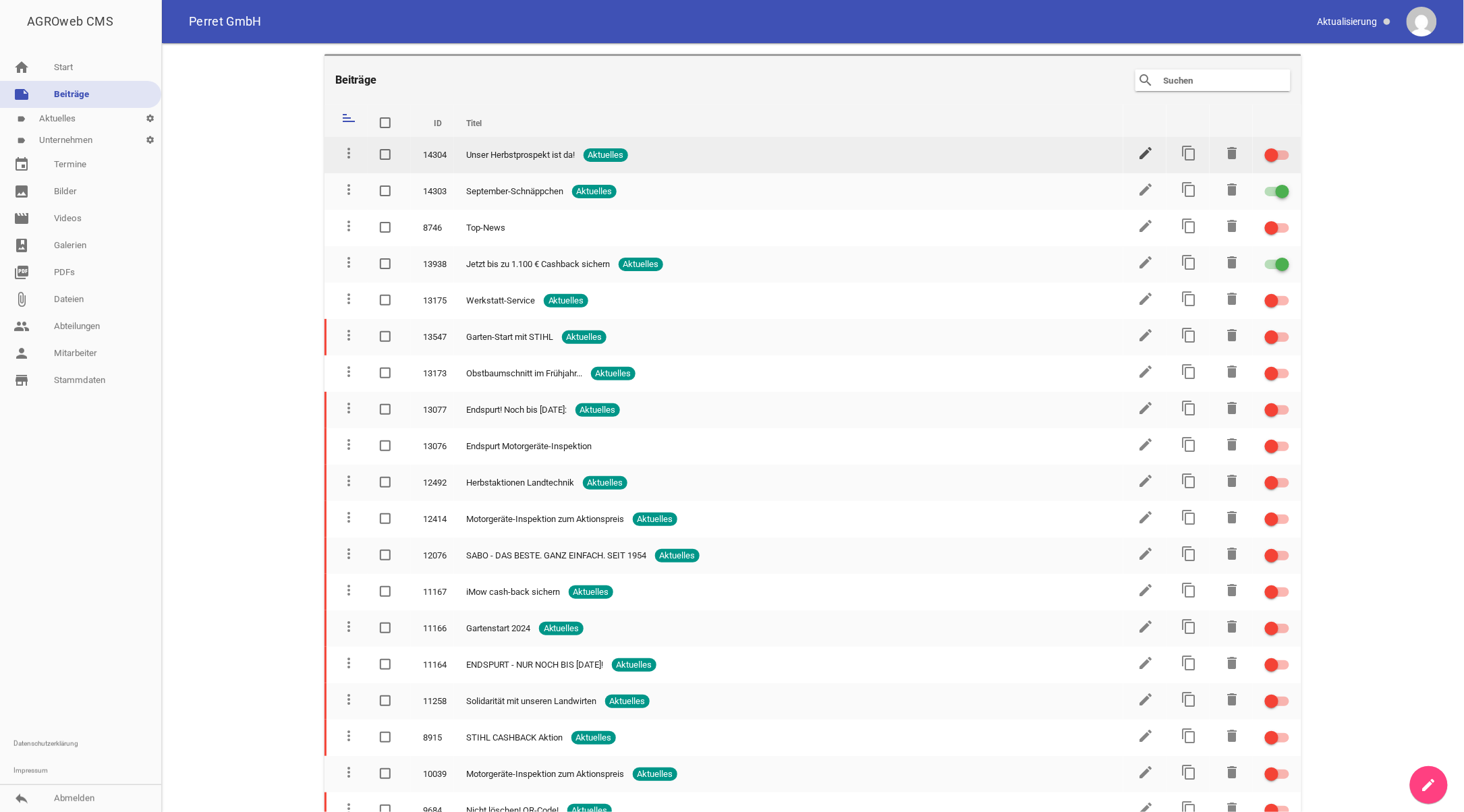
click at [1139, 154] on icon "edit" at bounding box center [1146, 153] width 16 height 16
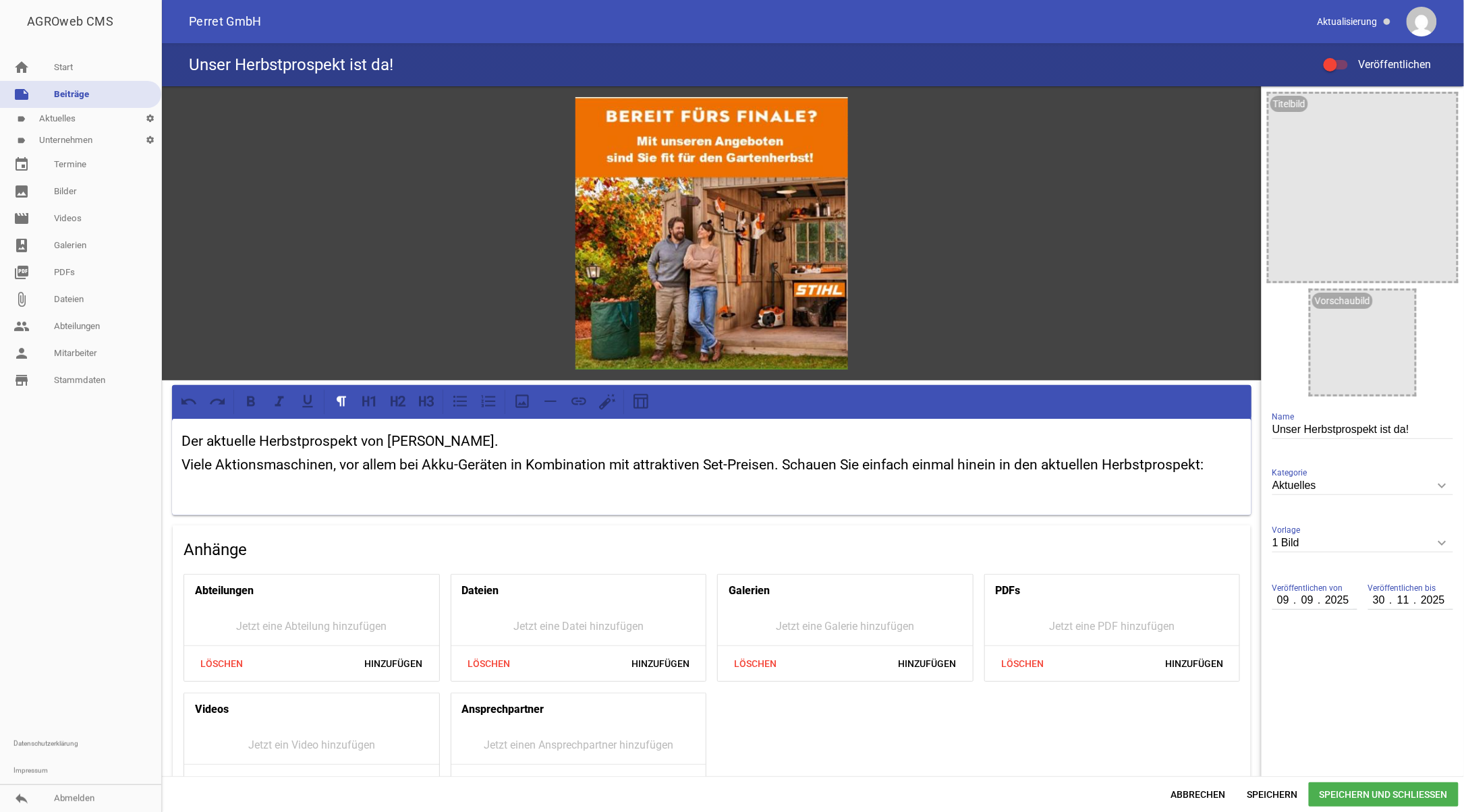
scroll to position [39, 0]
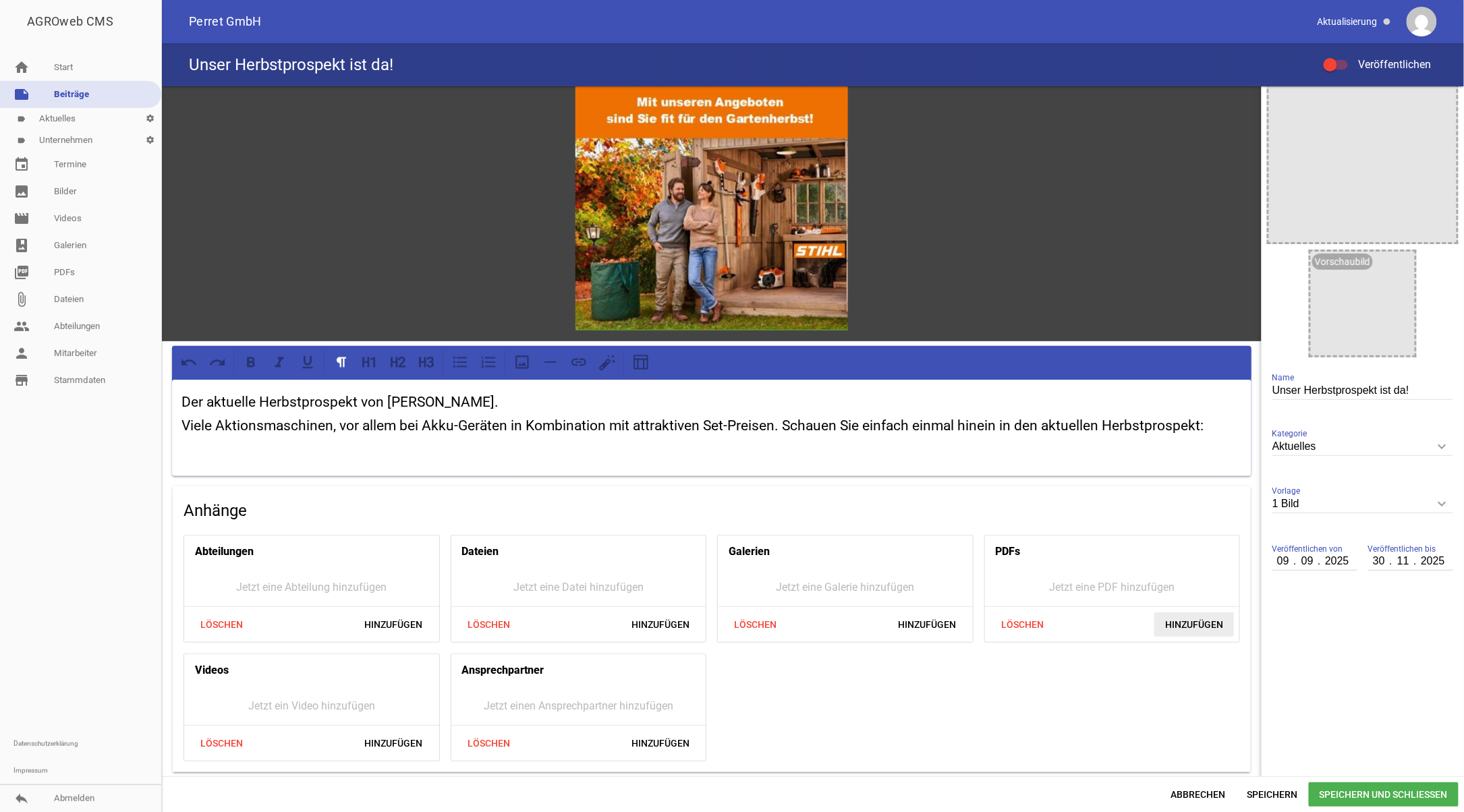
click at [1182, 621] on span "Hinzufügen" at bounding box center [1194, 625] width 80 height 25
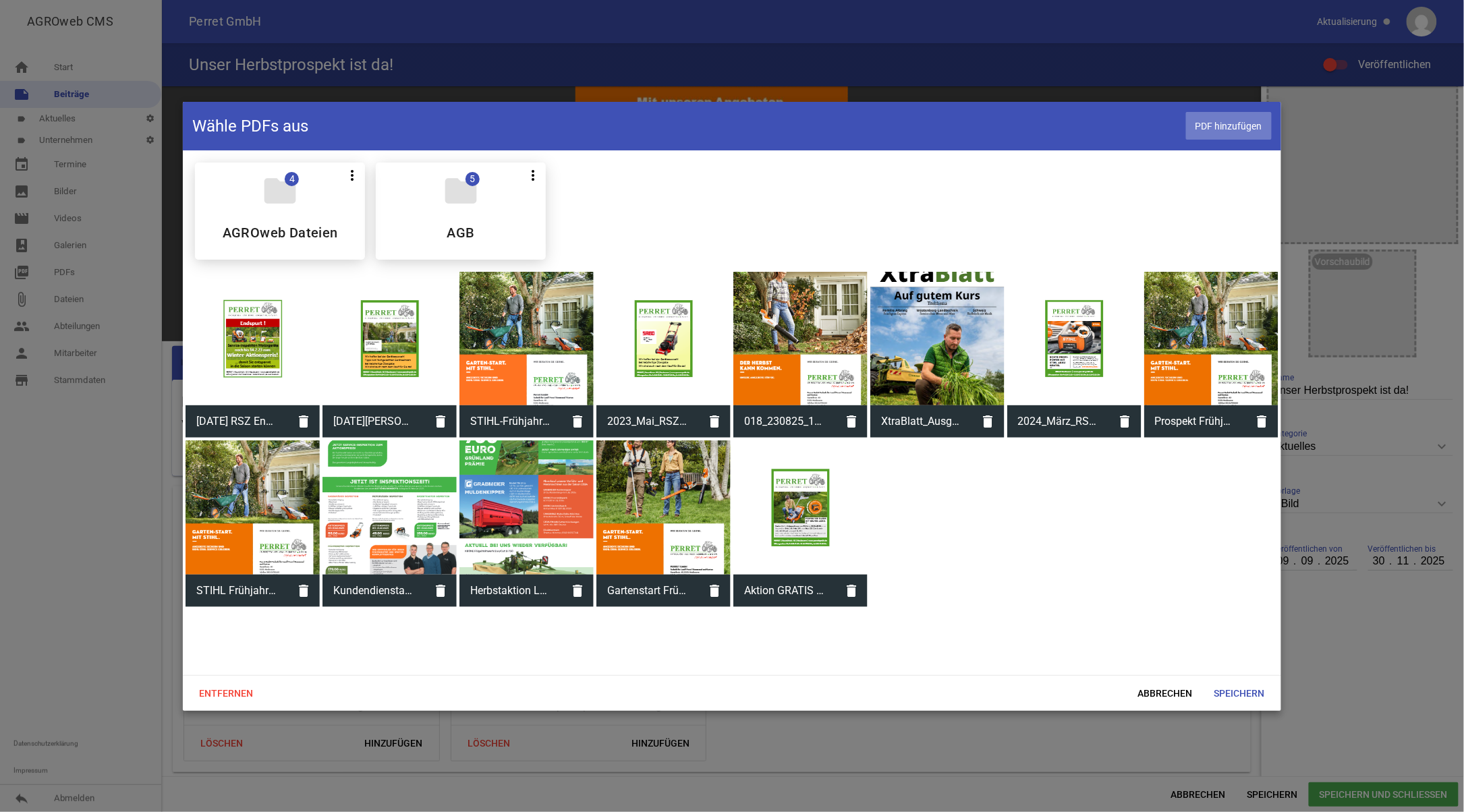
click at [1234, 127] on span "PDF hinzufügen" at bounding box center [1229, 126] width 85 height 28
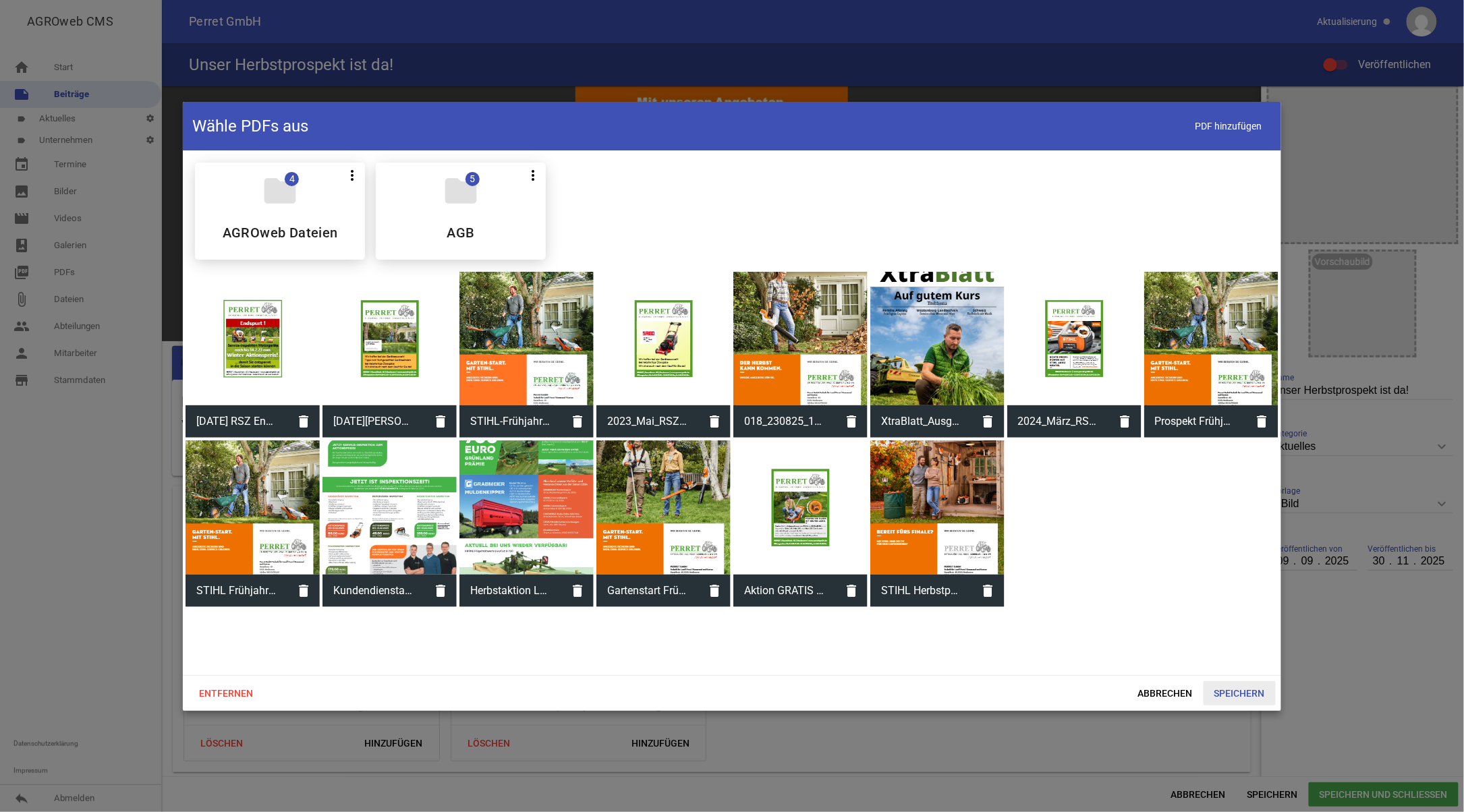
click at [1233, 689] on span "Speichern" at bounding box center [1239, 694] width 72 height 25
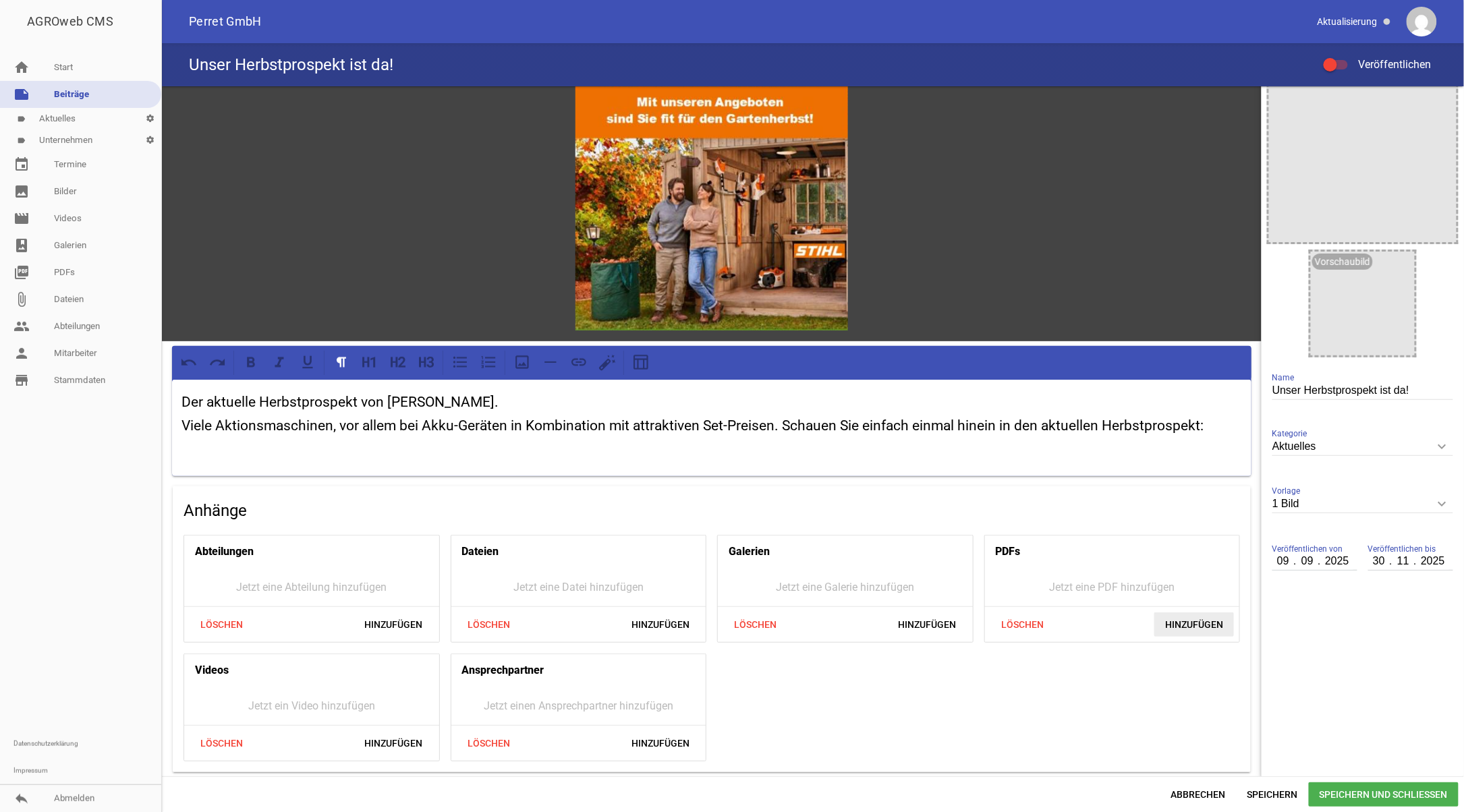
click at [1187, 621] on span "Hinzufügen" at bounding box center [1194, 625] width 80 height 25
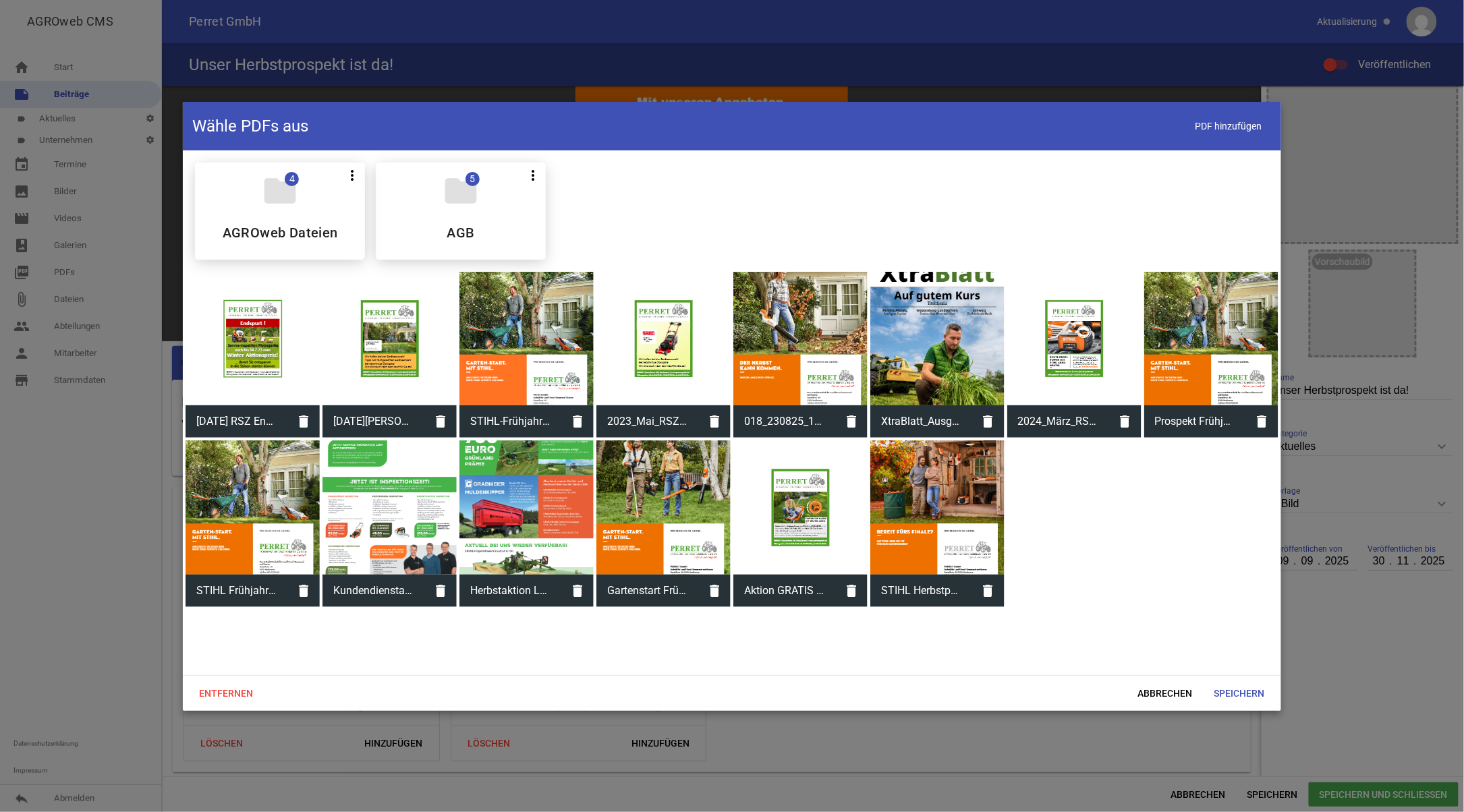
click at [966, 486] on div at bounding box center [937, 507] width 134 height 134
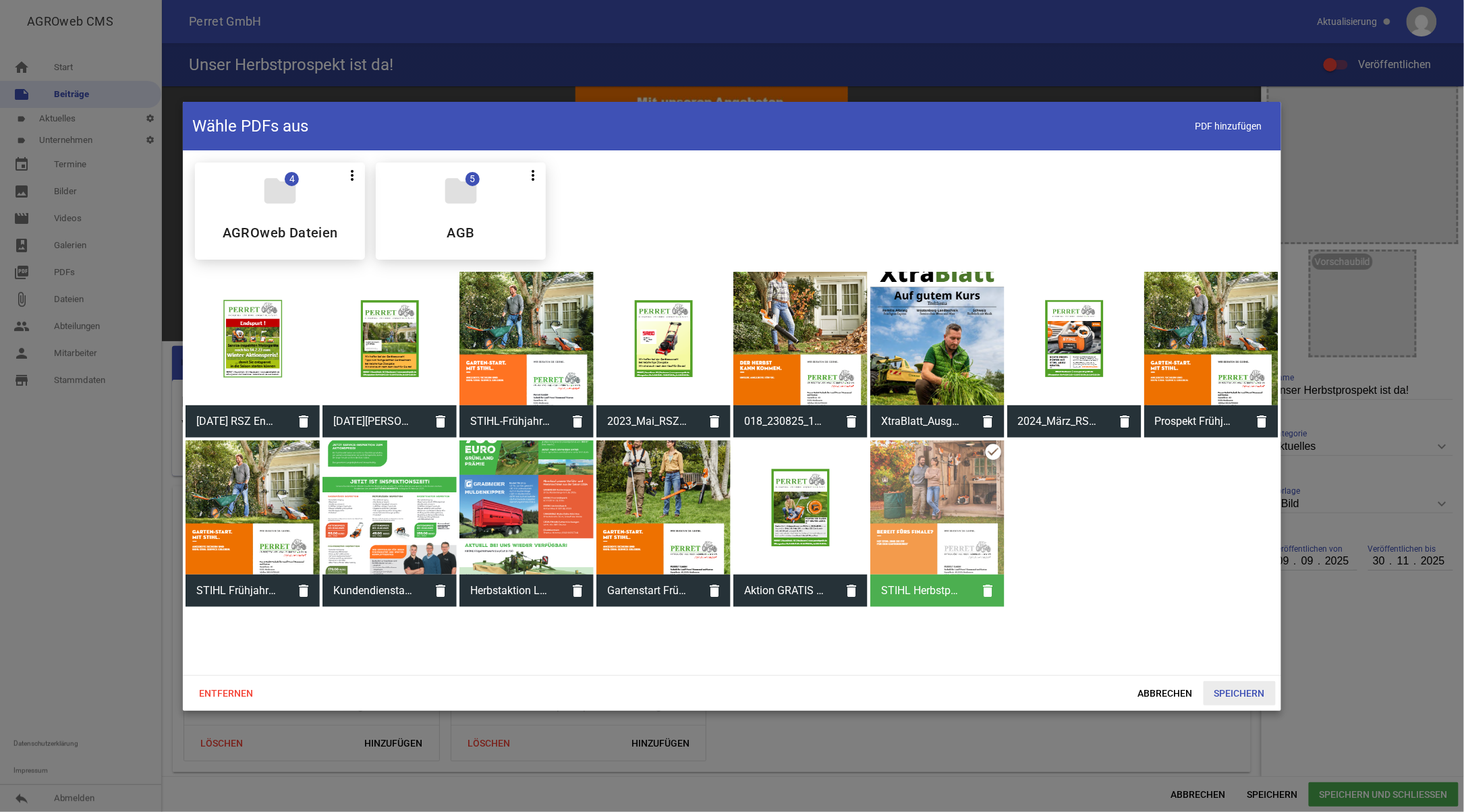
click at [1239, 692] on span "Speichern" at bounding box center [1239, 694] width 72 height 25
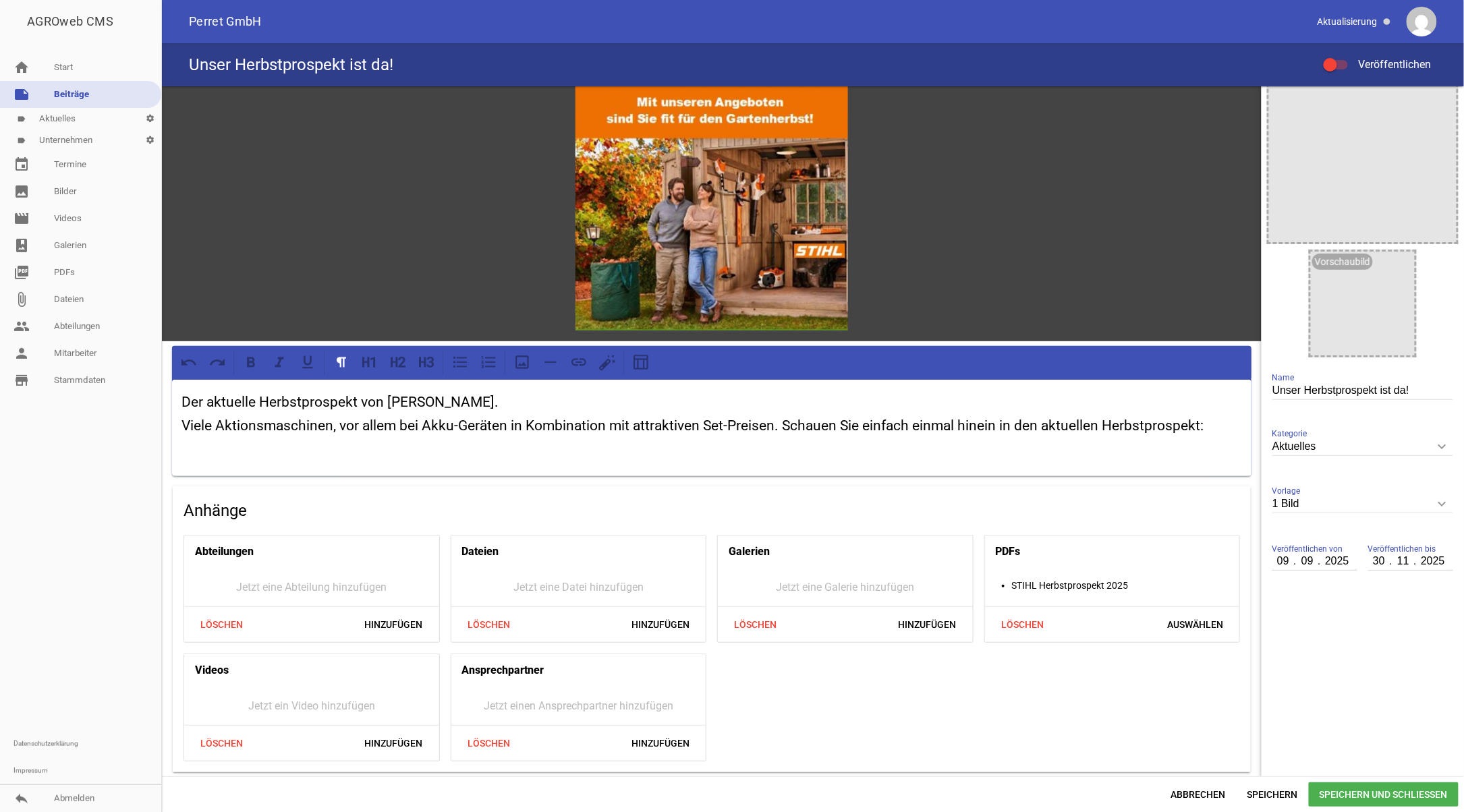
click at [1344, 794] on span "Speichern und Schließen" at bounding box center [1384, 795] width 150 height 25
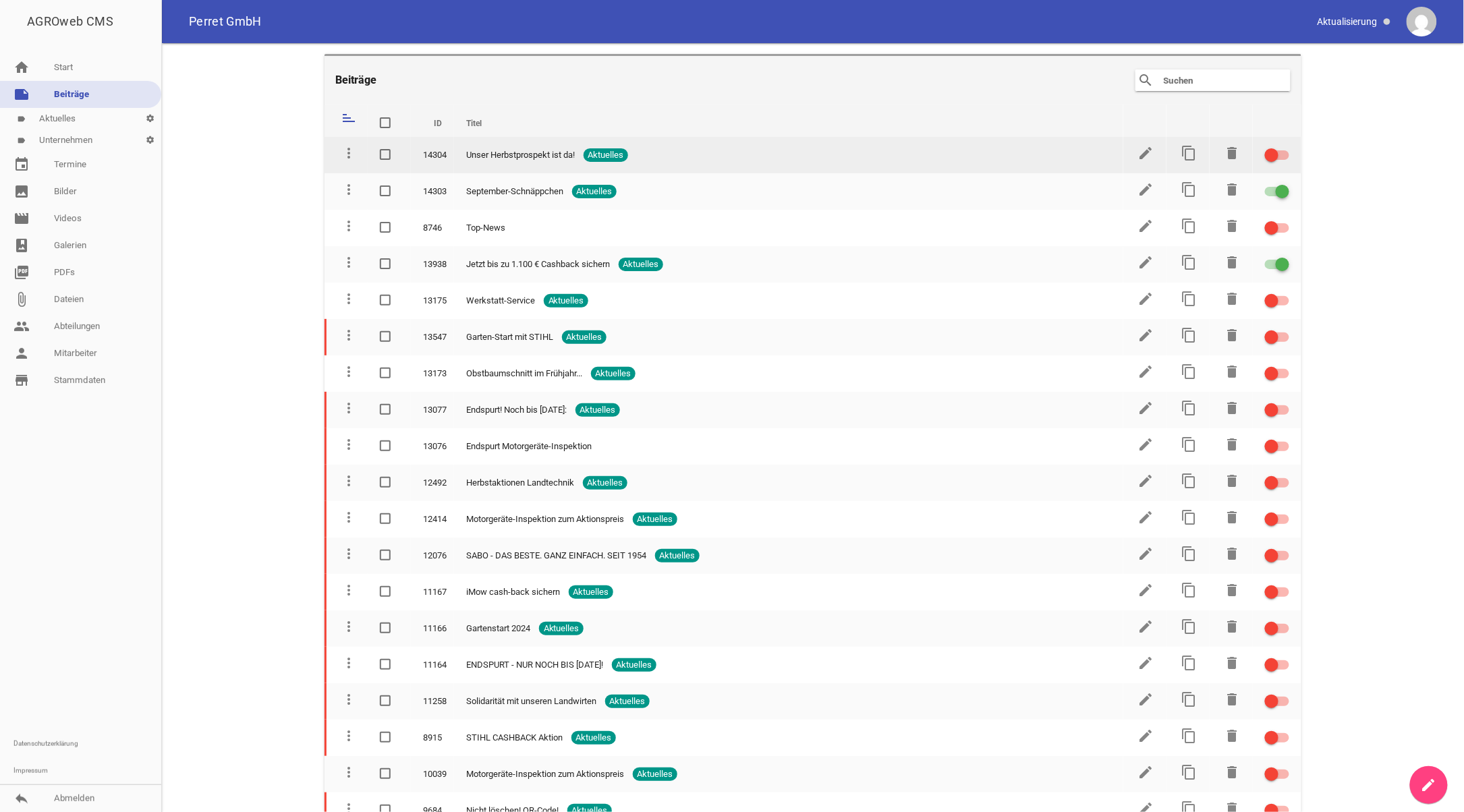
click at [1279, 152] on div at bounding box center [1277, 155] width 25 height 9
click at [1285, 147] on input "checkbox" at bounding box center [1285, 147] width 0 height 0
